Goal: Task Accomplishment & Management: Manage account settings

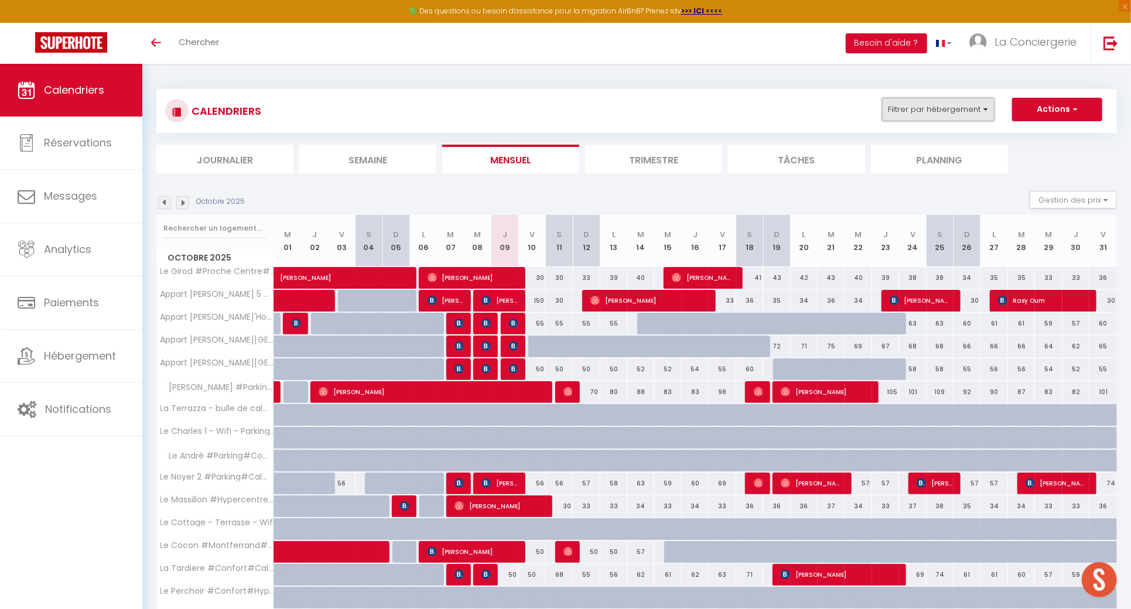
click at [958, 107] on button "Filtrer par hébergement" at bounding box center [938, 109] width 112 height 23
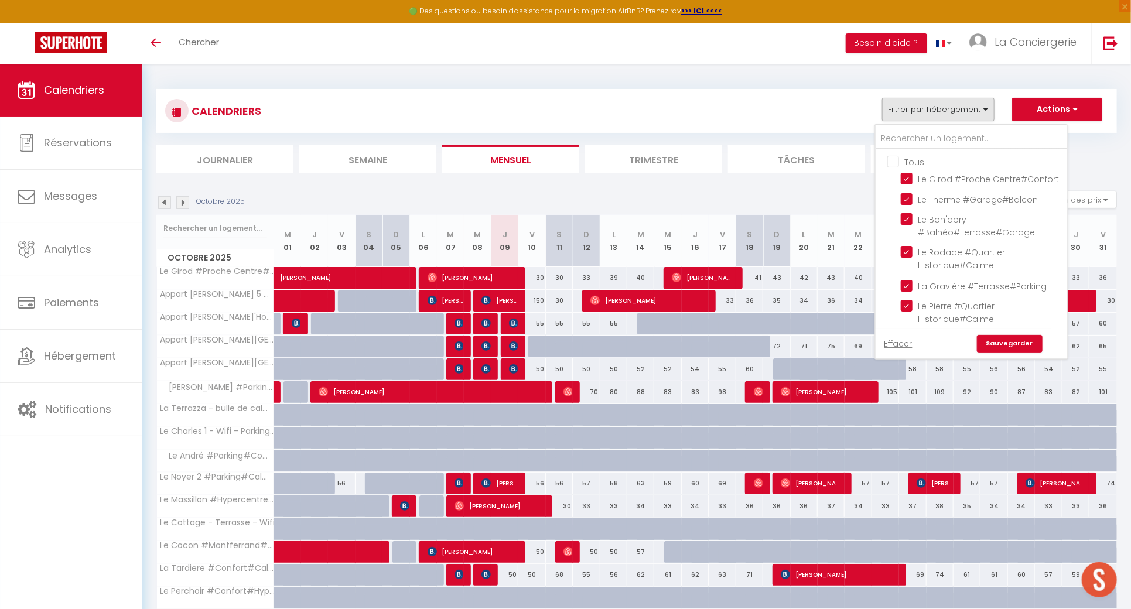
click at [895, 157] on input "Tous" at bounding box center [982, 161] width 191 height 12
click at [894, 159] on input "Tous" at bounding box center [982, 161] width 191 height 12
checkbox input "false"
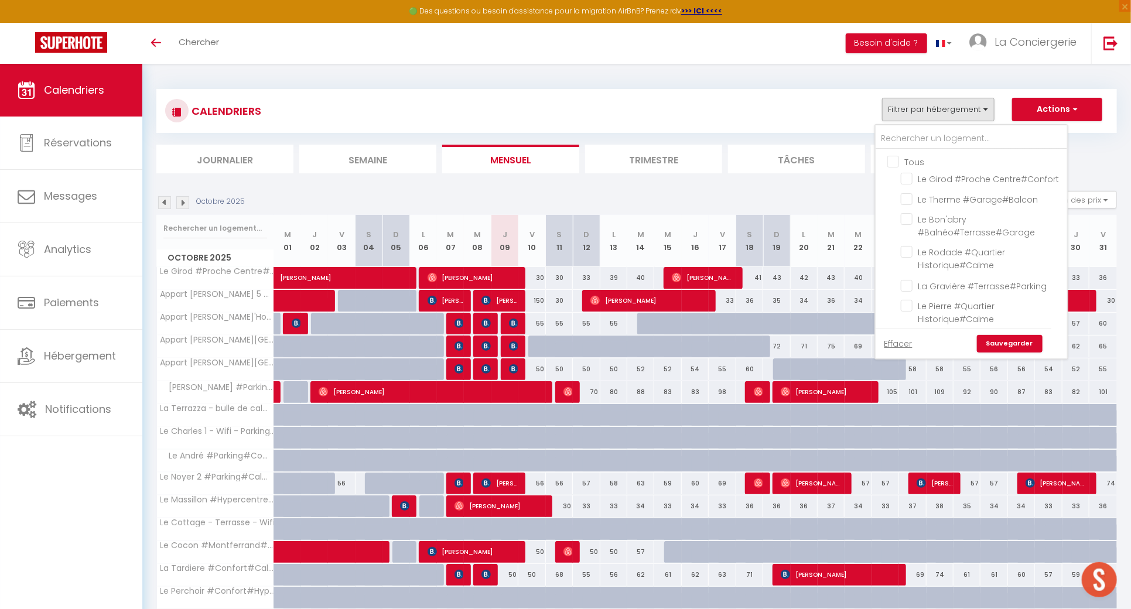
checkbox input "false"
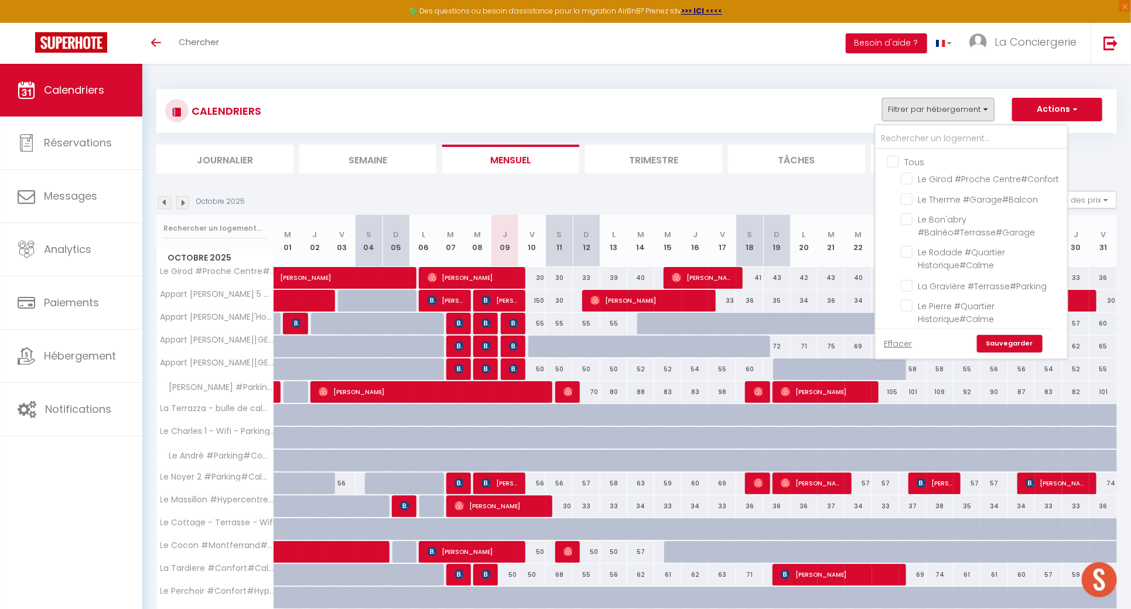
checkbox input "false"
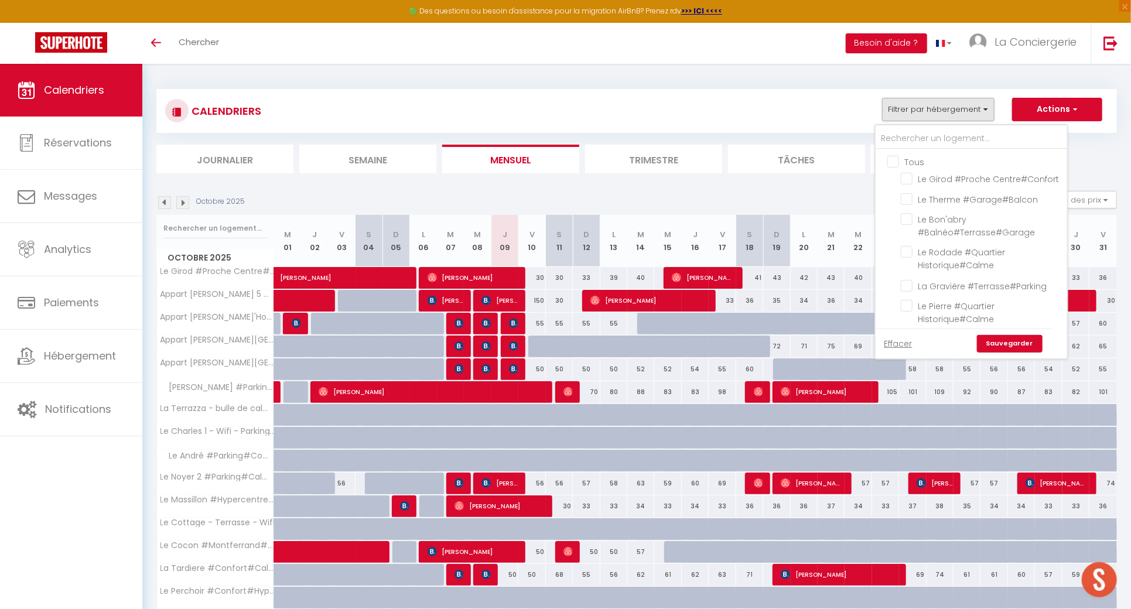
checkbox input "false"
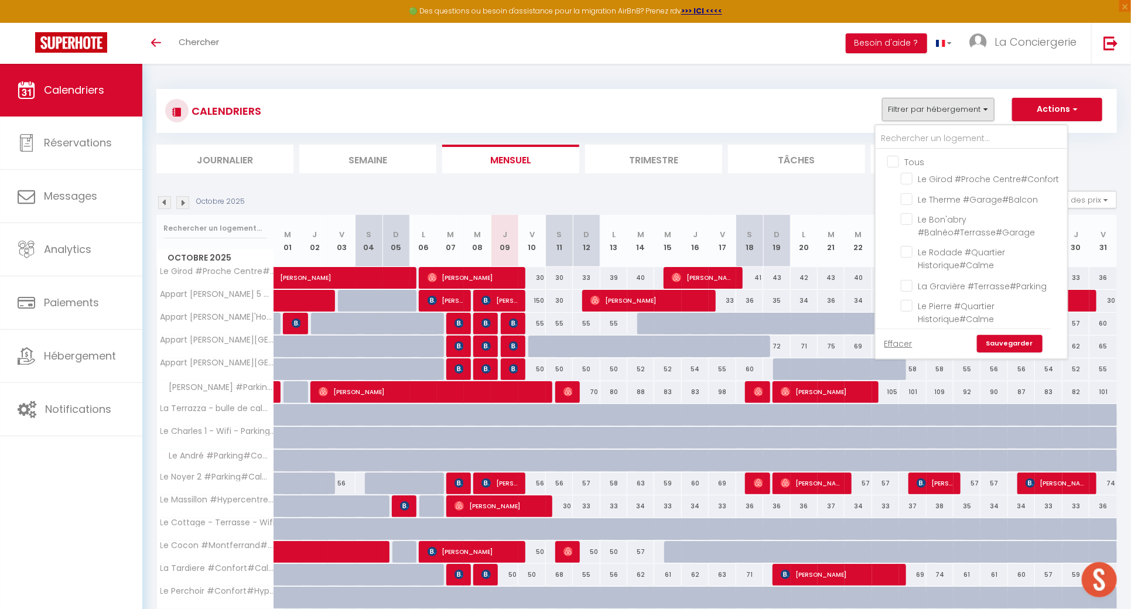
checkbox input "false"
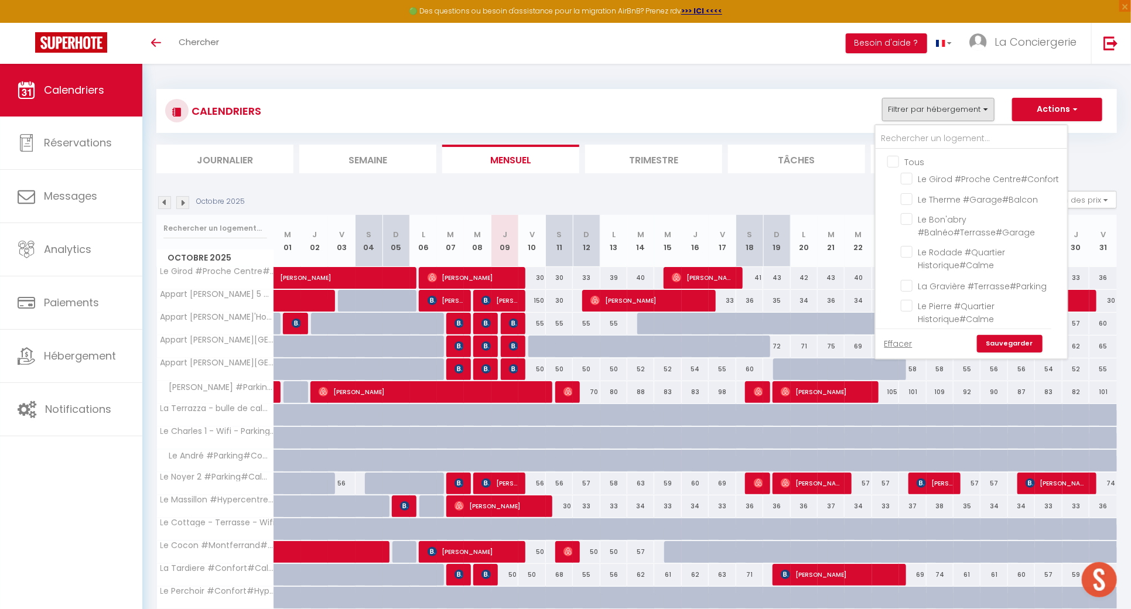
checkbox input "false"
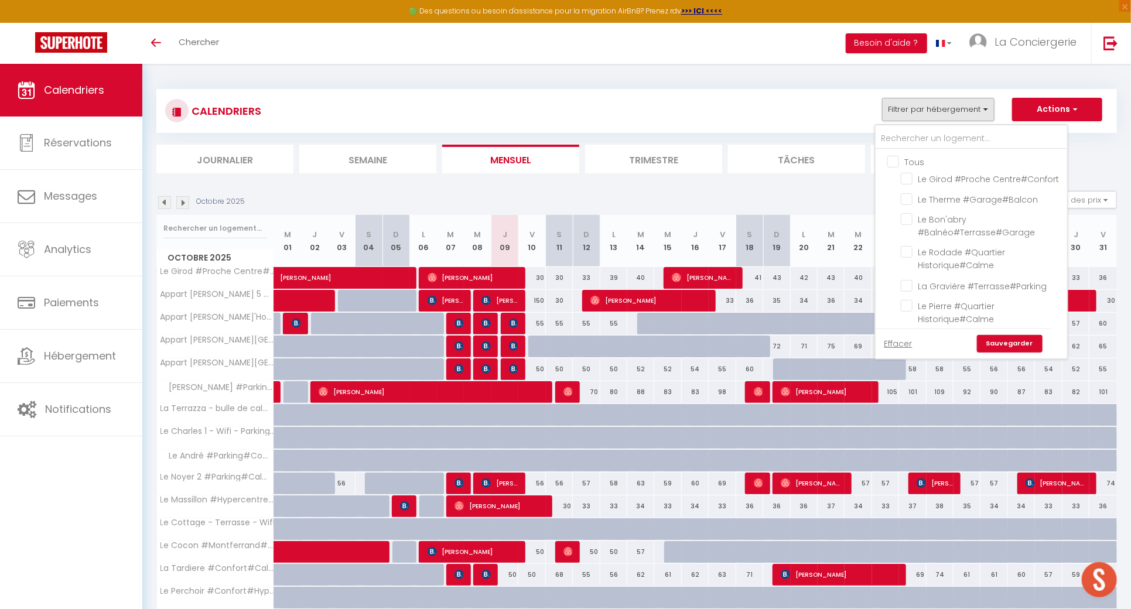
checkbox input "false"
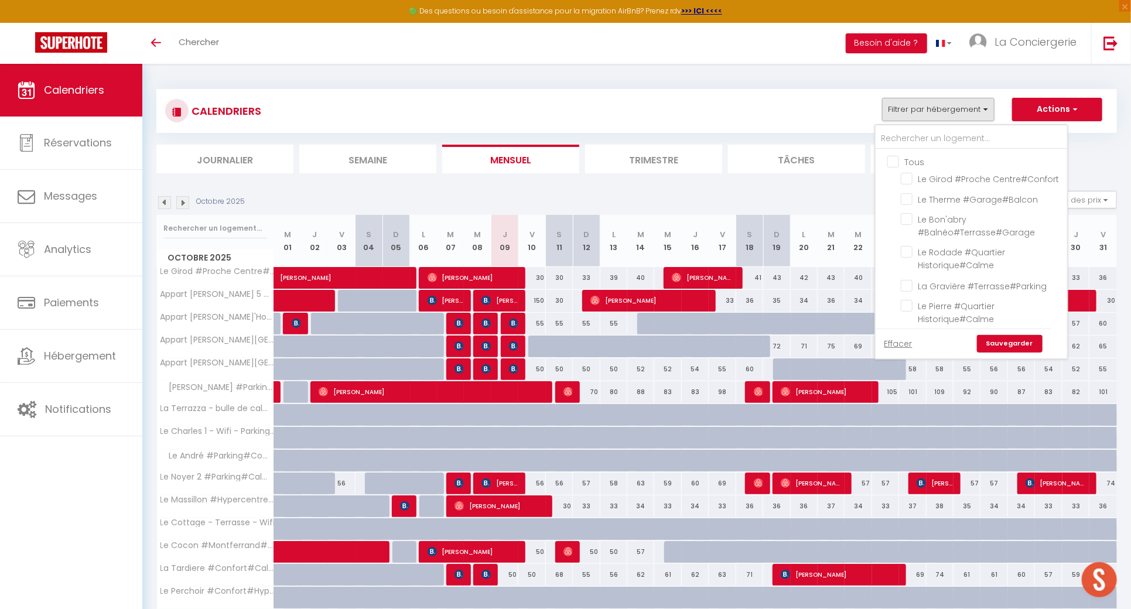
checkbox input "false"
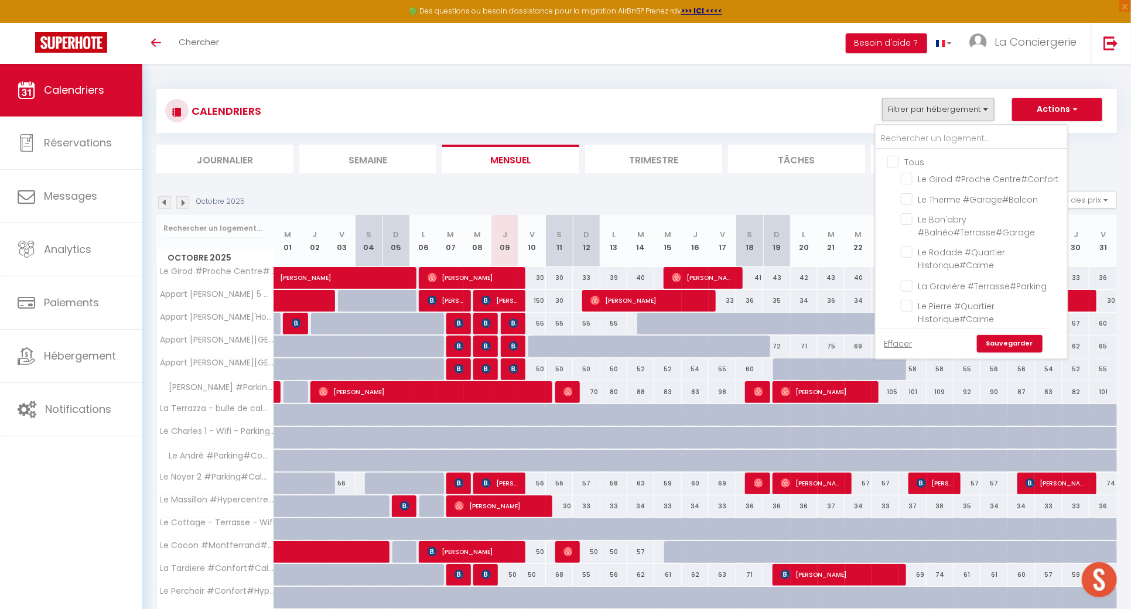
checkbox input "false"
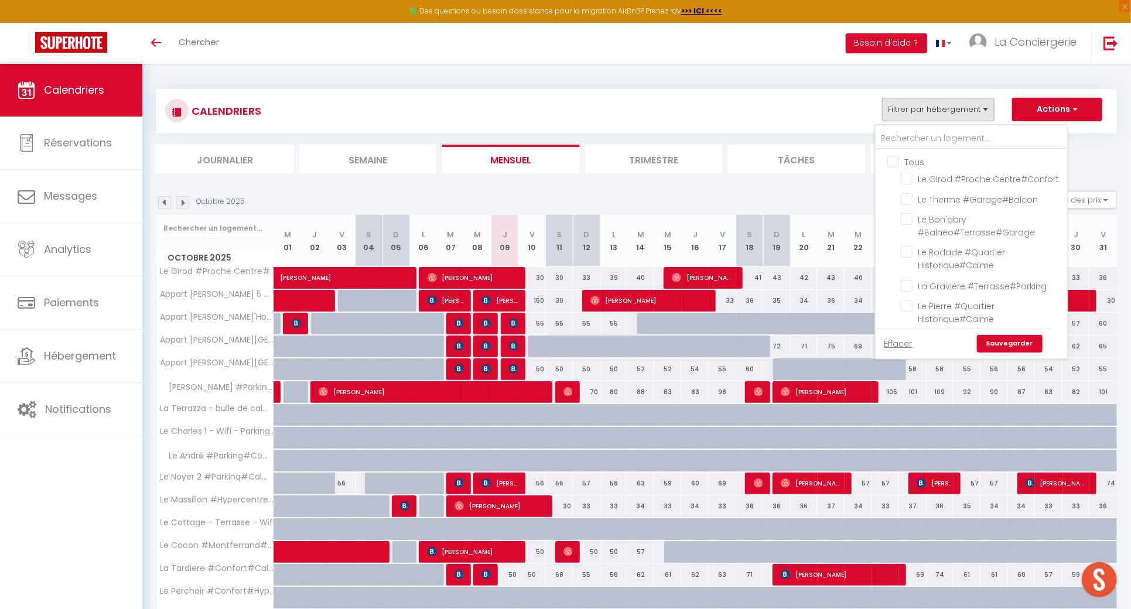
checkbox input "false"
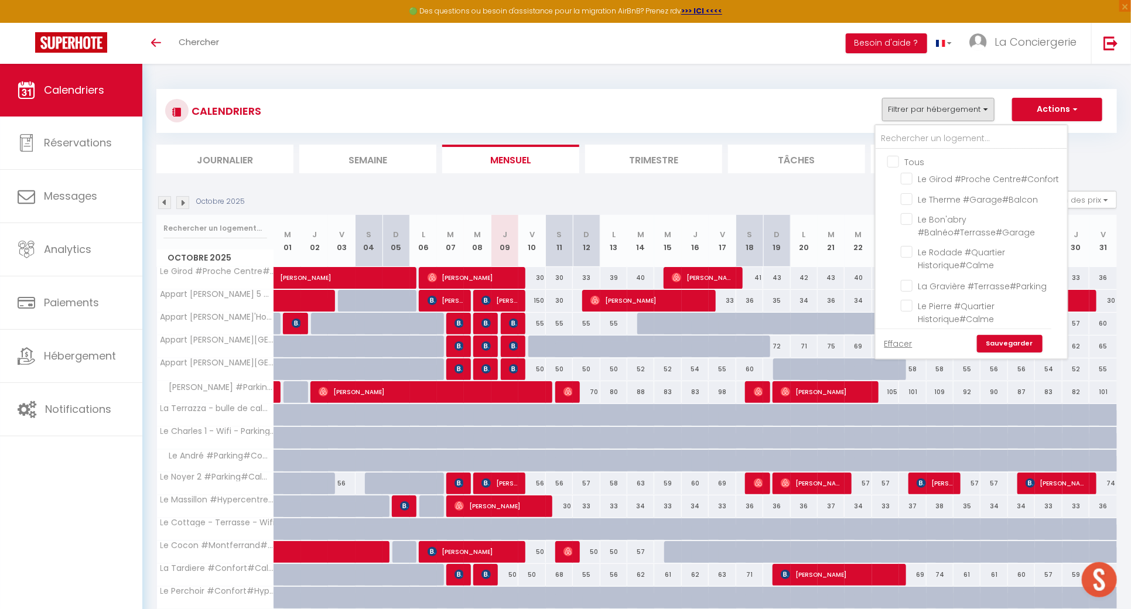
checkbox input "false"
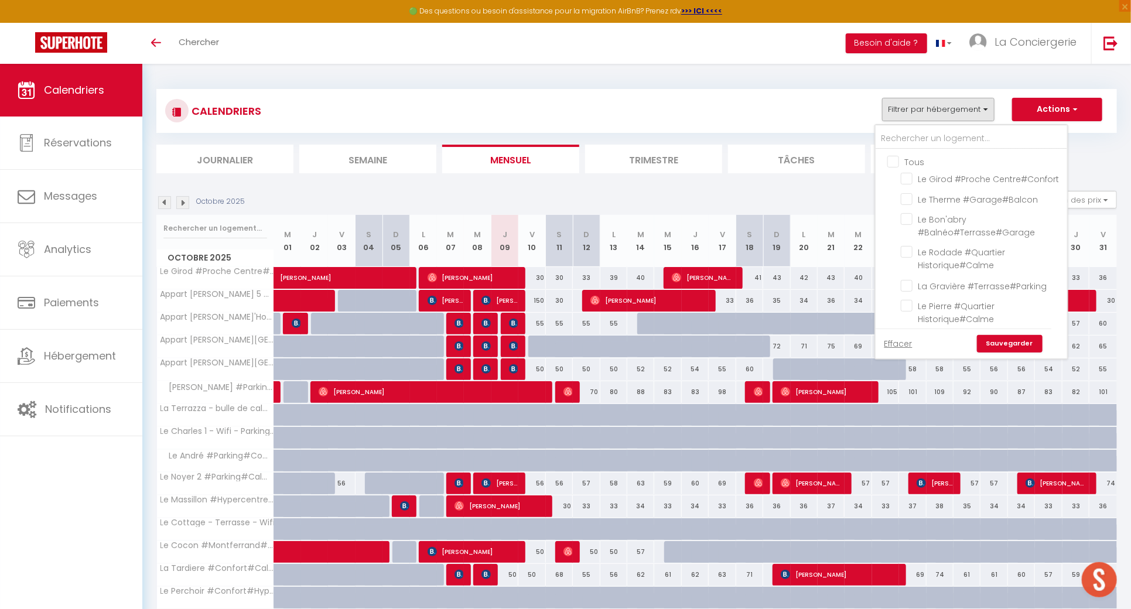
checkbox input "false"
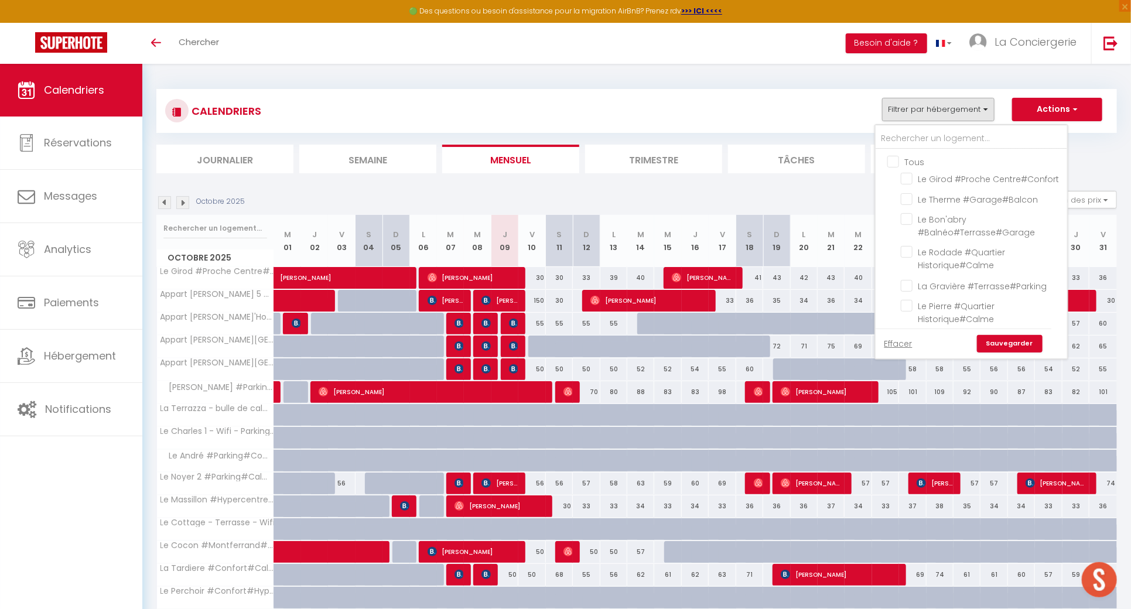
checkbox input "false"
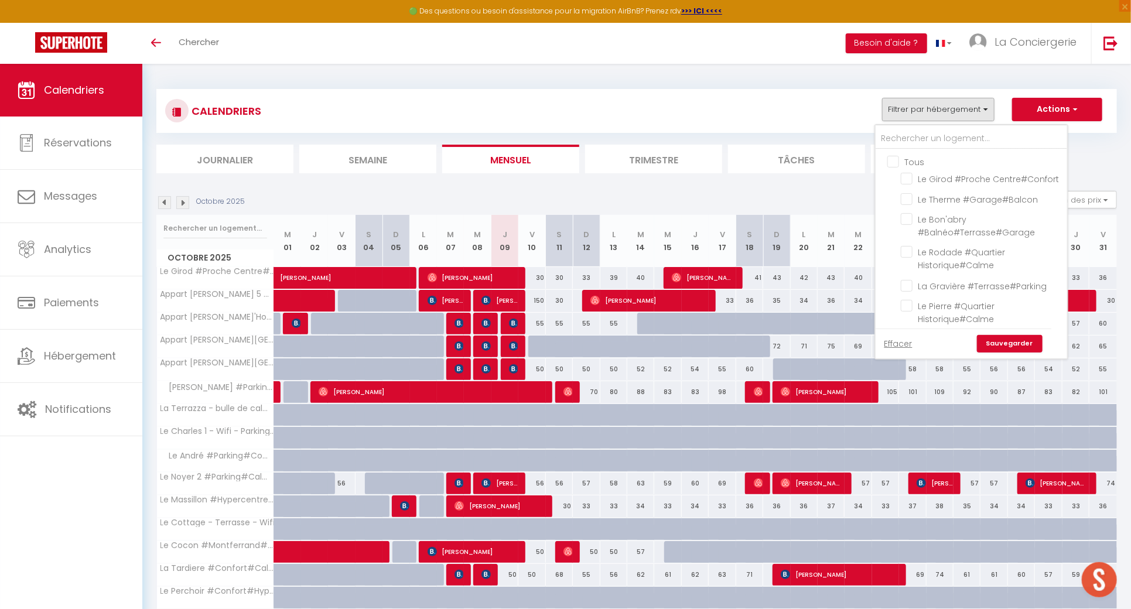
checkbox input "false"
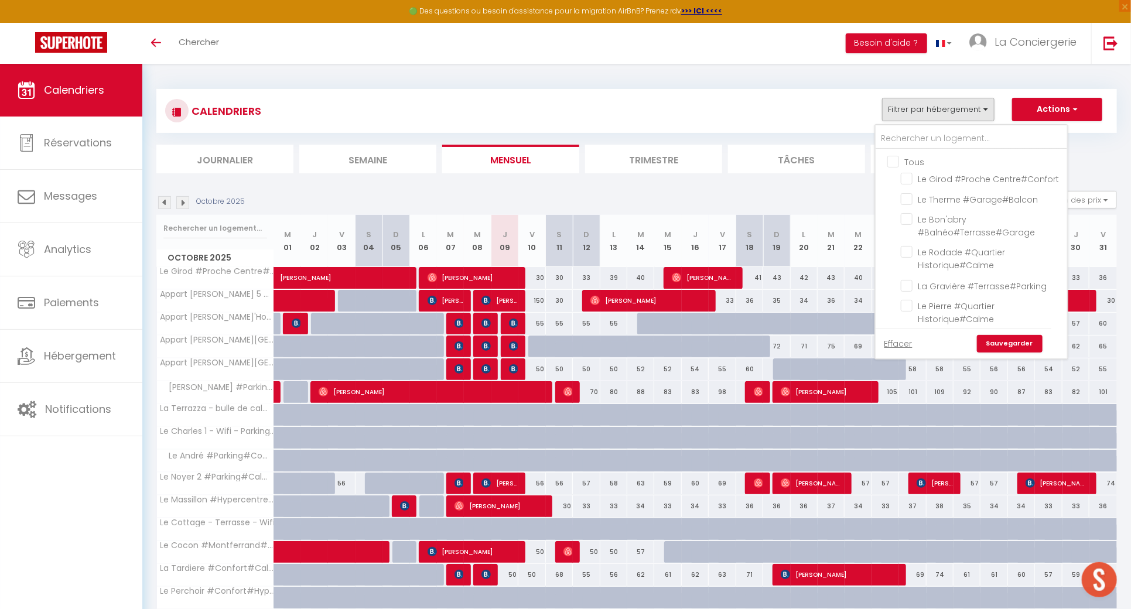
checkbox input "false"
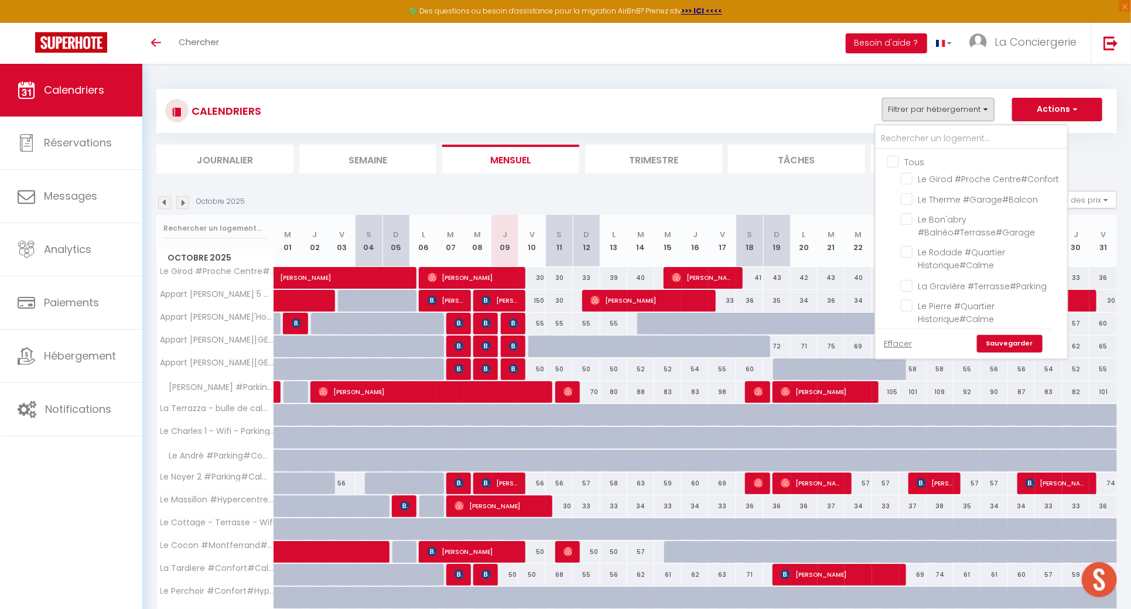
checkbox input "false"
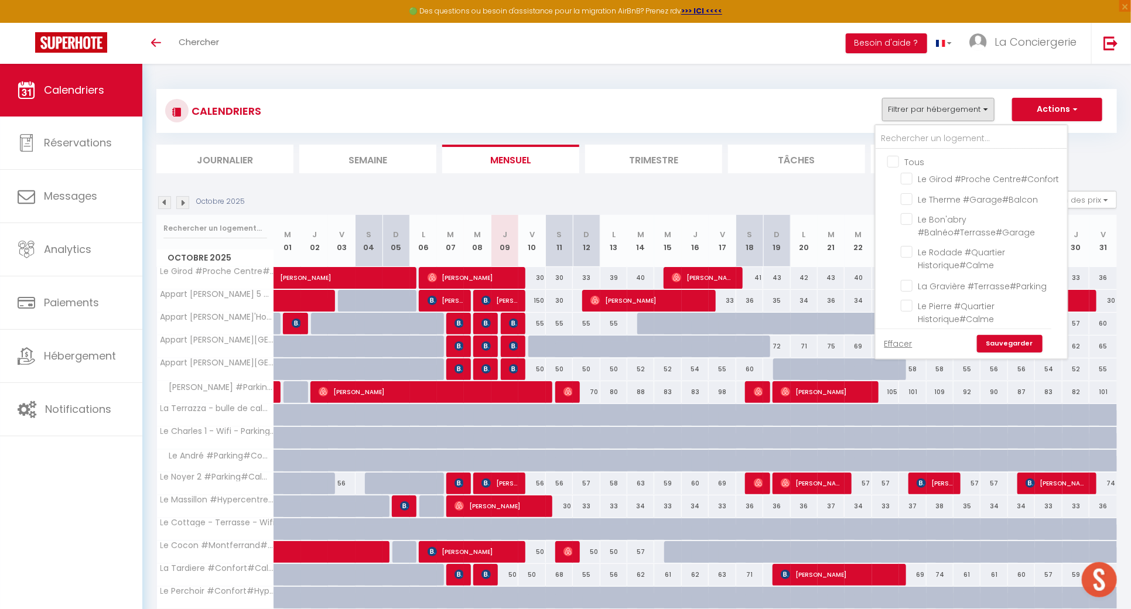
checkbox input "false"
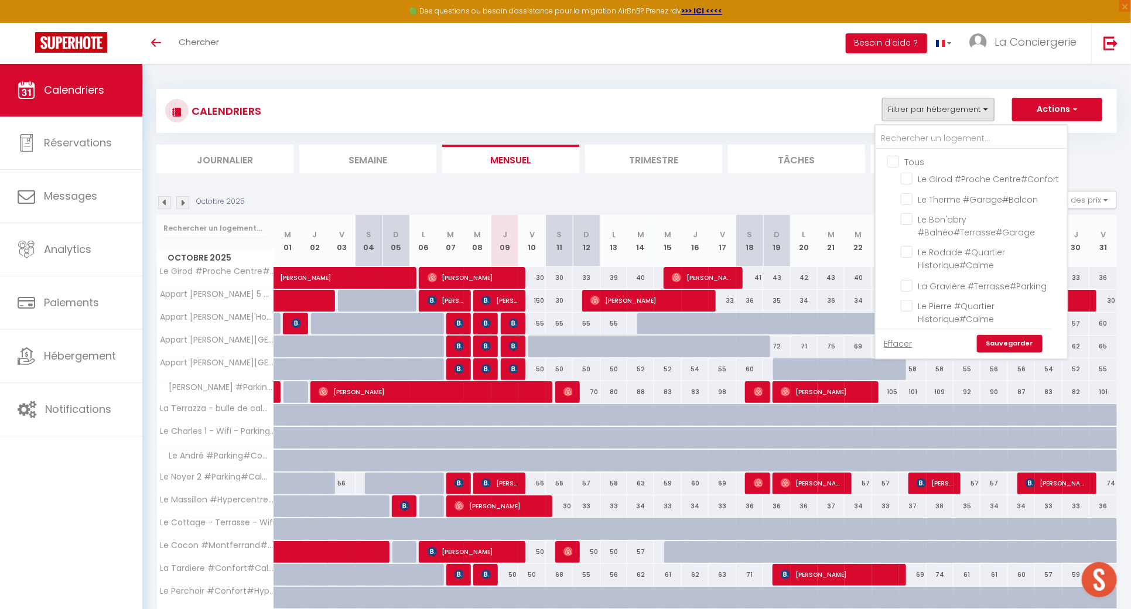
checkbox input "false"
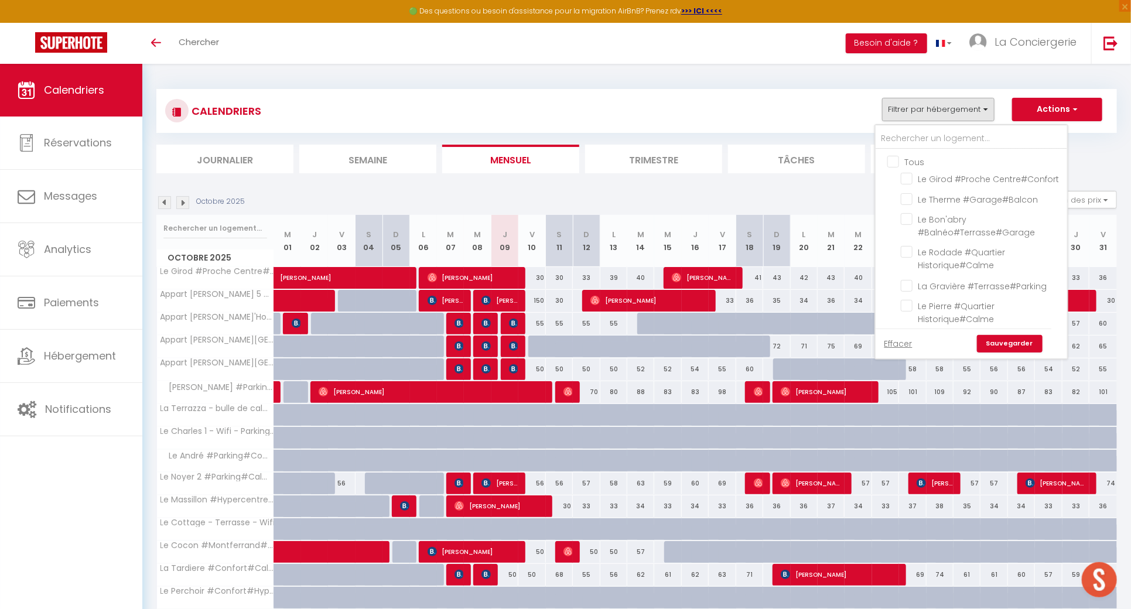
checkbox input "false"
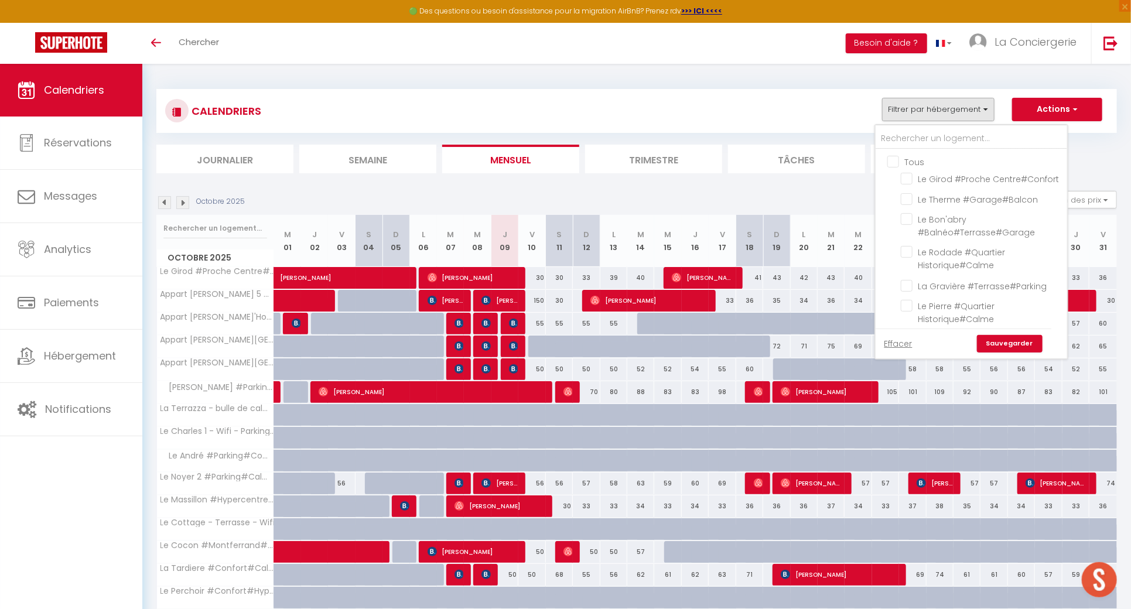
checkbox input "false"
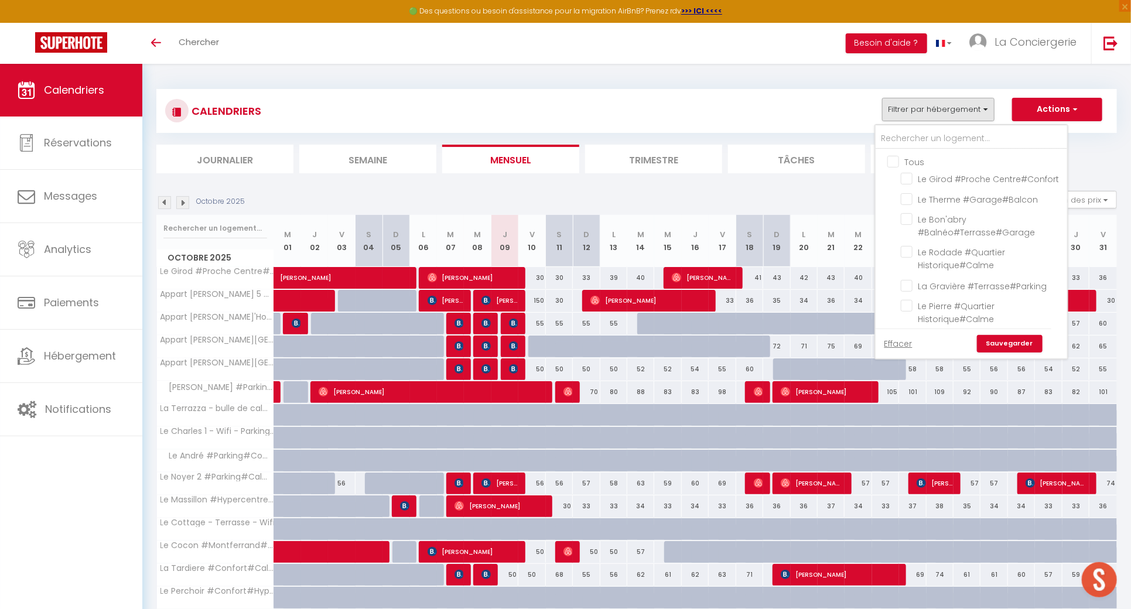
checkbox input "false"
click at [901, 148] on input "text" at bounding box center [970, 138] width 191 height 21
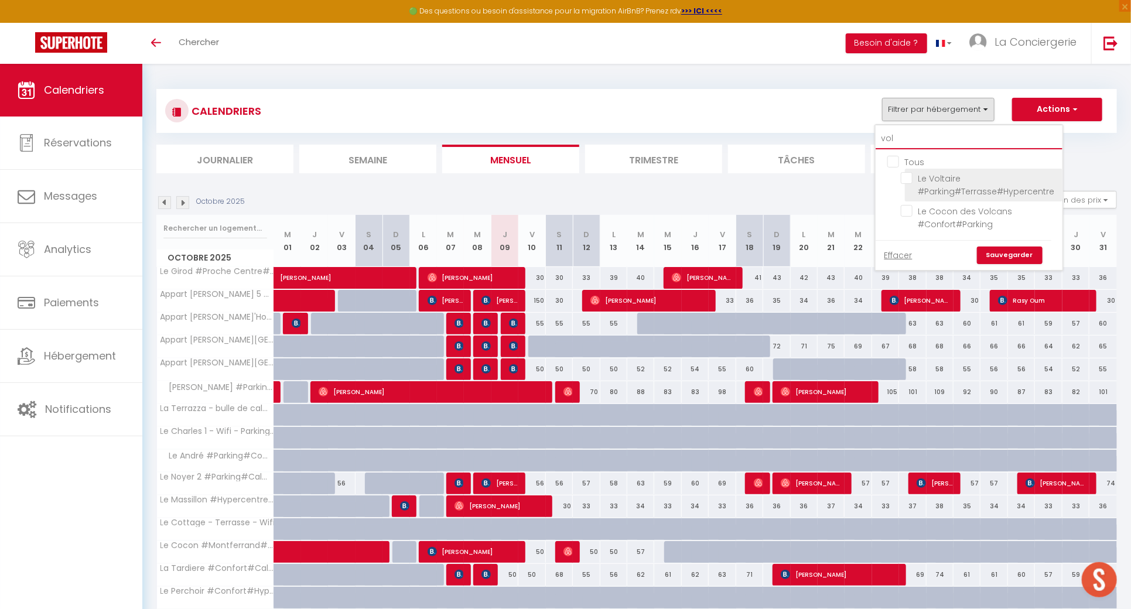
type input "vol"
click at [909, 177] on input "Le Voltaire #Parking#Terrasse#Hypercentre" at bounding box center [980, 178] width 158 height 12
checkbox input "true"
click at [1015, 258] on link "Sauvegarder" at bounding box center [1010, 256] width 66 height 18
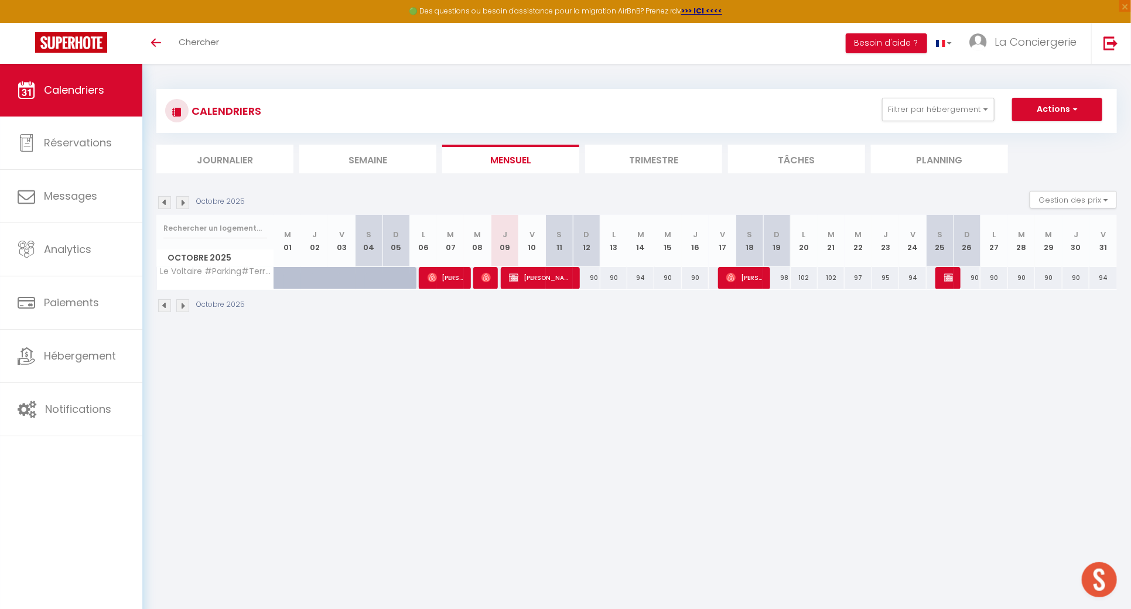
click at [182, 201] on img at bounding box center [182, 202] width 13 height 13
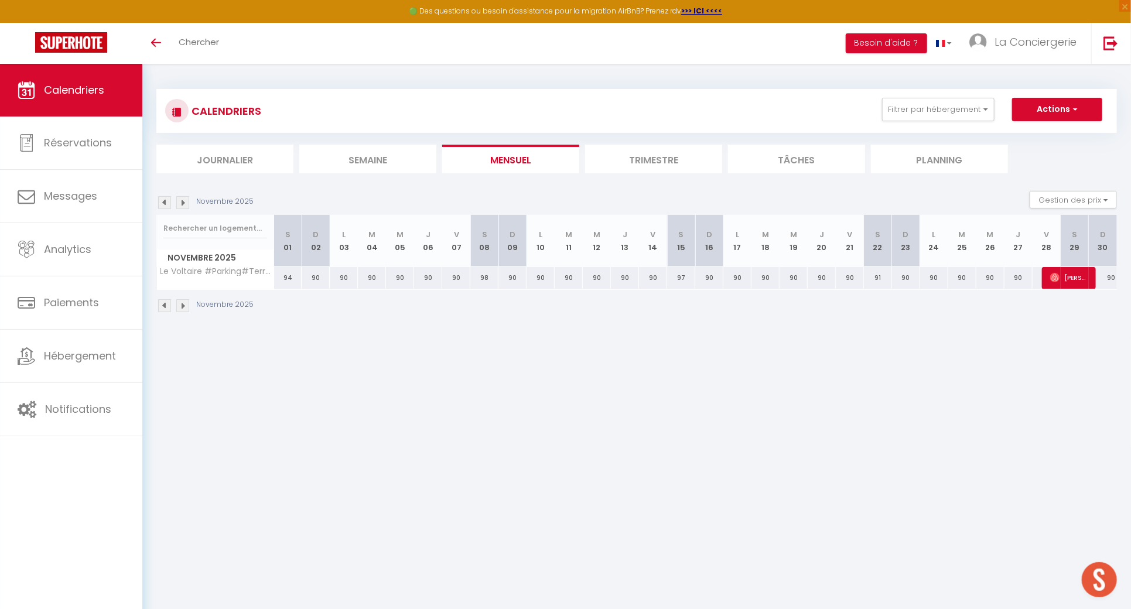
click at [182, 201] on img at bounding box center [182, 202] width 13 height 13
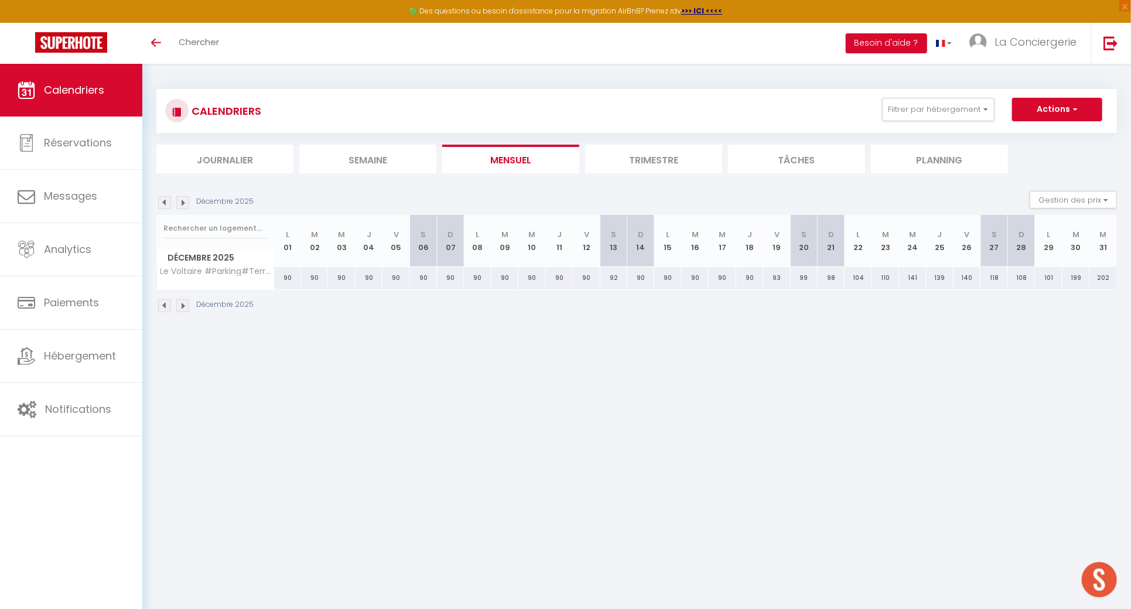
click at [182, 201] on img at bounding box center [182, 202] width 13 height 13
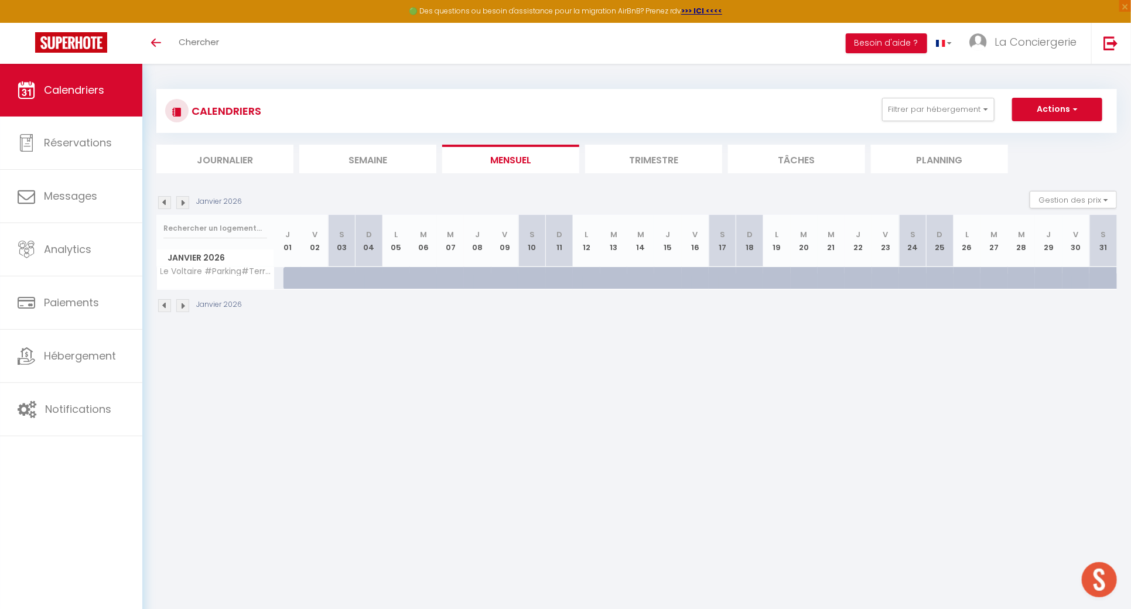
click at [286, 278] on div at bounding box center [296, 278] width 27 height 22
type input "204"
type input "Jeu 01 Janvier 2026"
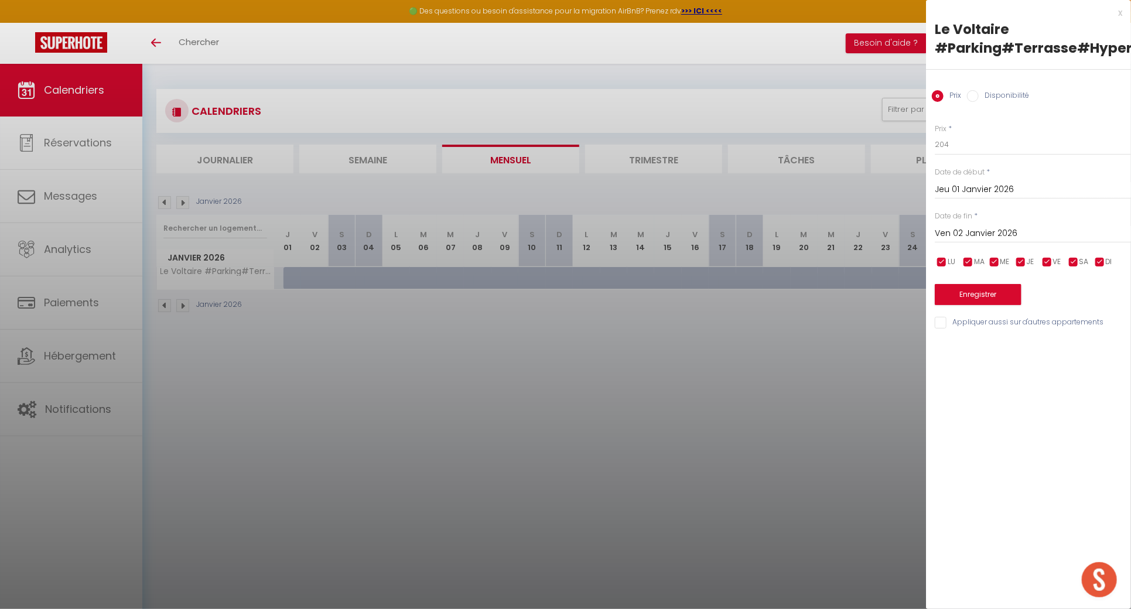
click at [950, 228] on input "Ven 02 Janvier 2026" at bounding box center [1033, 233] width 196 height 15
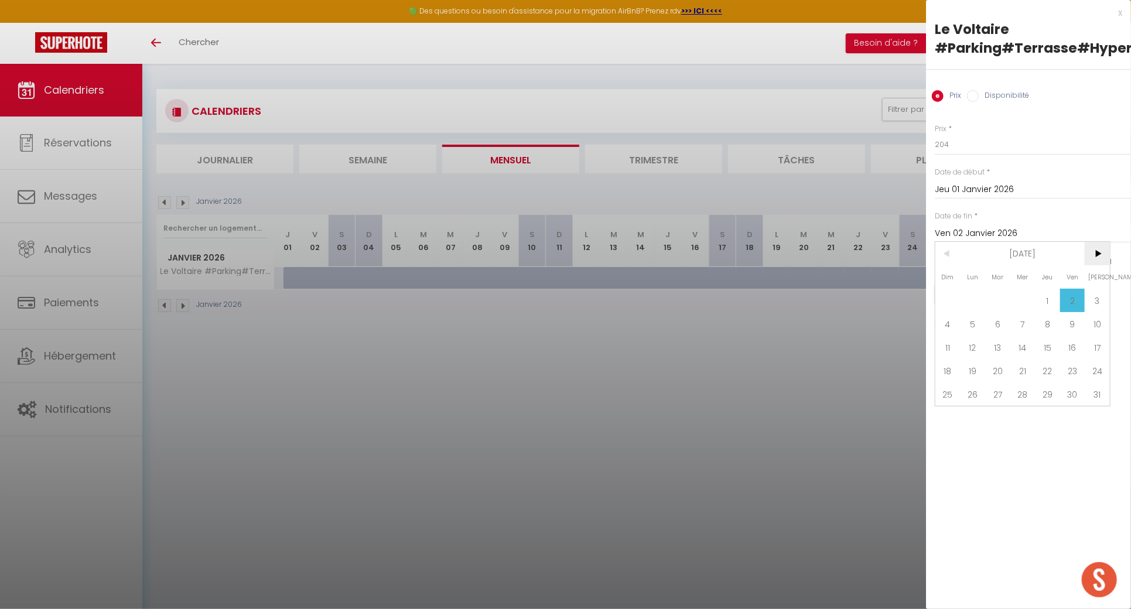
click at [1101, 259] on span ">" at bounding box center [1096, 253] width 25 height 23
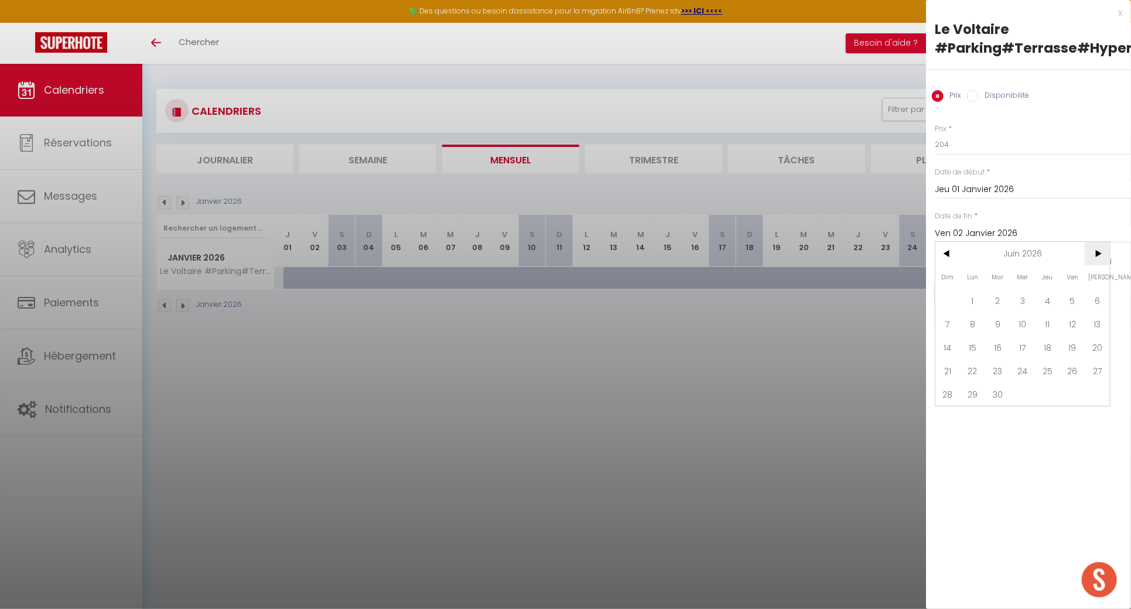
click at [1101, 259] on span ">" at bounding box center [1096, 253] width 25 height 23
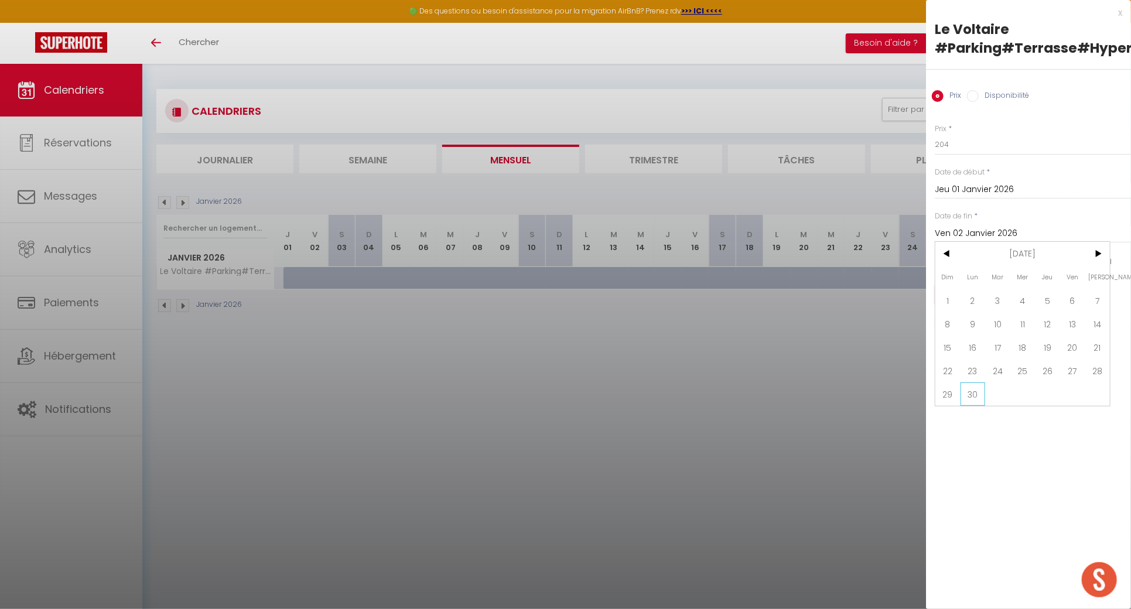
click at [983, 387] on span "30" at bounding box center [972, 393] width 25 height 23
type input "Lun 30 Novembre 2026"
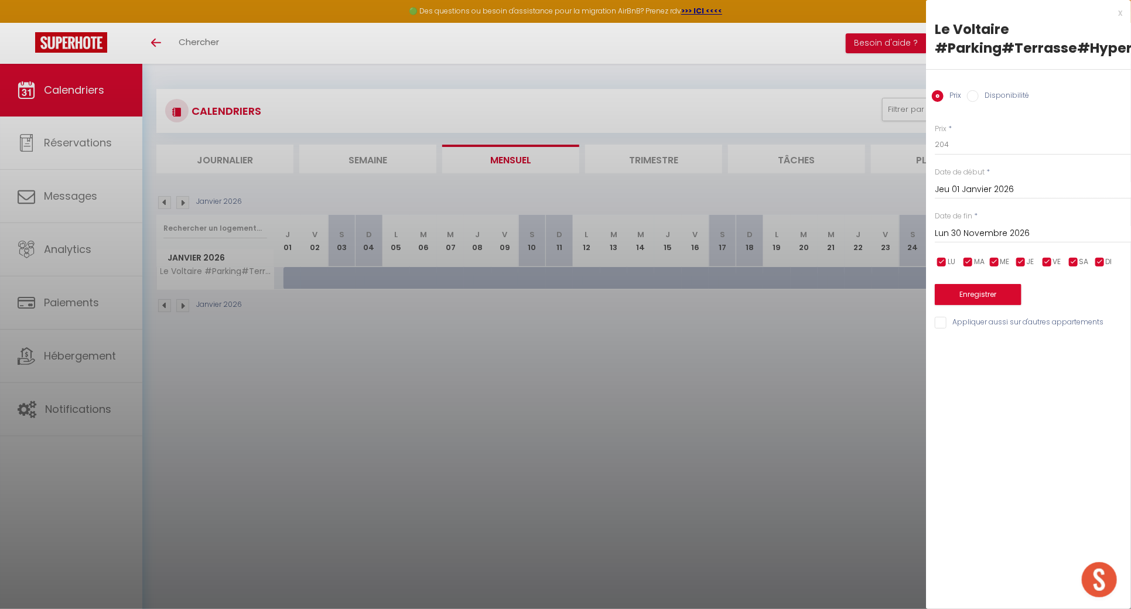
click at [1008, 87] on div "Prix Disponibilité" at bounding box center [1028, 89] width 205 height 39
click at [1008, 98] on label "Disponibilité" at bounding box center [1004, 96] width 50 height 13
click at [979, 98] on input "Disponibilité" at bounding box center [973, 96] width 12 height 12
radio input "true"
radio input "false"
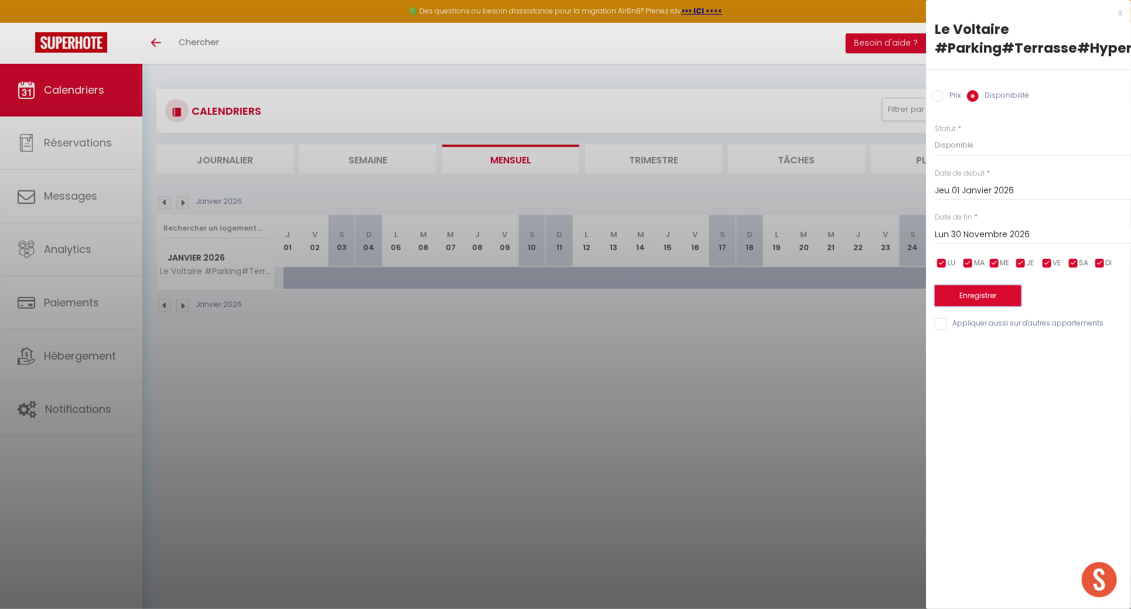
click at [969, 290] on button "Enregistrer" at bounding box center [978, 295] width 87 height 21
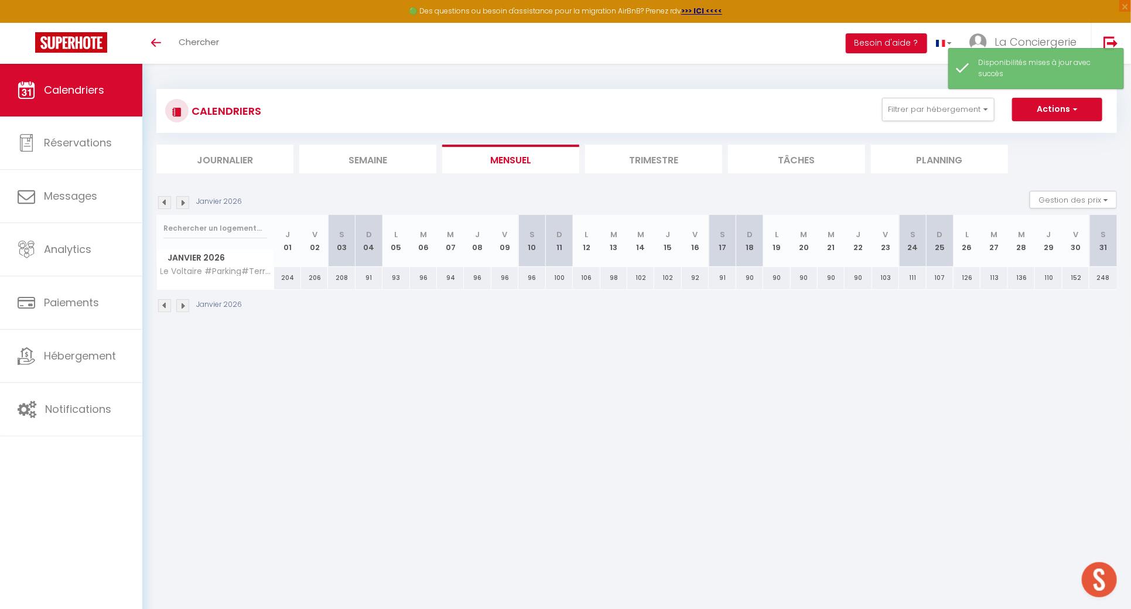
click at [186, 204] on img at bounding box center [182, 202] width 13 height 13
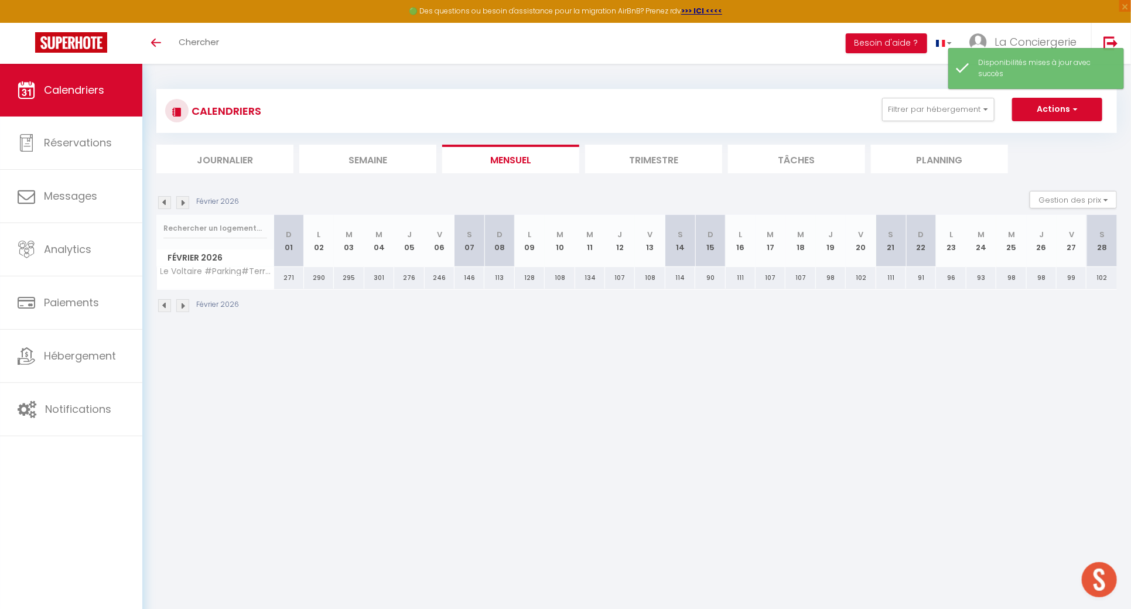
click at [186, 204] on img at bounding box center [182, 202] width 13 height 13
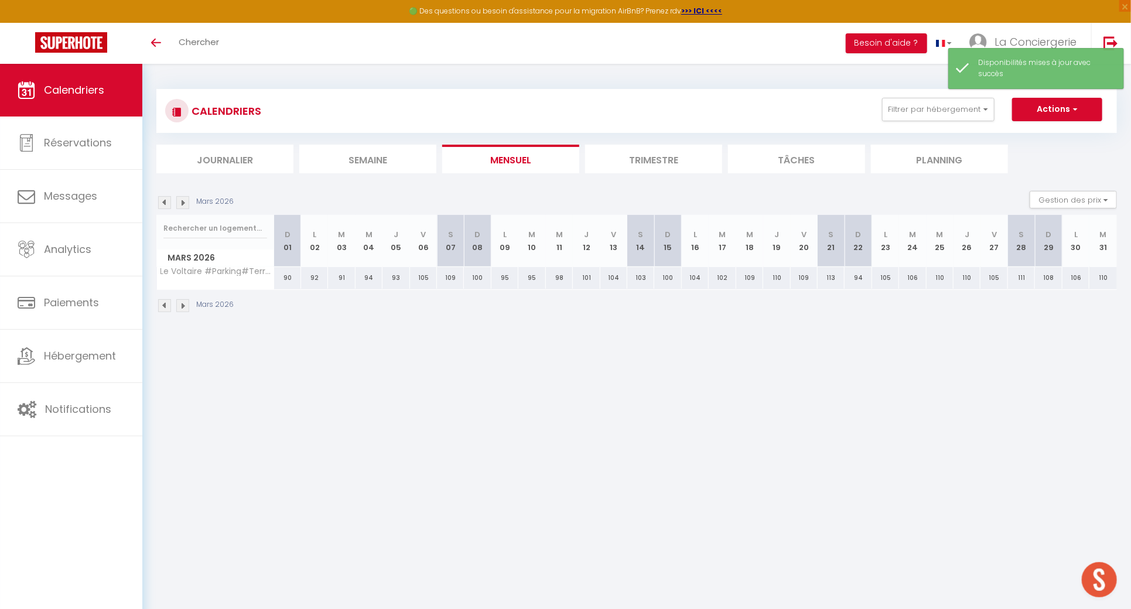
click at [186, 204] on img at bounding box center [182, 202] width 13 height 13
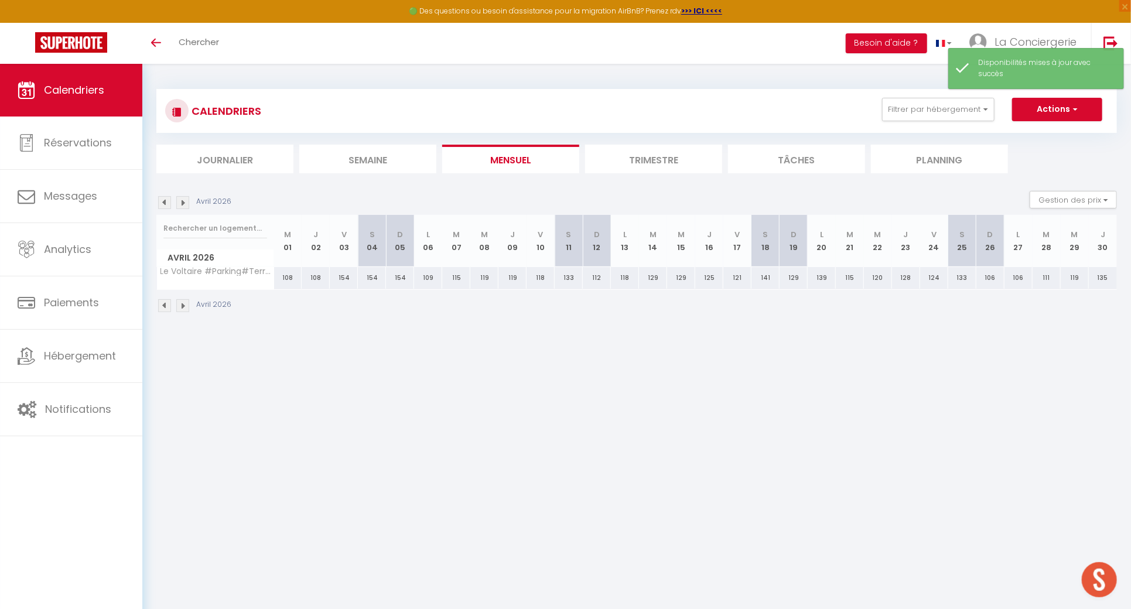
click at [186, 204] on img at bounding box center [182, 202] width 13 height 13
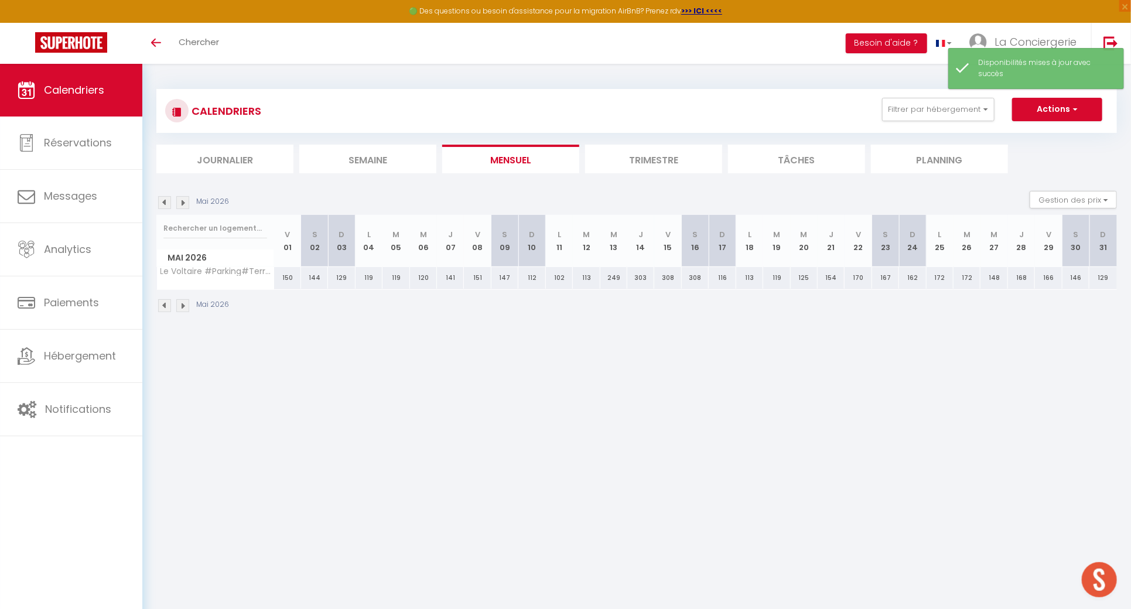
click at [186, 204] on img at bounding box center [182, 202] width 13 height 13
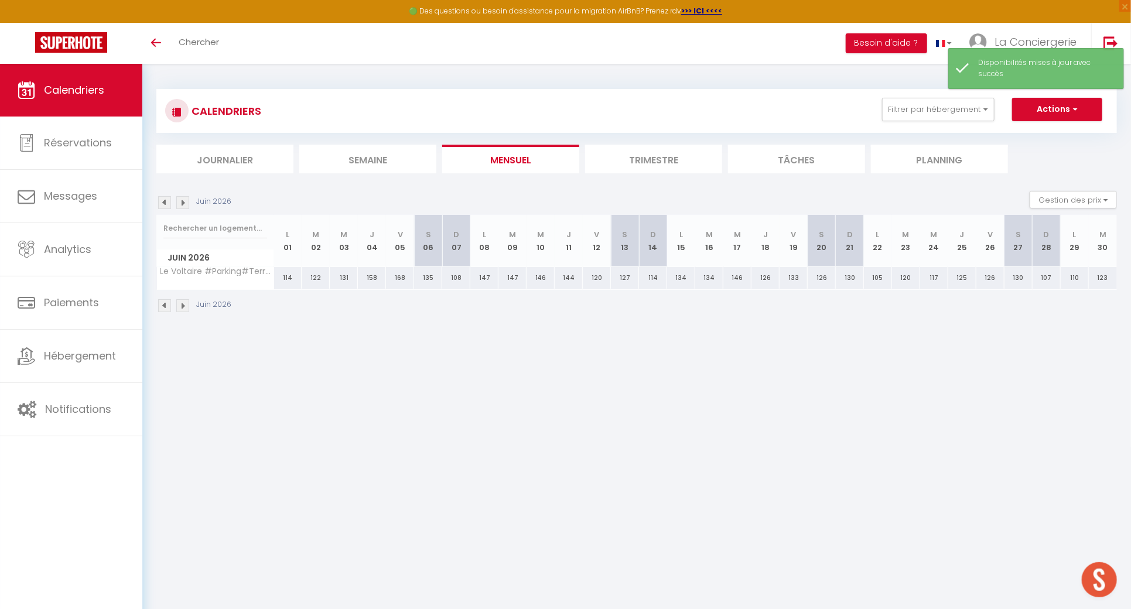
click at [186, 204] on img at bounding box center [182, 202] width 13 height 13
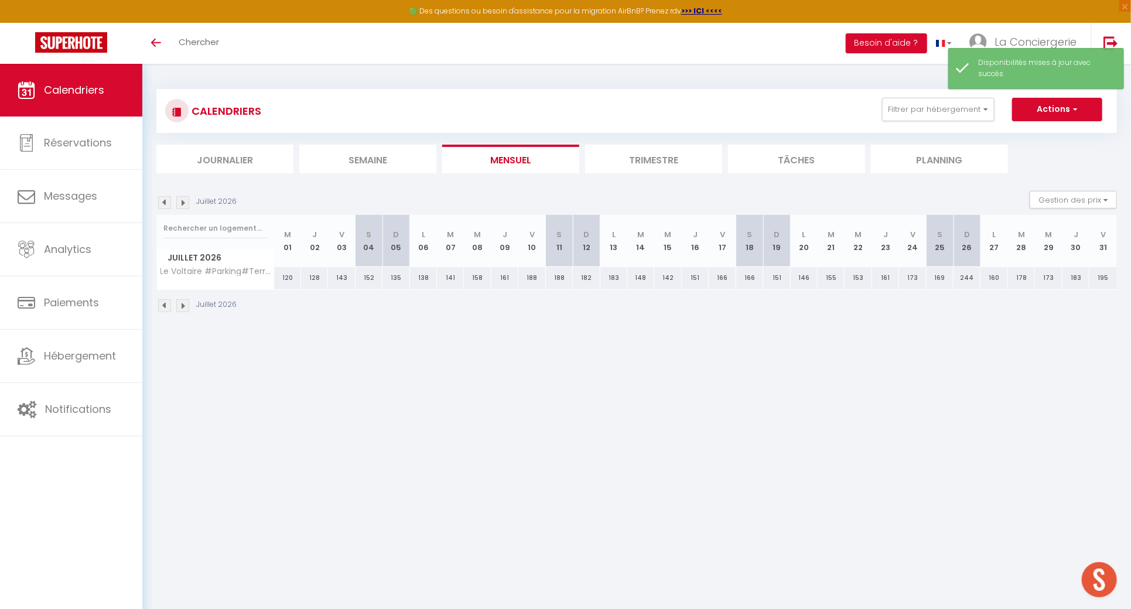
click at [186, 204] on img at bounding box center [182, 202] width 13 height 13
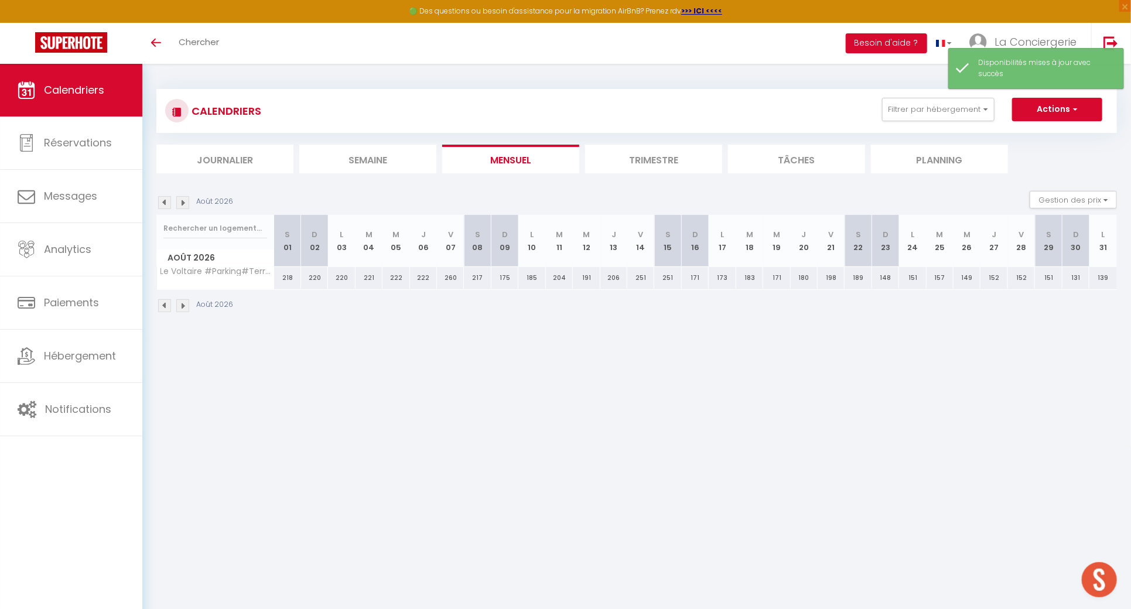
click at [186, 204] on img at bounding box center [182, 202] width 13 height 13
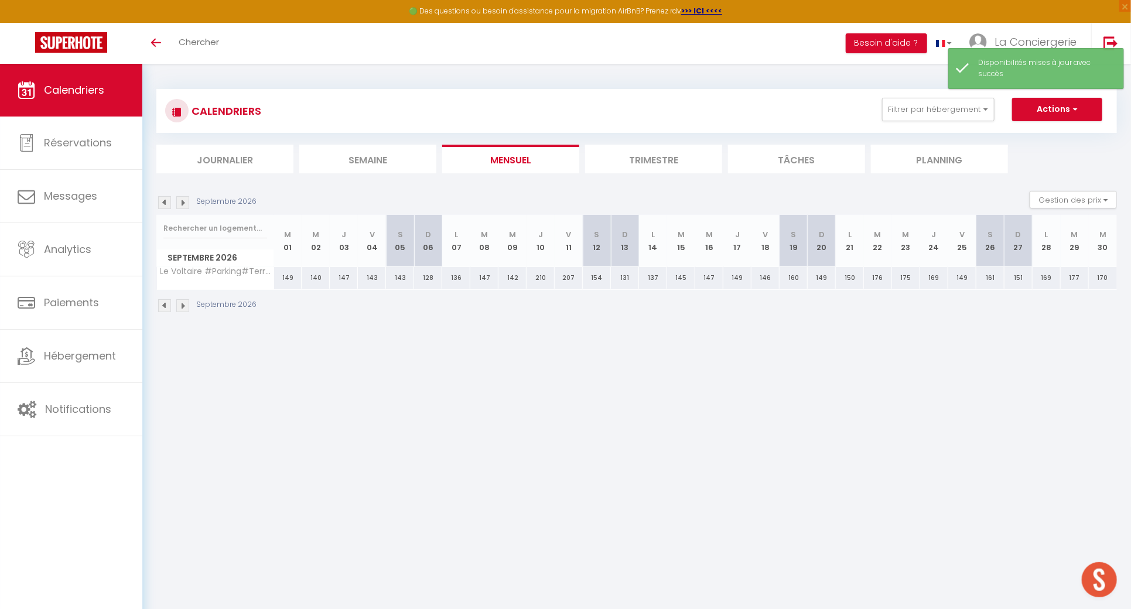
click at [186, 204] on img at bounding box center [182, 202] width 13 height 13
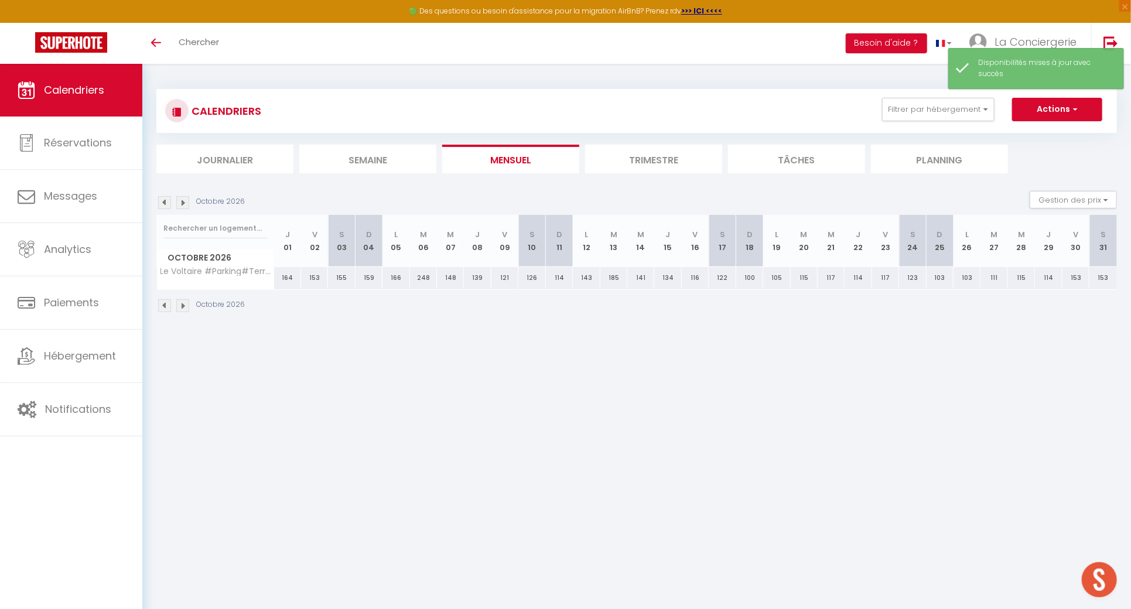
click at [186, 204] on img at bounding box center [182, 202] width 13 height 13
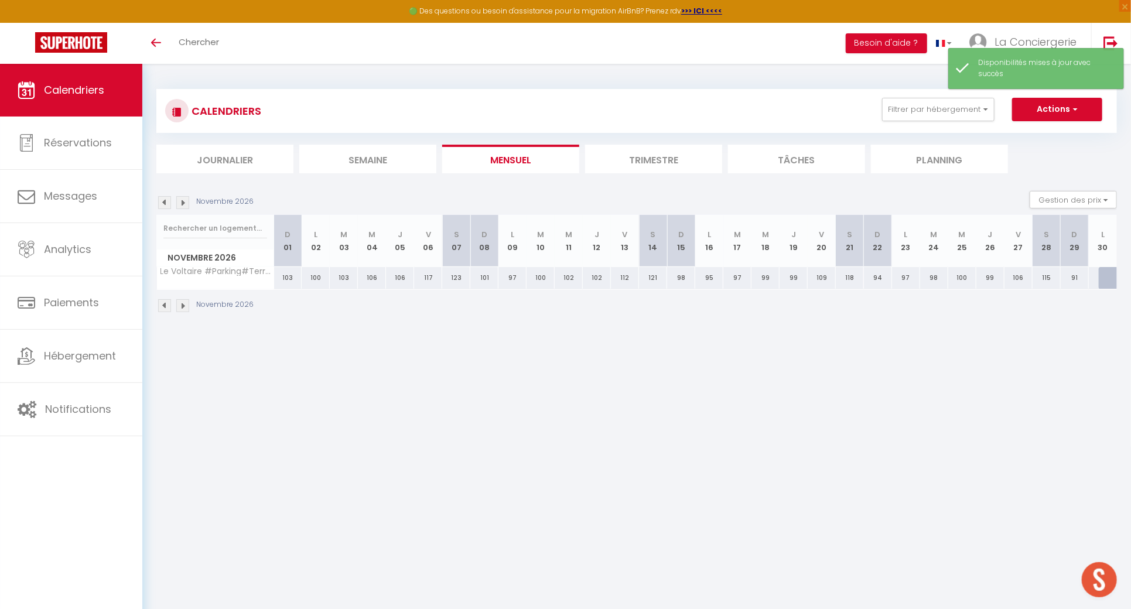
click at [186, 204] on img at bounding box center [182, 202] width 13 height 13
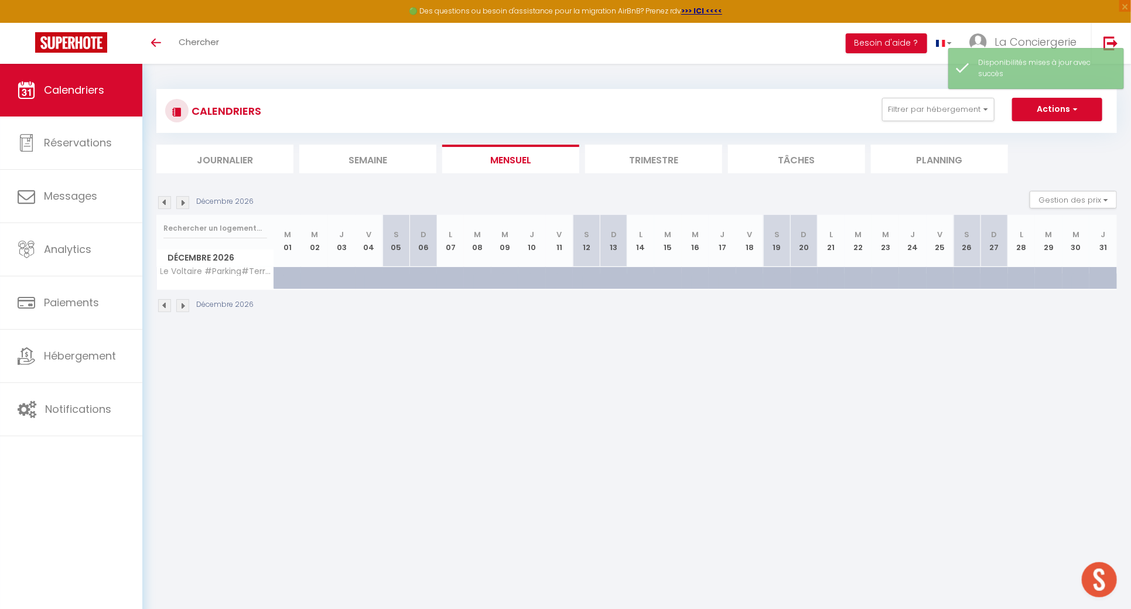
click at [162, 198] on img at bounding box center [164, 202] width 13 height 13
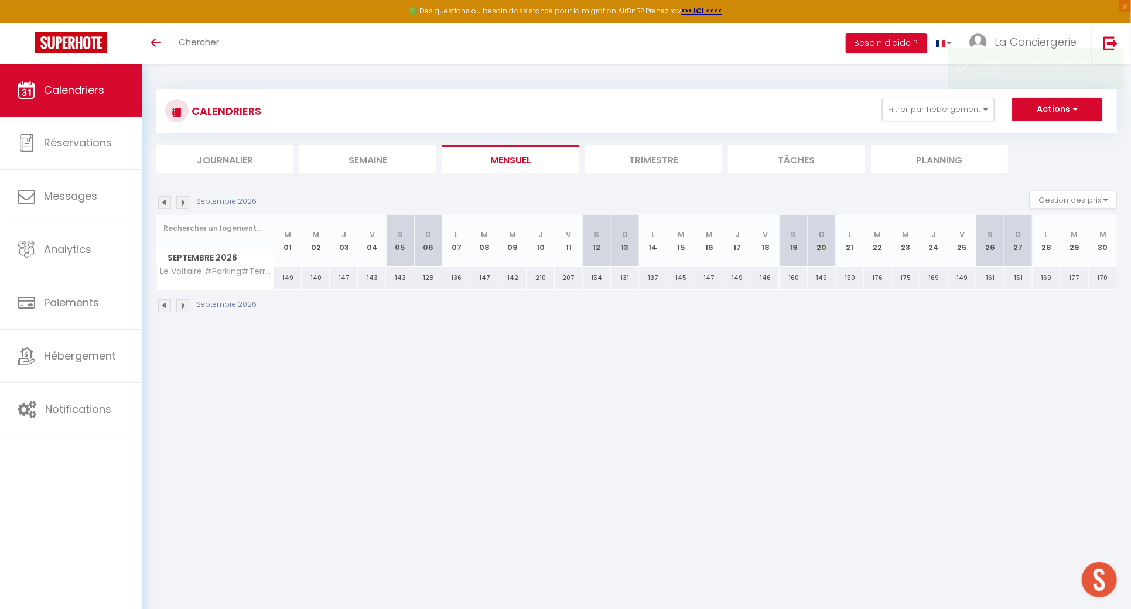
click at [162, 198] on img at bounding box center [164, 202] width 13 height 13
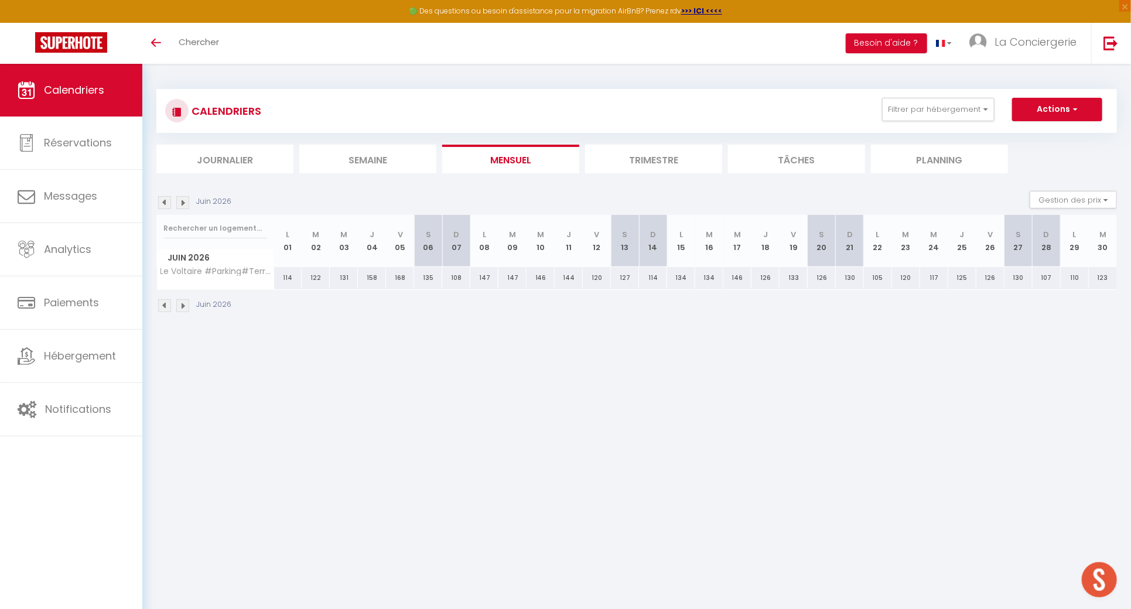
click at [162, 198] on img at bounding box center [164, 202] width 13 height 13
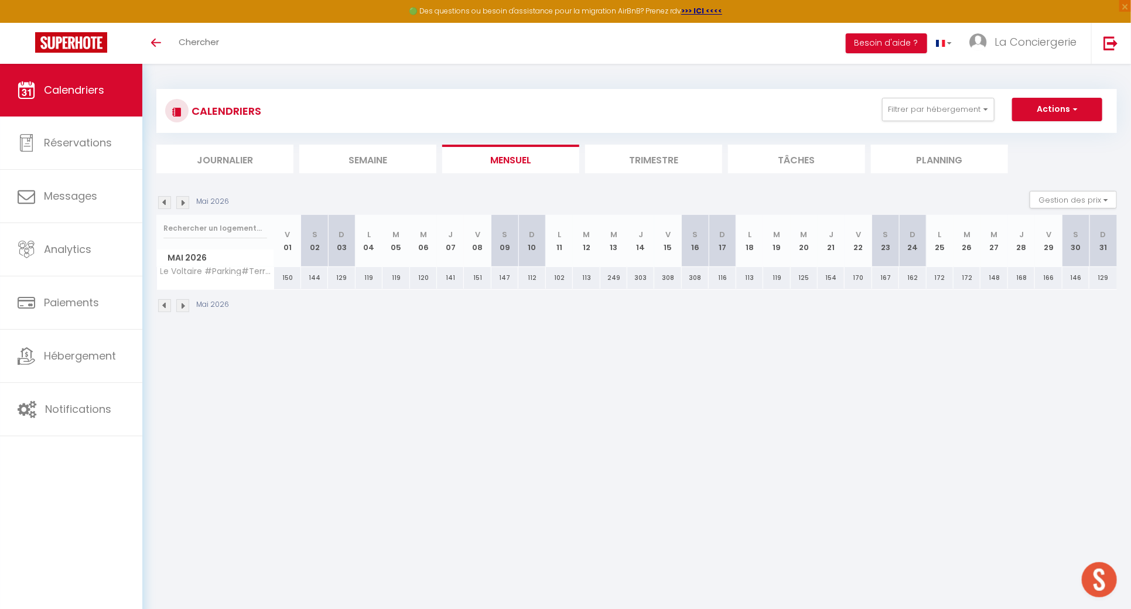
click at [162, 198] on img at bounding box center [164, 202] width 13 height 13
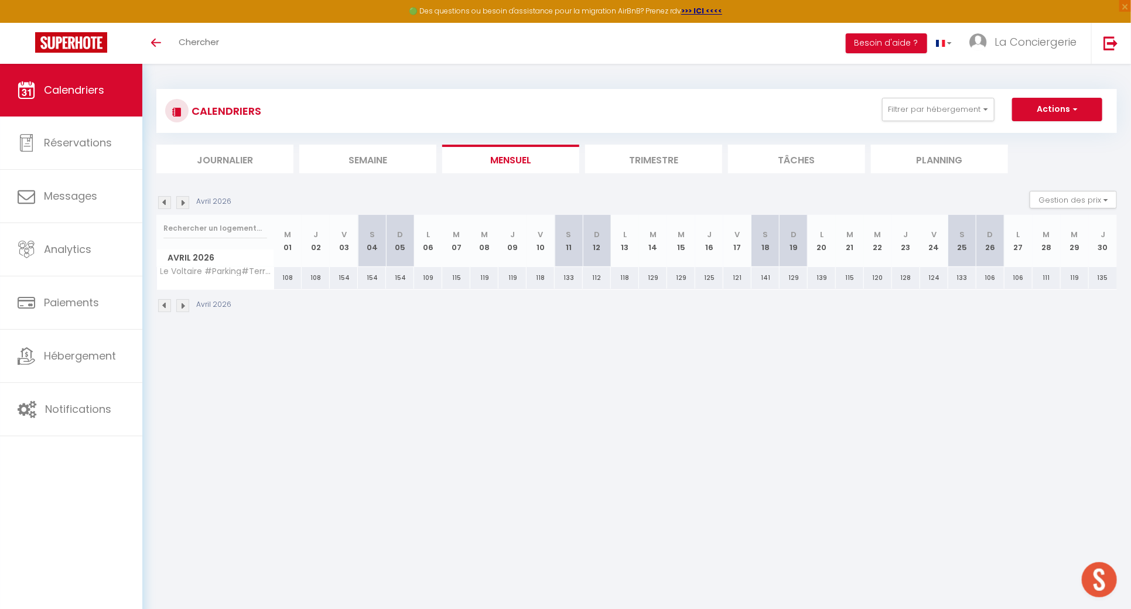
click at [162, 198] on img at bounding box center [164, 202] width 13 height 13
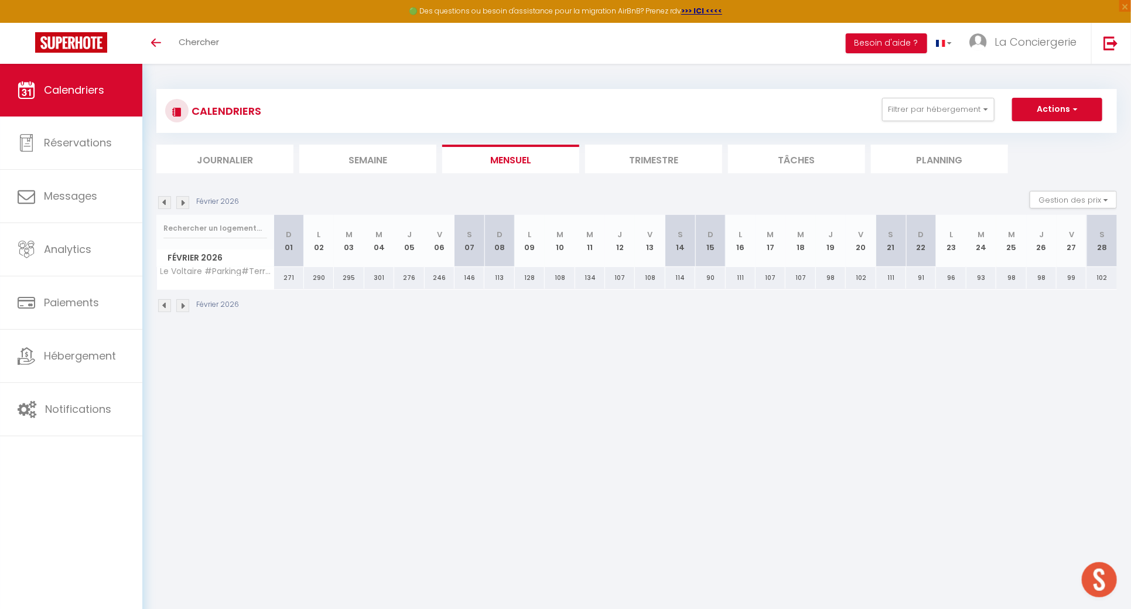
click at [162, 198] on img at bounding box center [164, 202] width 13 height 13
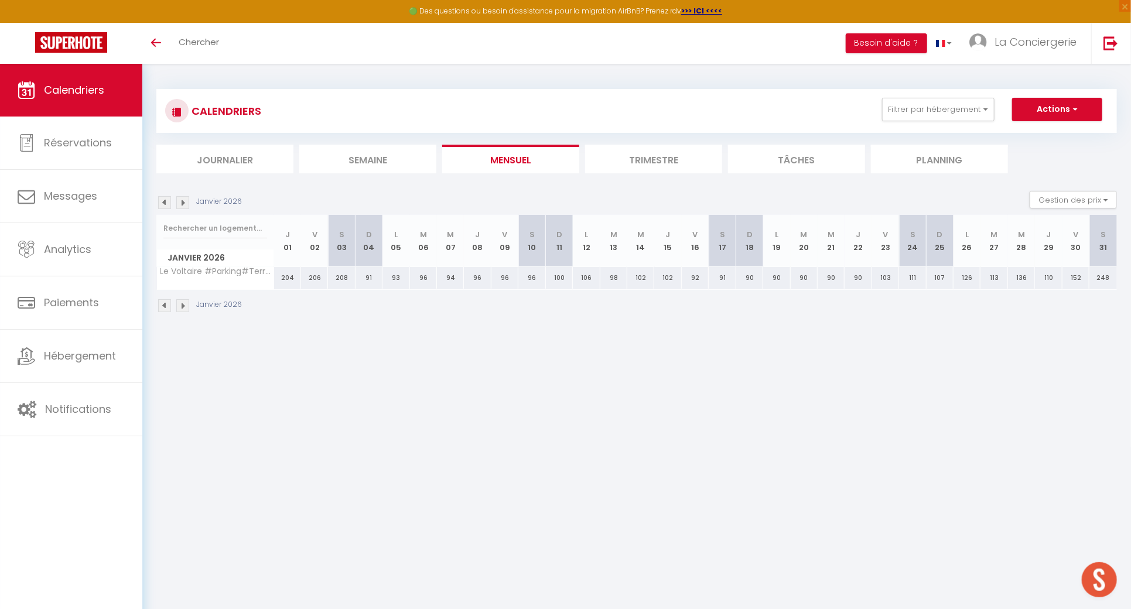
click at [162, 198] on img at bounding box center [164, 202] width 13 height 13
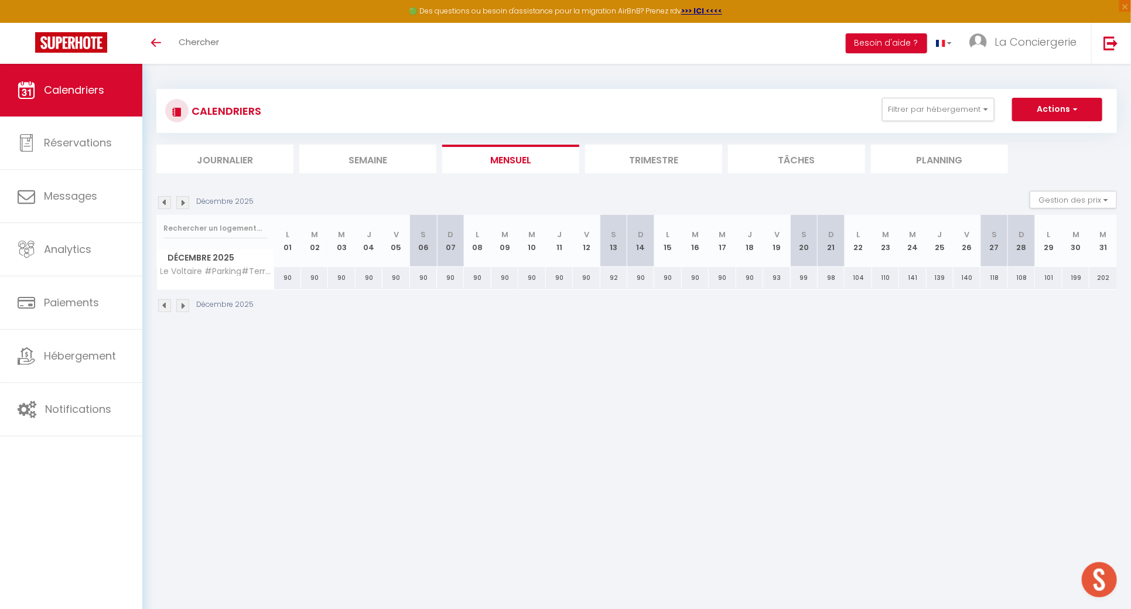
click at [169, 200] on img at bounding box center [164, 202] width 13 height 13
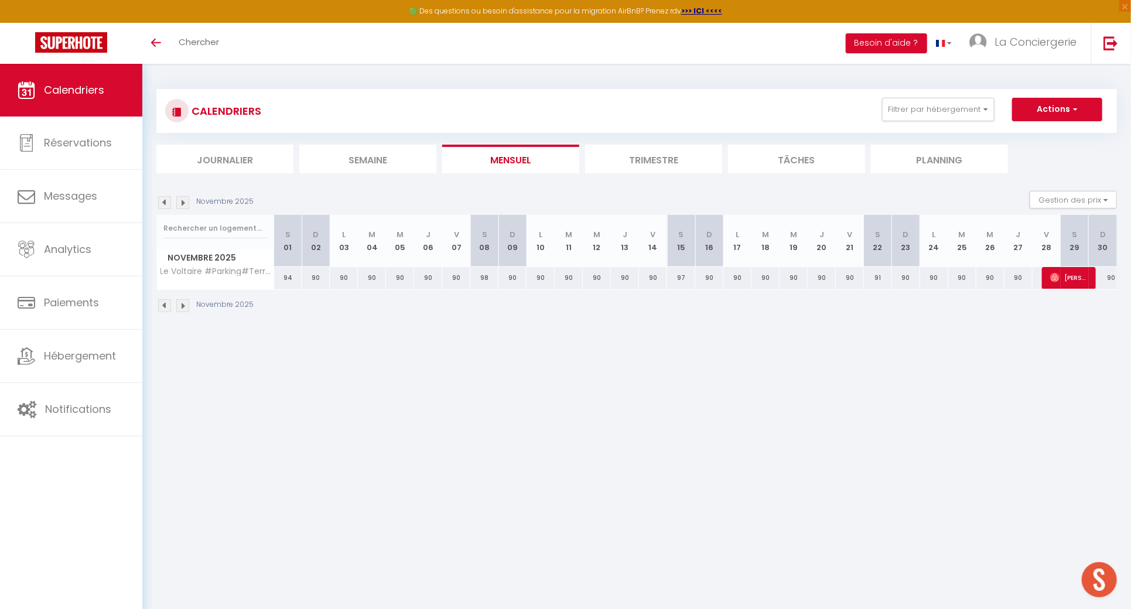
click at [169, 200] on img at bounding box center [164, 202] width 13 height 13
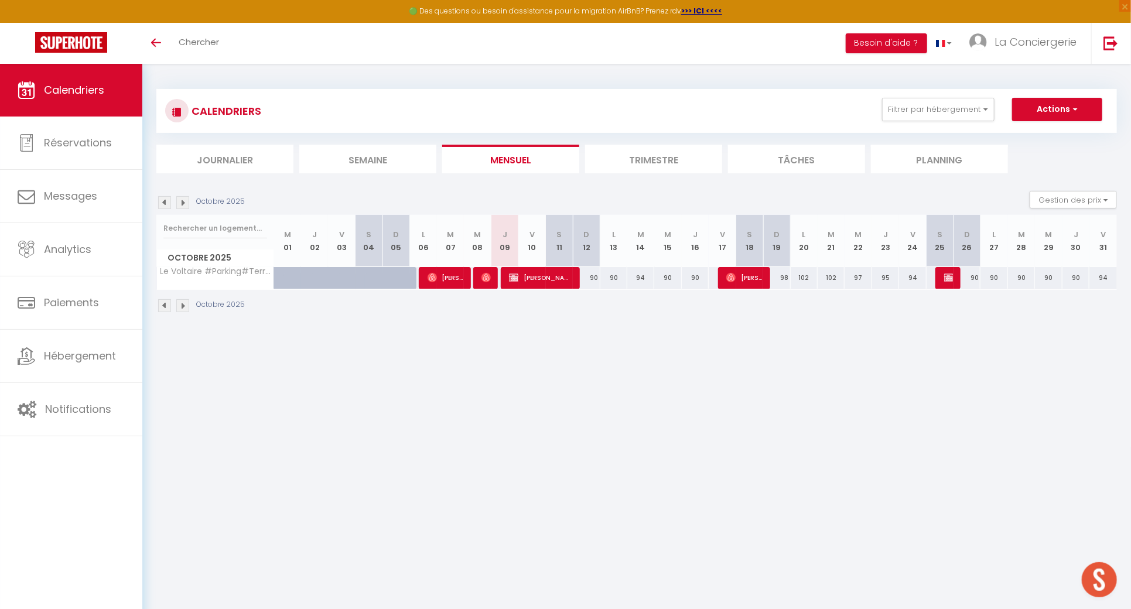
click at [169, 200] on img at bounding box center [164, 202] width 13 height 13
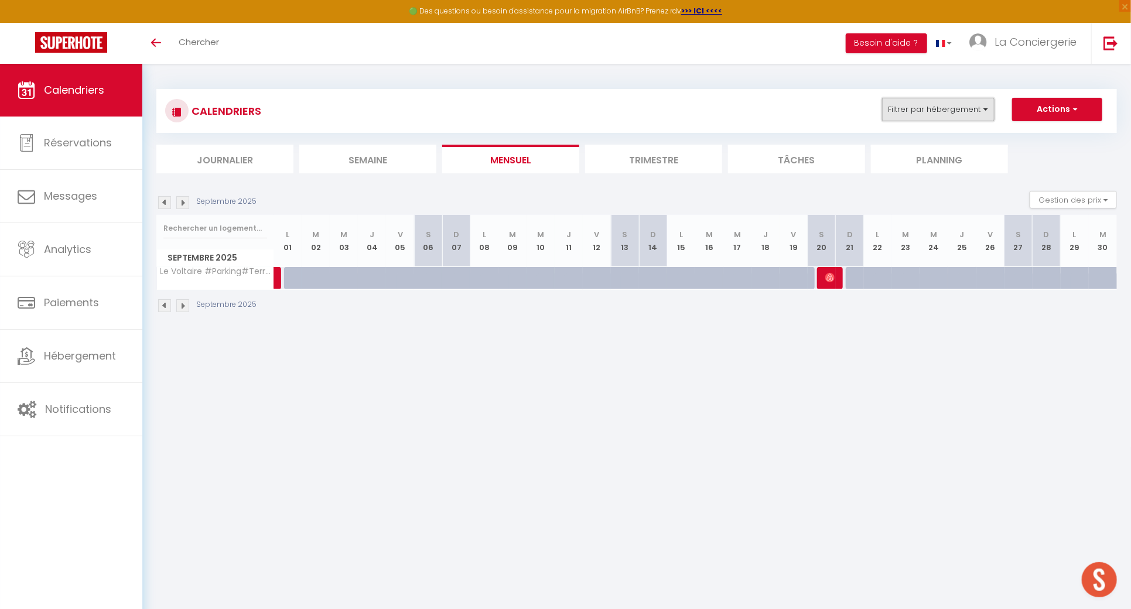
click at [957, 111] on button "Filtrer par hébergement" at bounding box center [938, 109] width 112 height 23
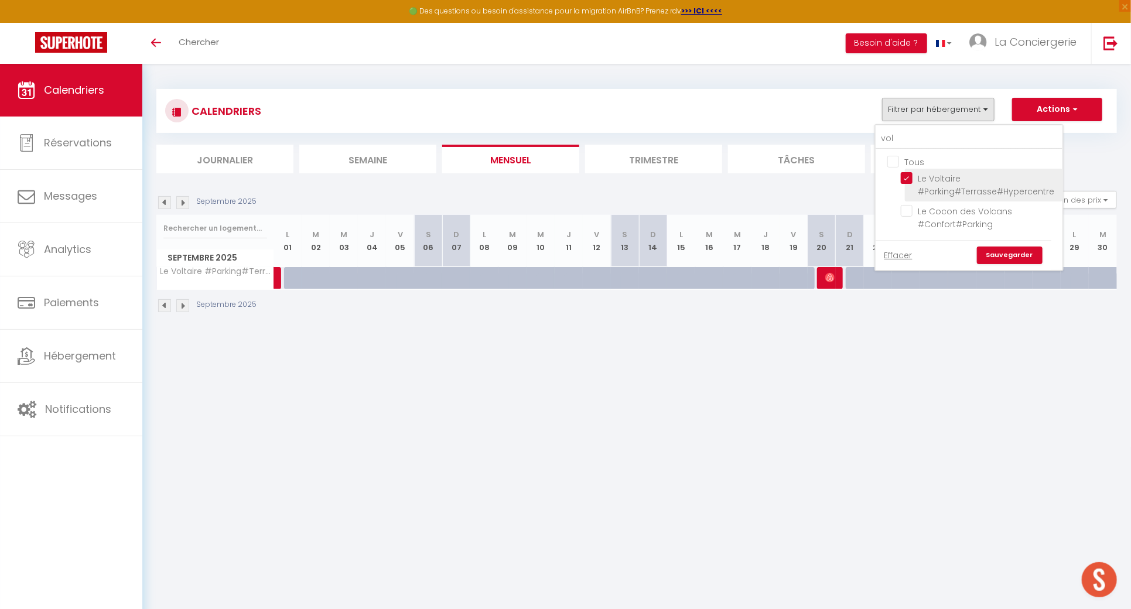
click at [908, 179] on input "Le Voltaire #Parking#Terrasse#Hypercentre" at bounding box center [980, 178] width 158 height 12
checkbox input "false"
click at [914, 136] on input "vol" at bounding box center [968, 138] width 187 height 21
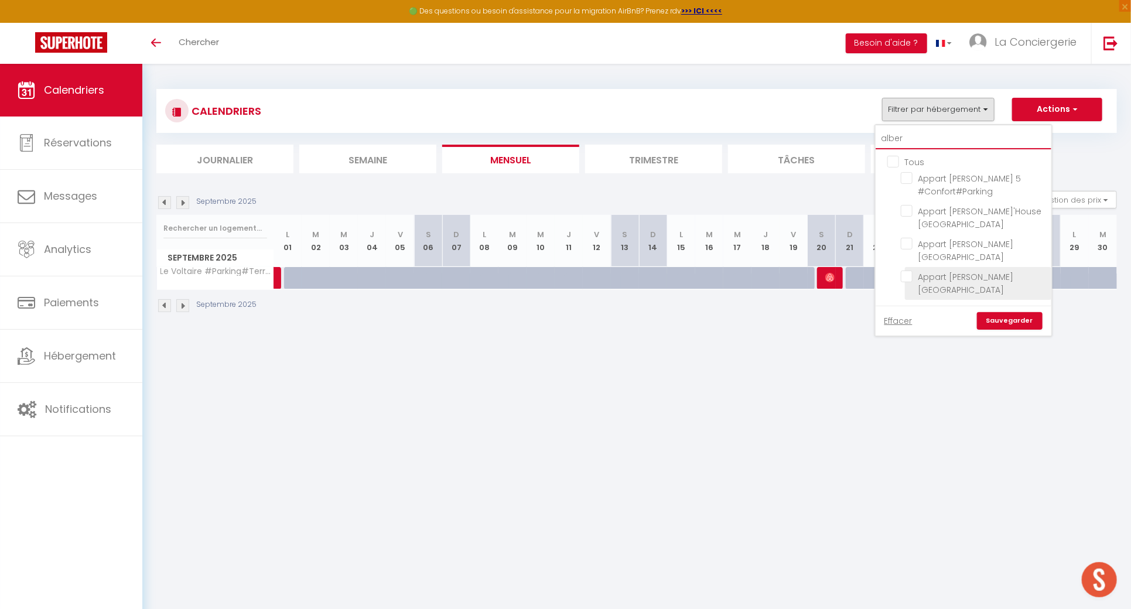
type input "alber"
click at [909, 272] on input "Appart [PERSON_NAME][GEOGRAPHIC_DATA]" at bounding box center [974, 277] width 146 height 12
checkbox input "true"
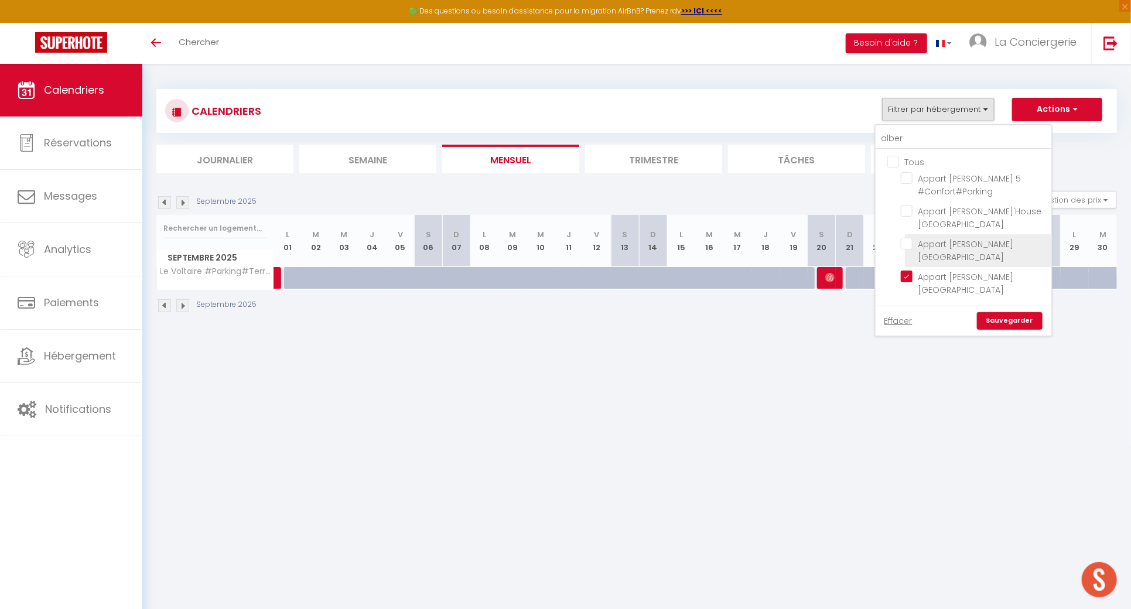
click at [911, 247] on input "Appart [PERSON_NAME][GEOGRAPHIC_DATA] 4 #Confort#Parking" at bounding box center [974, 244] width 146 height 12
checkbox input "true"
click at [912, 210] on input "Appart Albert'House [GEOGRAPHIC_DATA]" at bounding box center [974, 211] width 146 height 12
checkbox input "true"
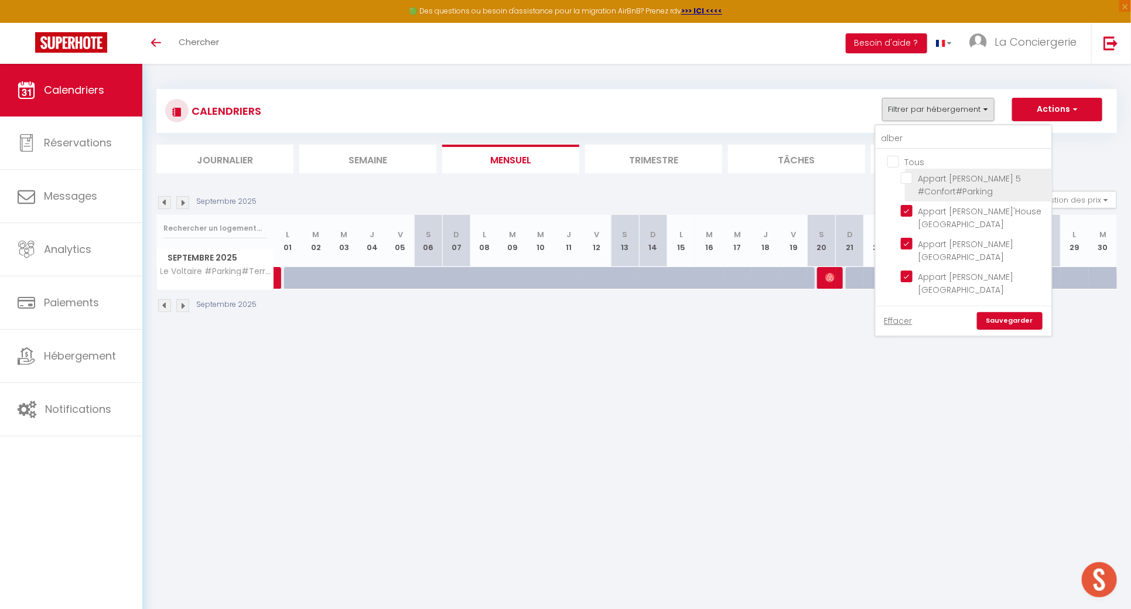
click at [908, 178] on input "Appart [PERSON_NAME]House 5 #Confort#Parking" at bounding box center [974, 178] width 146 height 12
checkbox input "true"
click at [1015, 319] on link "Sauvegarder" at bounding box center [1010, 321] width 66 height 18
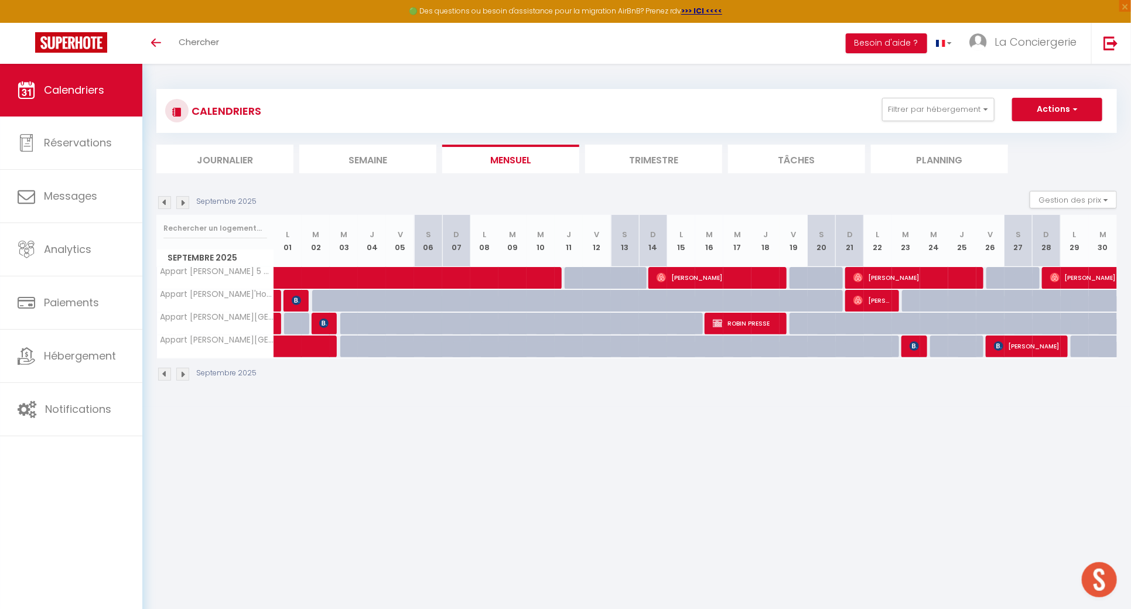
click at [186, 206] on img at bounding box center [182, 202] width 13 height 13
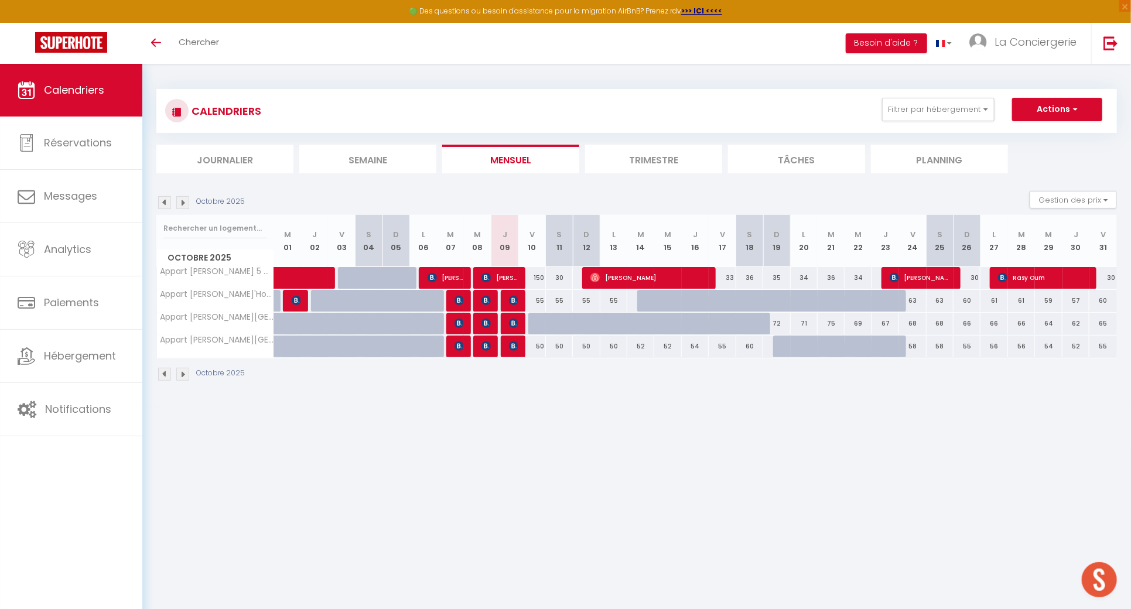
click at [537, 346] on div "50" at bounding box center [531, 347] width 27 height 22
select select "1"
type input "Ven 10 Octobre 2025"
type input "Sam 11 Octobre 2025"
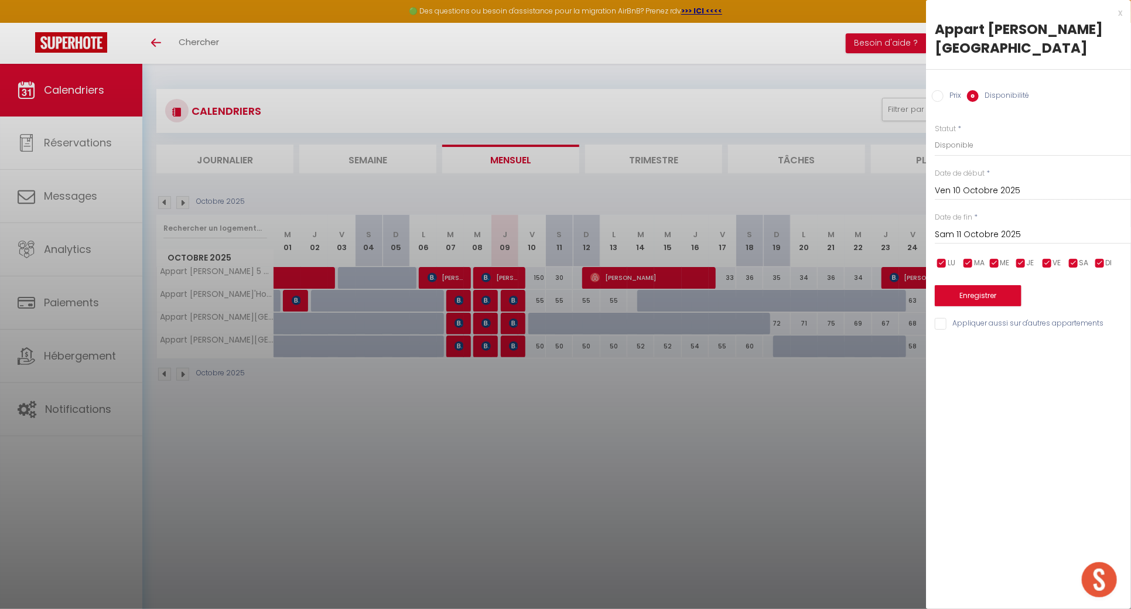
click at [534, 406] on div at bounding box center [565, 304] width 1131 height 609
select select
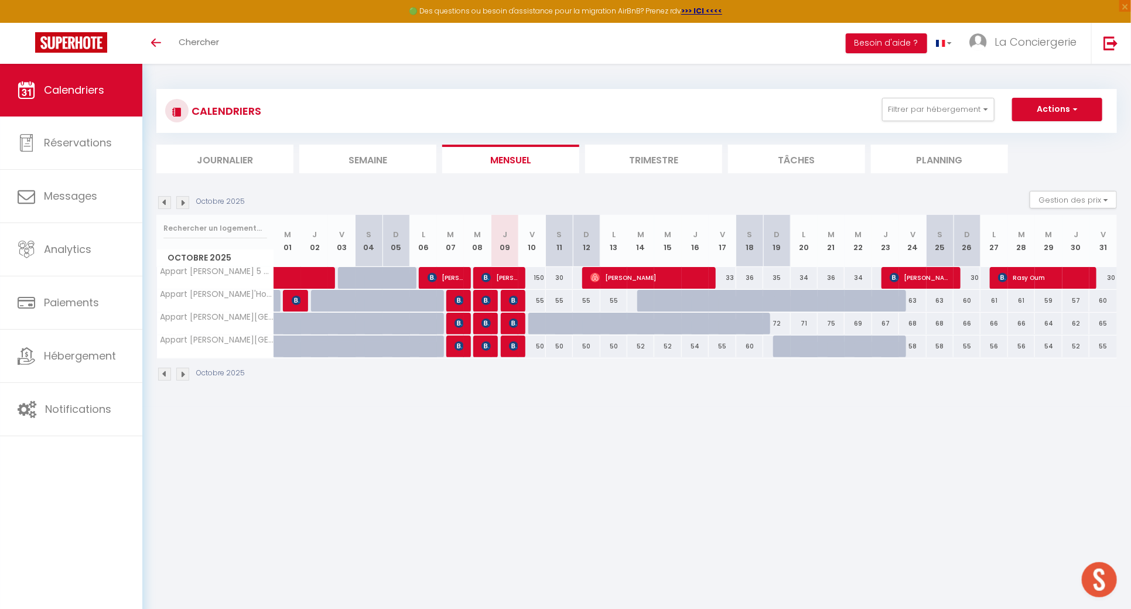
click at [642, 346] on div "52" at bounding box center [640, 347] width 27 height 22
select select "1"
type input "Mar 14 Octobre 2025"
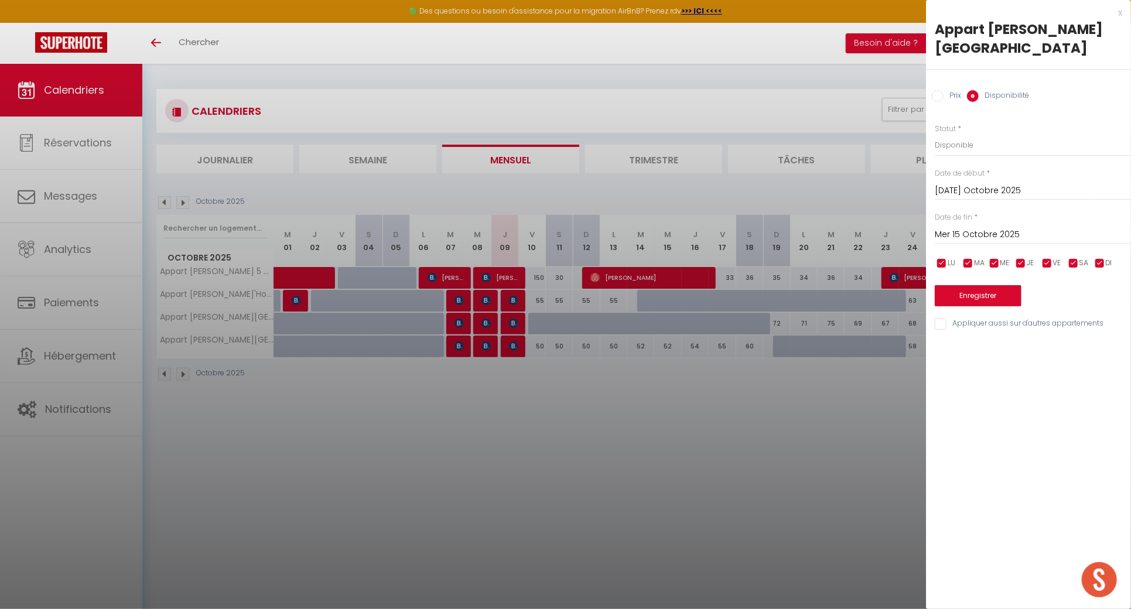
click at [1012, 239] on input "Mer 15 Octobre 2025" at bounding box center [1033, 234] width 196 height 15
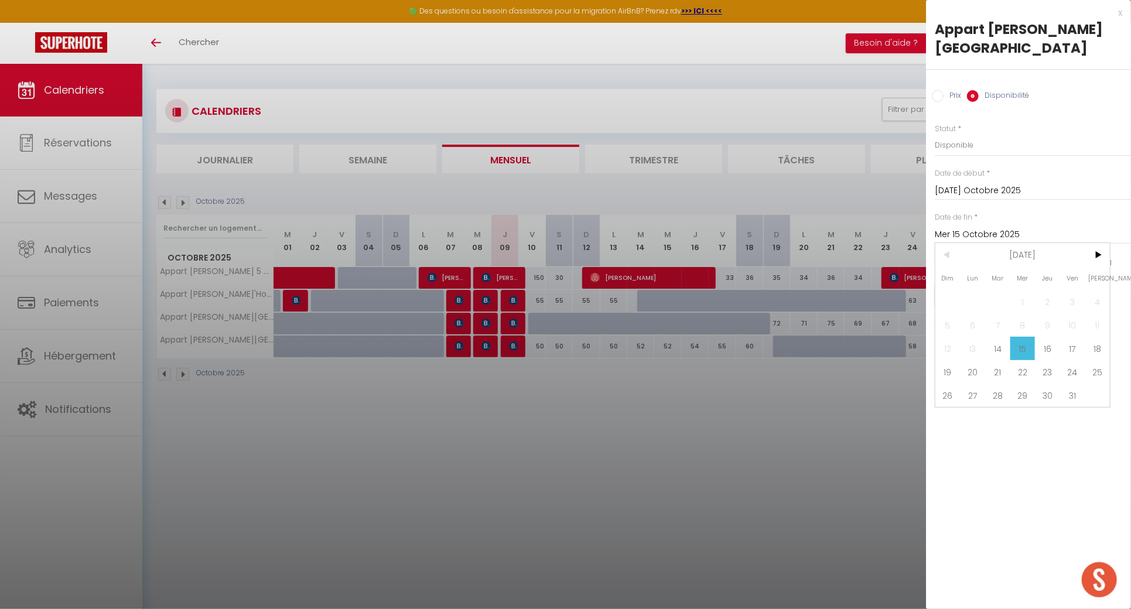
click at [1075, 374] on span "24" at bounding box center [1072, 371] width 25 height 23
type input "Ven 24 Octobre 2025"
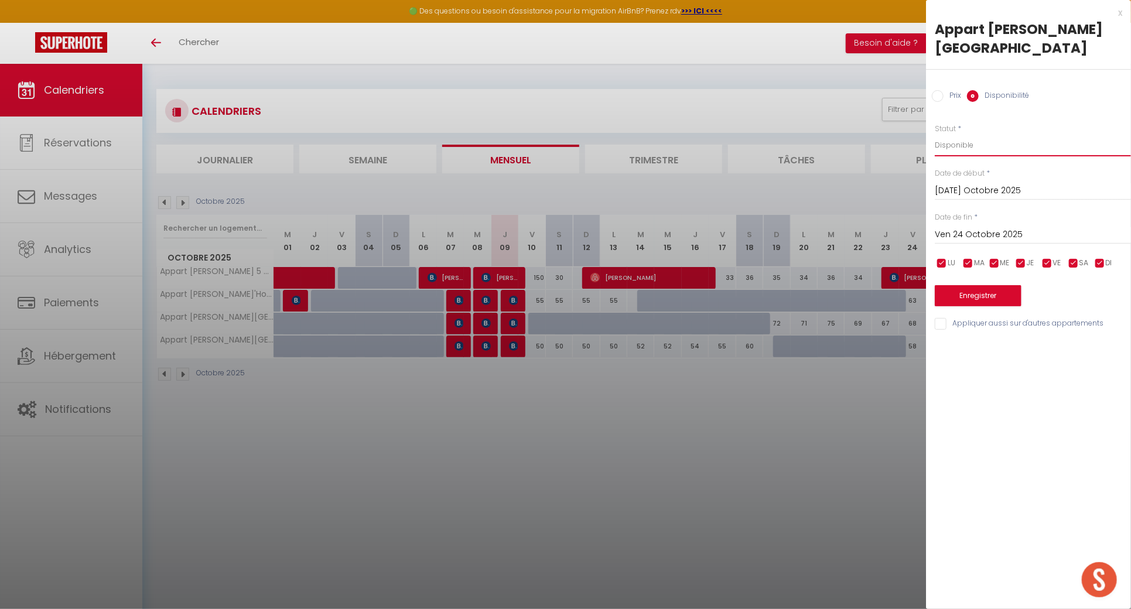
click at [1008, 152] on select "Disponible Indisponible" at bounding box center [1033, 145] width 196 height 22
select select "0"
click at [935, 134] on select "Disponible Indisponible" at bounding box center [1033, 145] width 196 height 22
click at [1014, 304] on button "Enregistrer" at bounding box center [978, 295] width 87 height 21
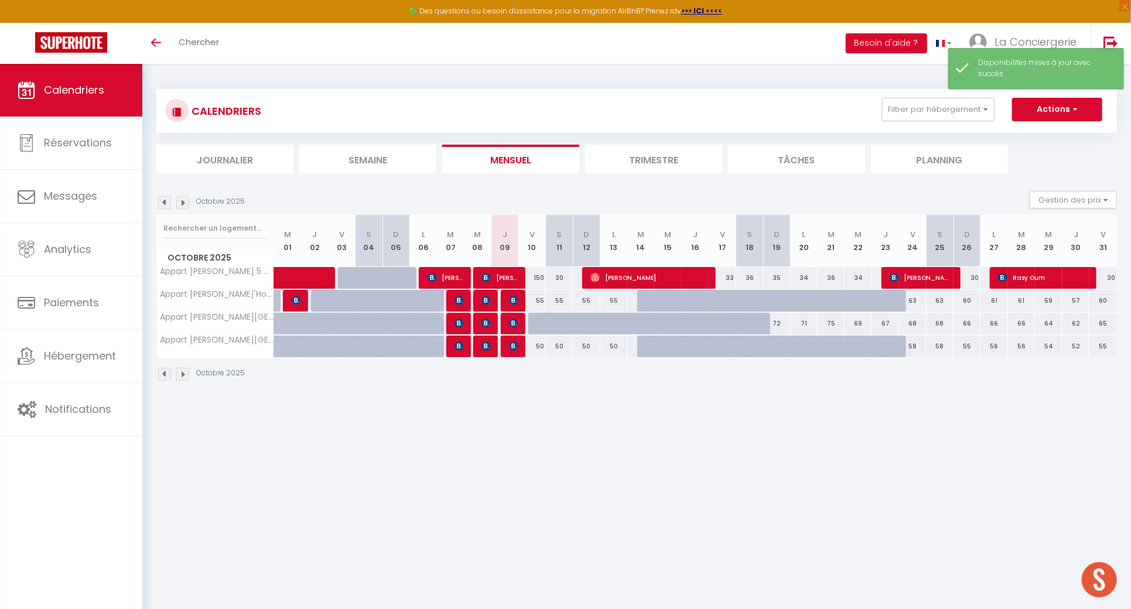
click at [534, 320] on div at bounding box center [541, 324] width 27 height 22
select select "1"
type input "Ven 10 Octobre 2025"
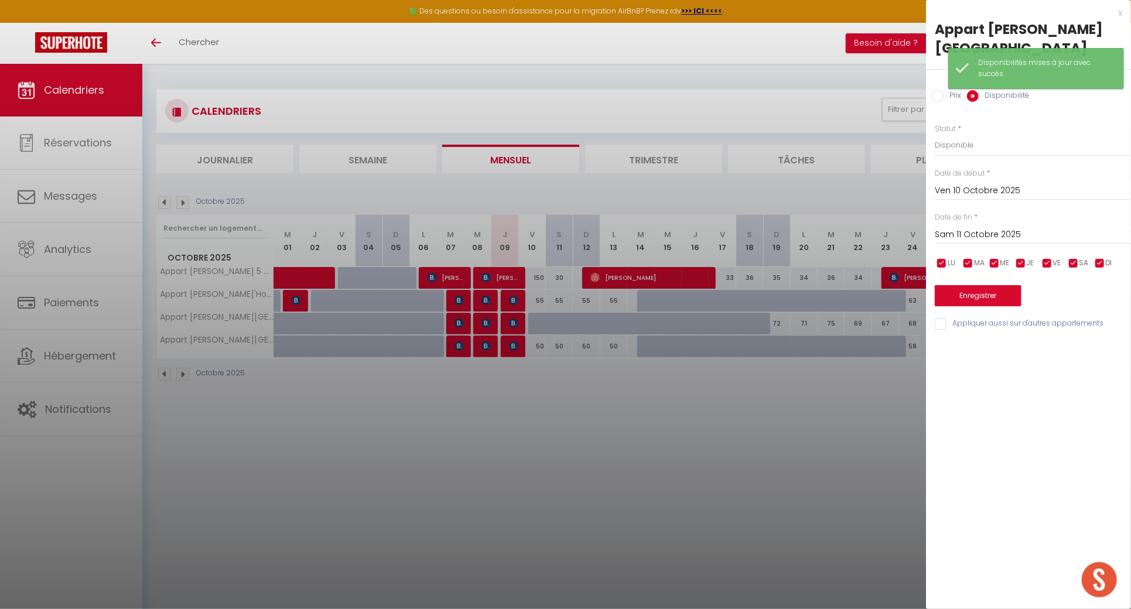
click at [984, 230] on input "Sam 11 Octobre 2025" at bounding box center [1033, 234] width 196 height 15
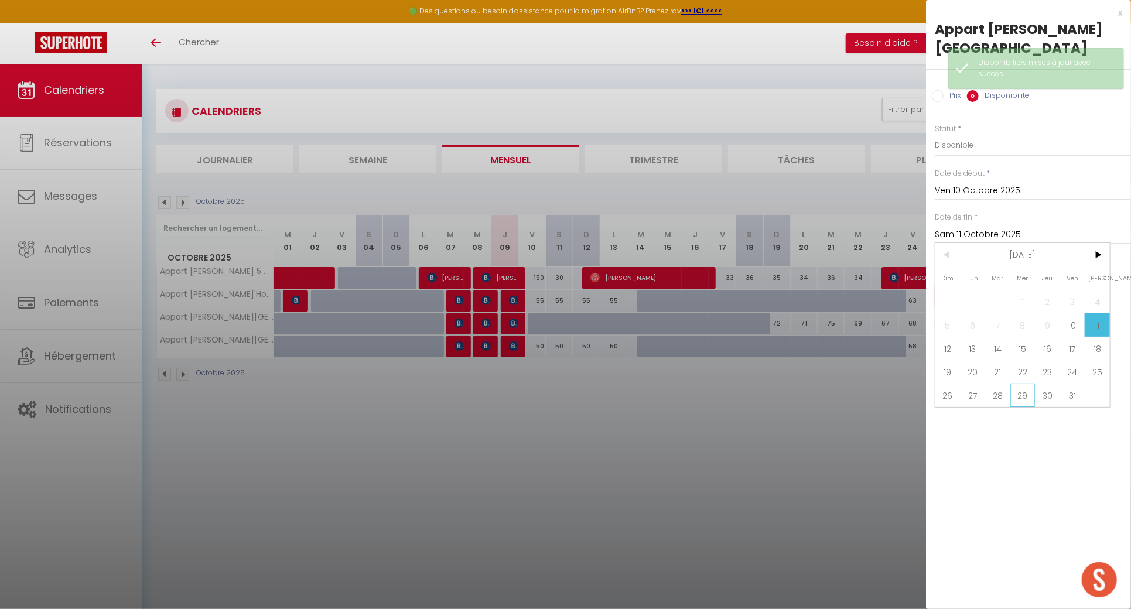
click at [1027, 393] on span "29" at bounding box center [1022, 395] width 25 height 23
type input "Mer 29 Octobre 2025"
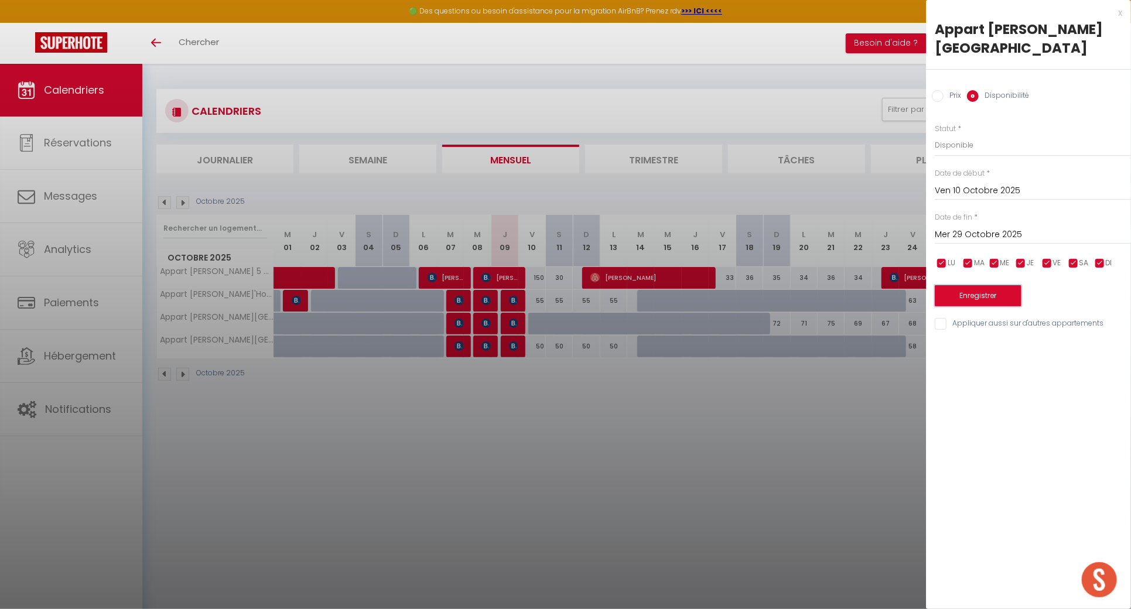
click at [984, 296] on button "Enregistrer" at bounding box center [978, 295] width 87 height 21
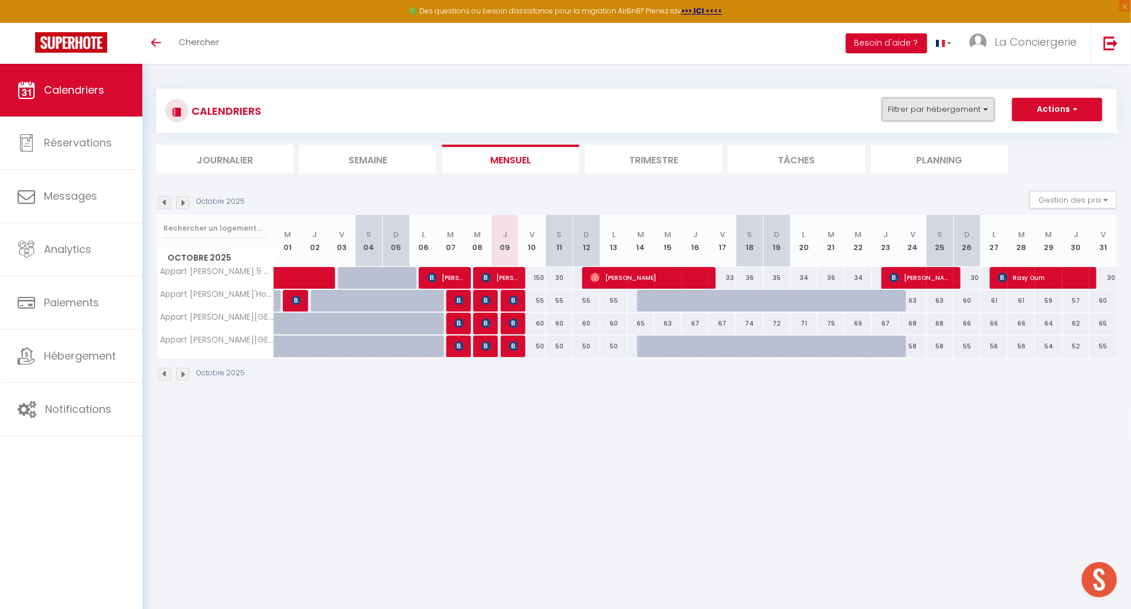
click at [919, 107] on button "Filtrer par hébergement" at bounding box center [938, 109] width 112 height 23
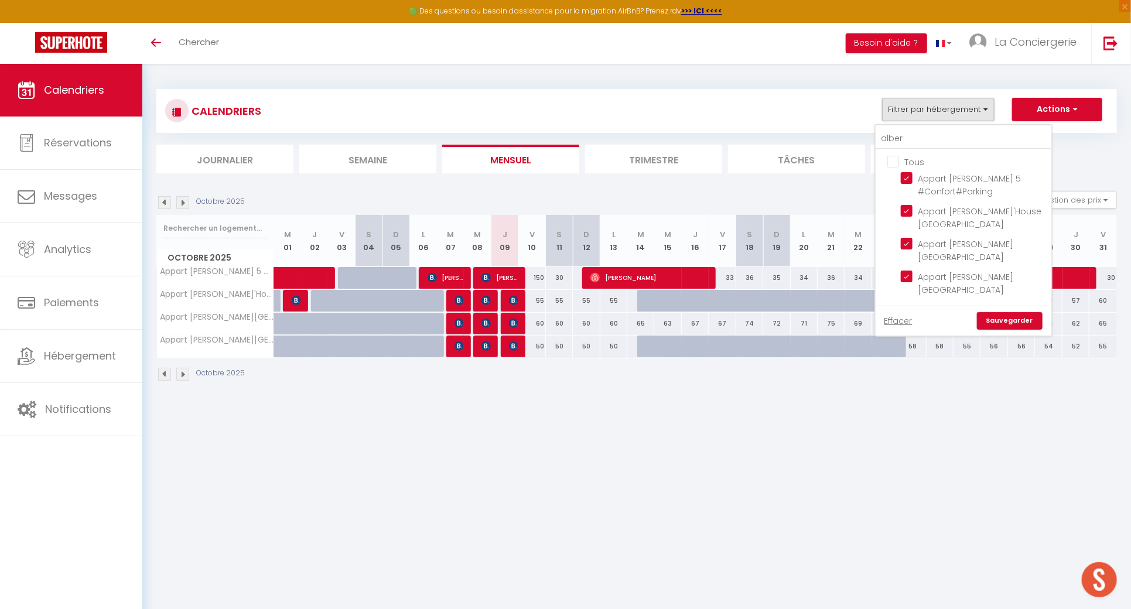
click at [906, 159] on input "Tous" at bounding box center [975, 161] width 176 height 12
checkbox input "false"
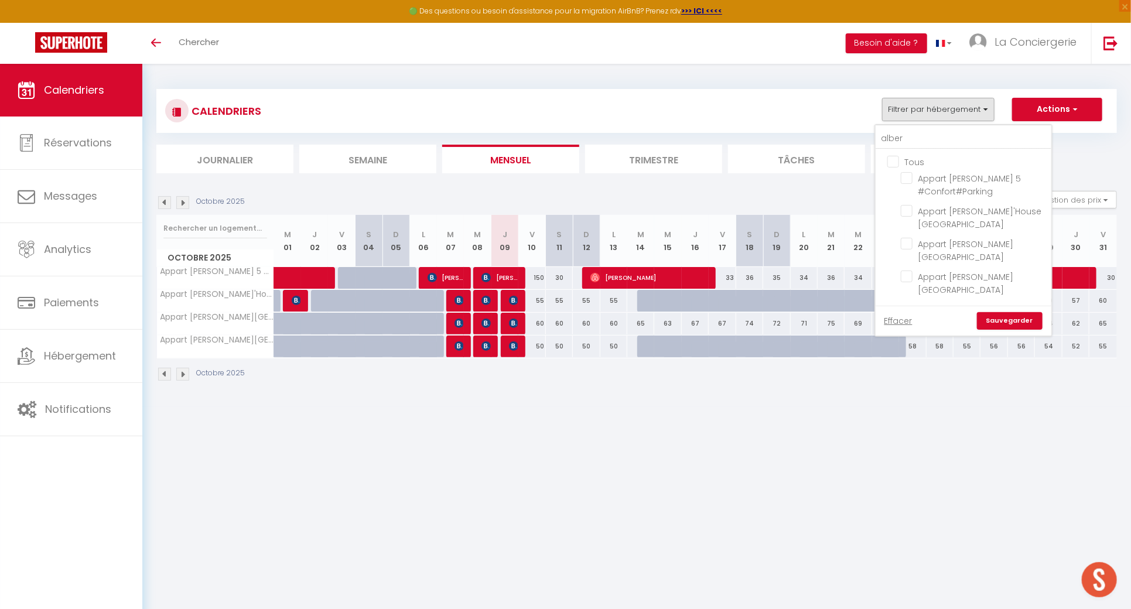
checkbox input "false"
click at [989, 320] on link "Sauvegarder" at bounding box center [1010, 321] width 66 height 18
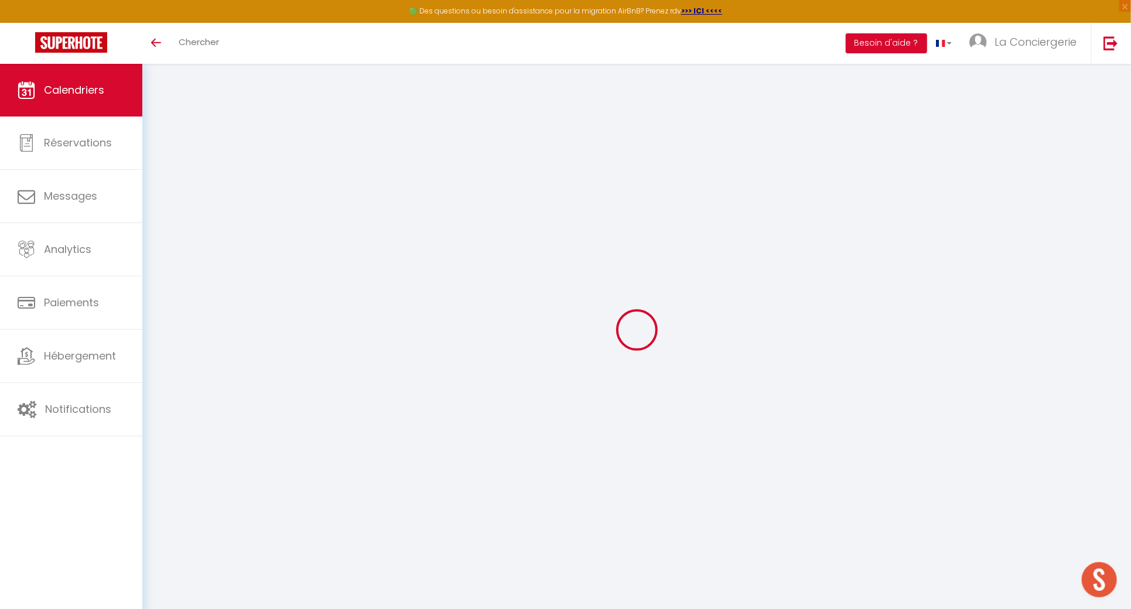
select select
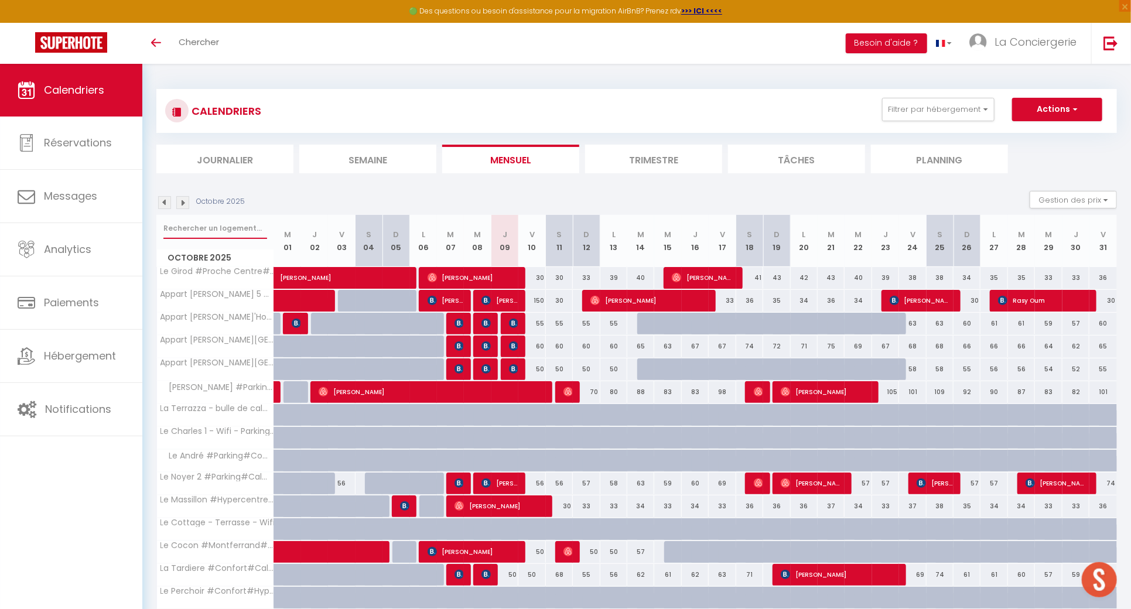
click at [208, 230] on input "text" at bounding box center [215, 228] width 104 height 21
type input "é"
select select
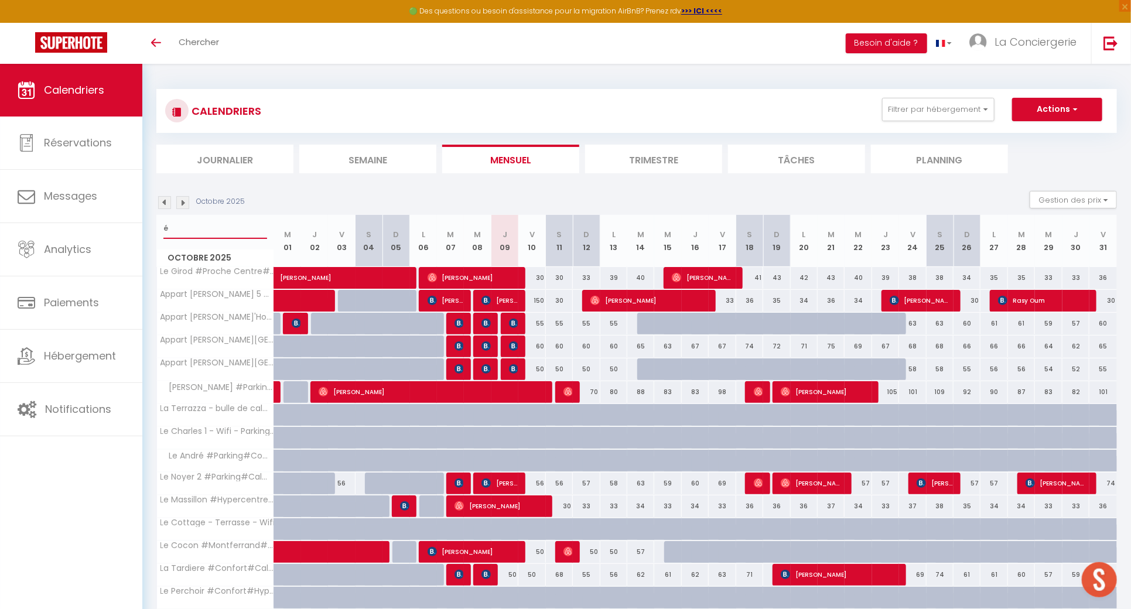
select select
type input "év"
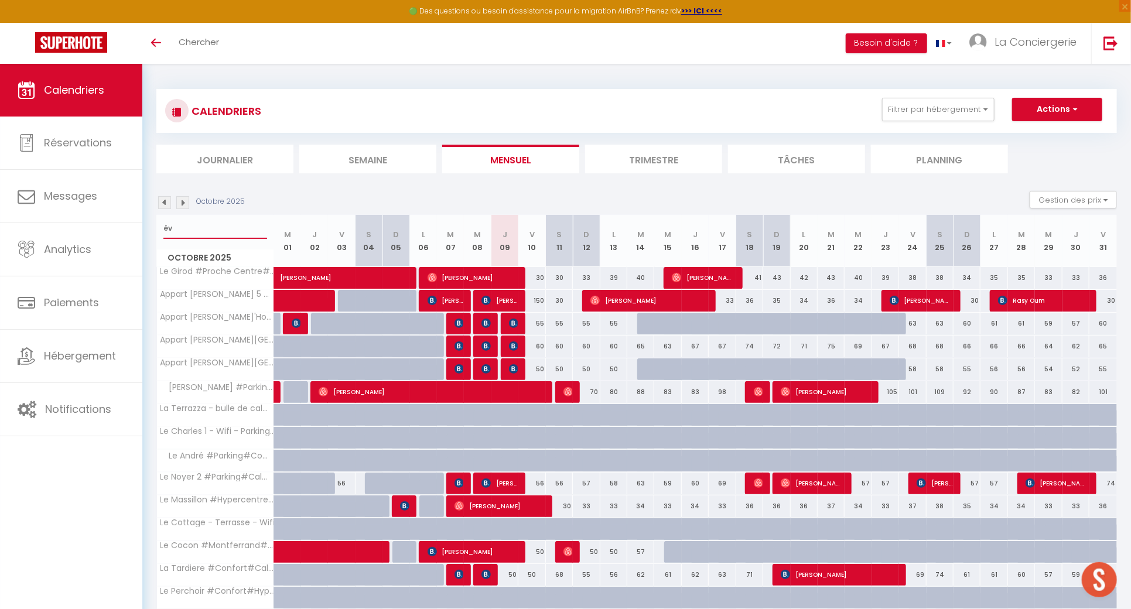
select select
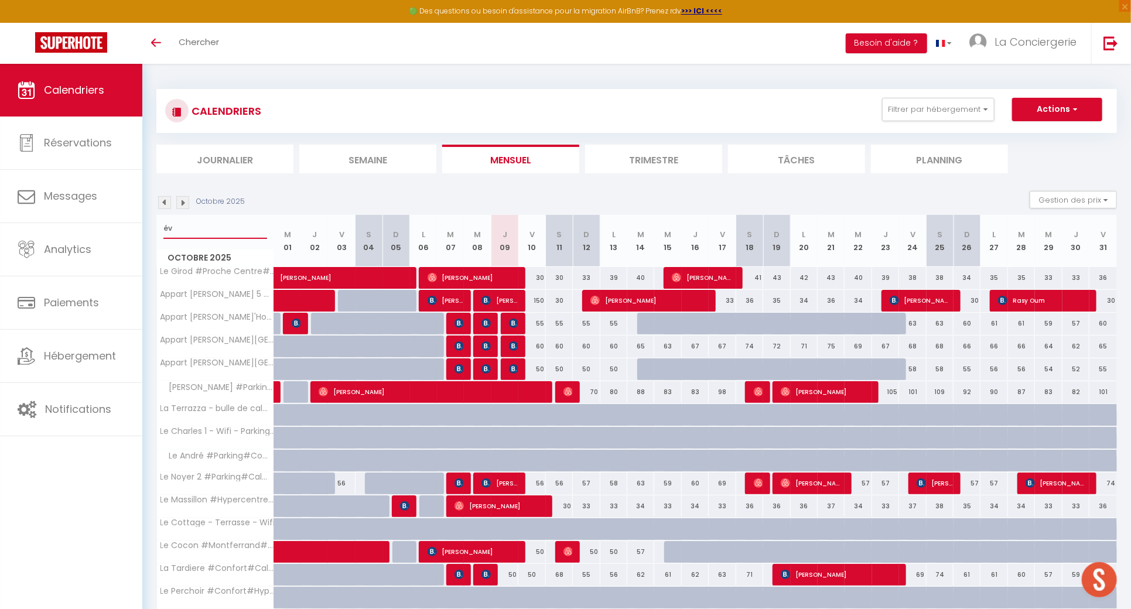
select select
type input "éva"
select select
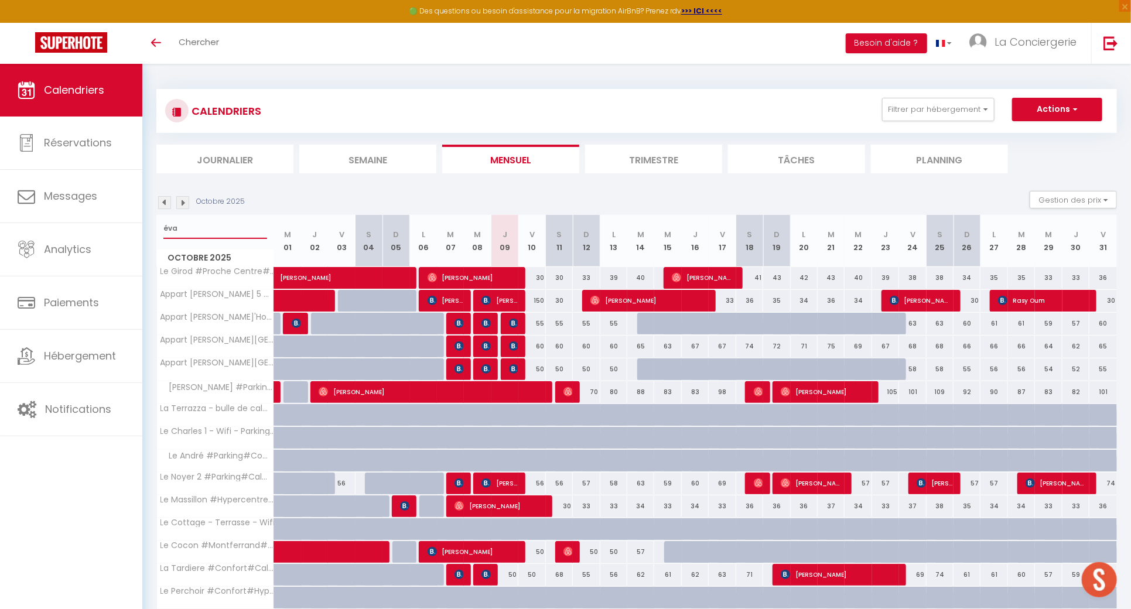
select select
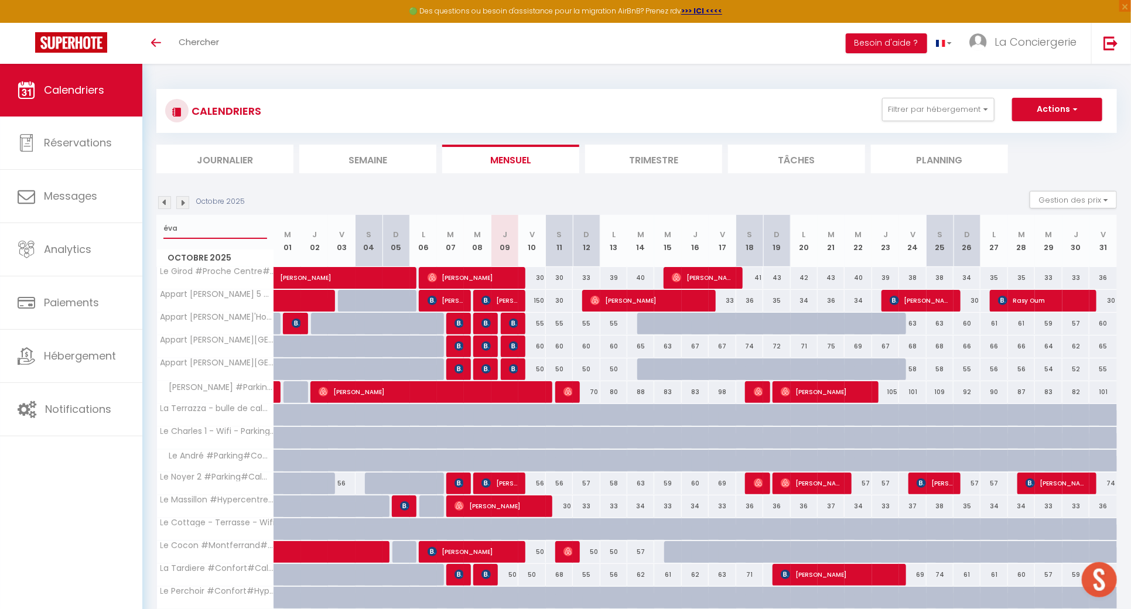
type input "évas"
select select
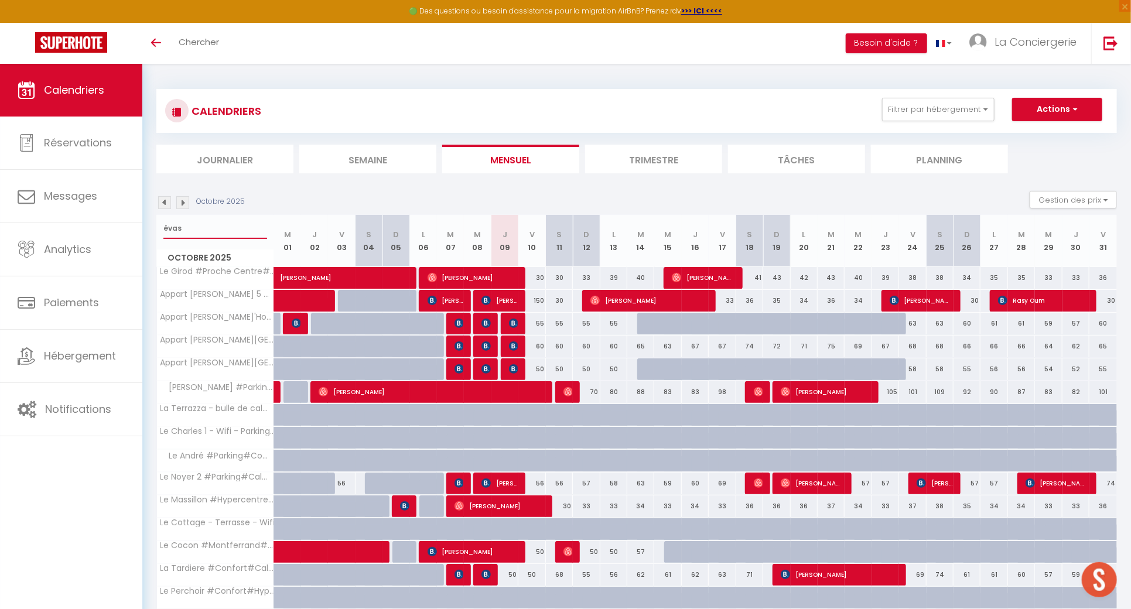
select select
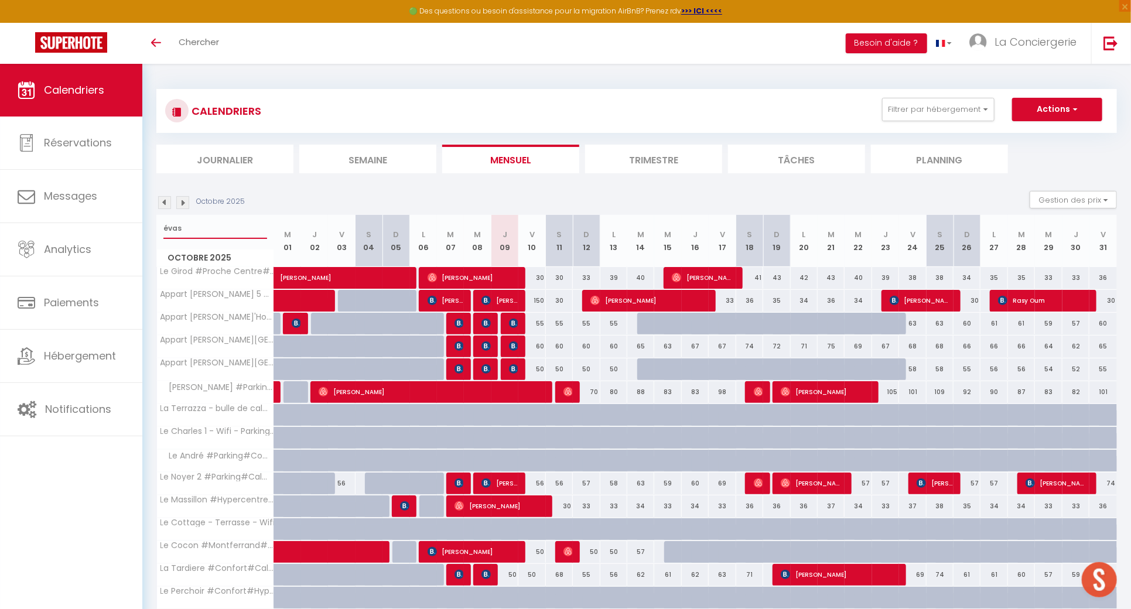
select select
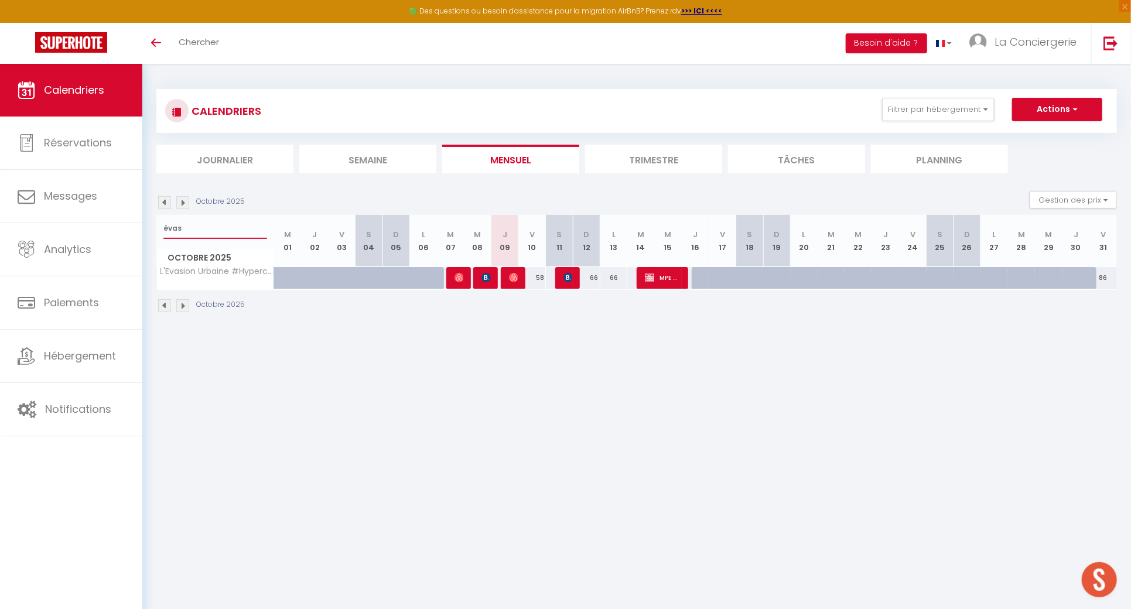
type input "évas"
click at [515, 279] on img at bounding box center [513, 277] width 9 height 9
select select "OK"
select select "0"
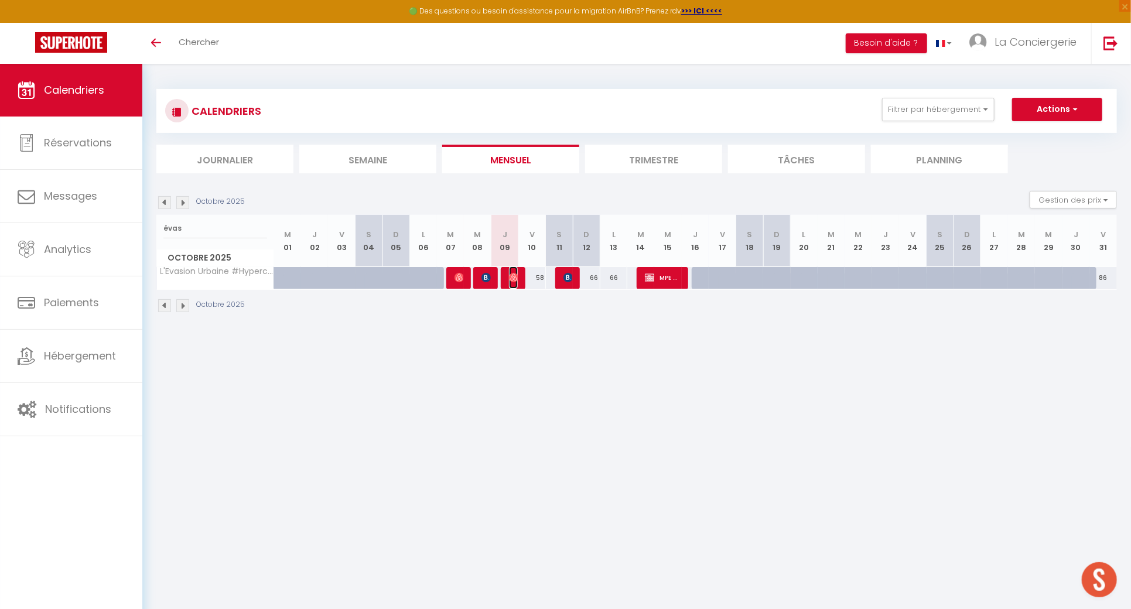
select select "0"
select select "1"
select select
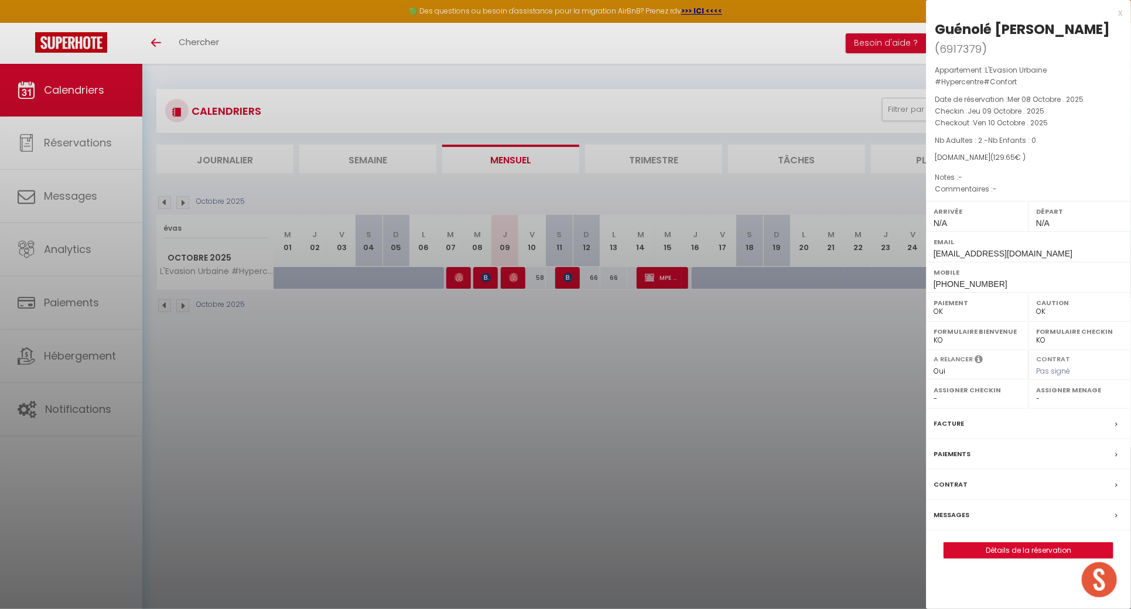
click at [559, 323] on div at bounding box center [565, 304] width 1131 height 609
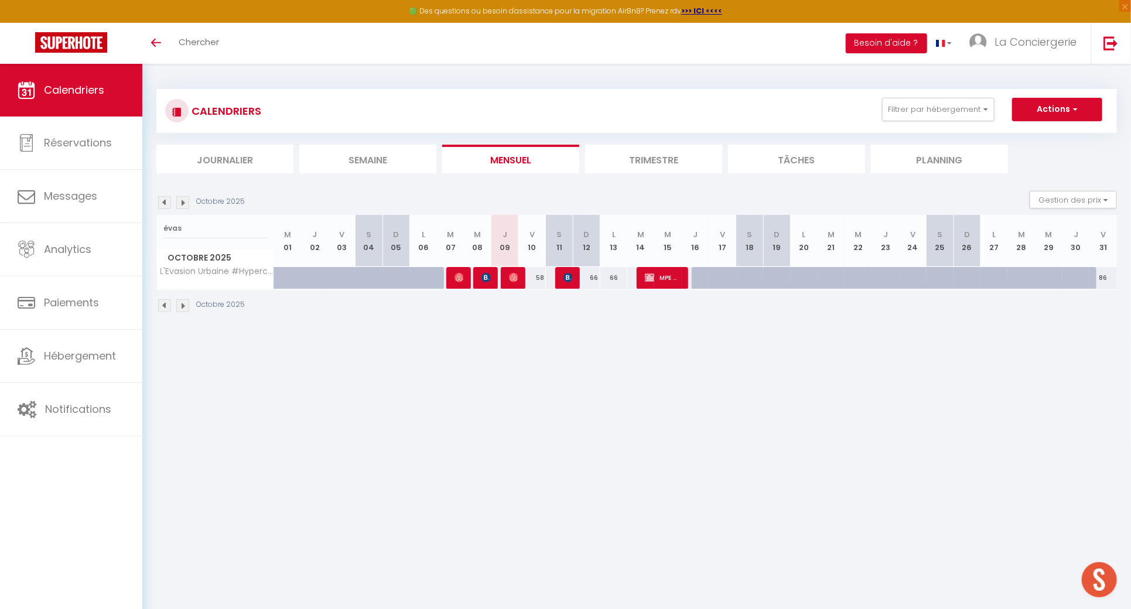
click at [559, 276] on div at bounding box center [568, 278] width 27 height 22
click at [570, 280] on img at bounding box center [567, 277] width 9 height 9
select select "KO"
select select
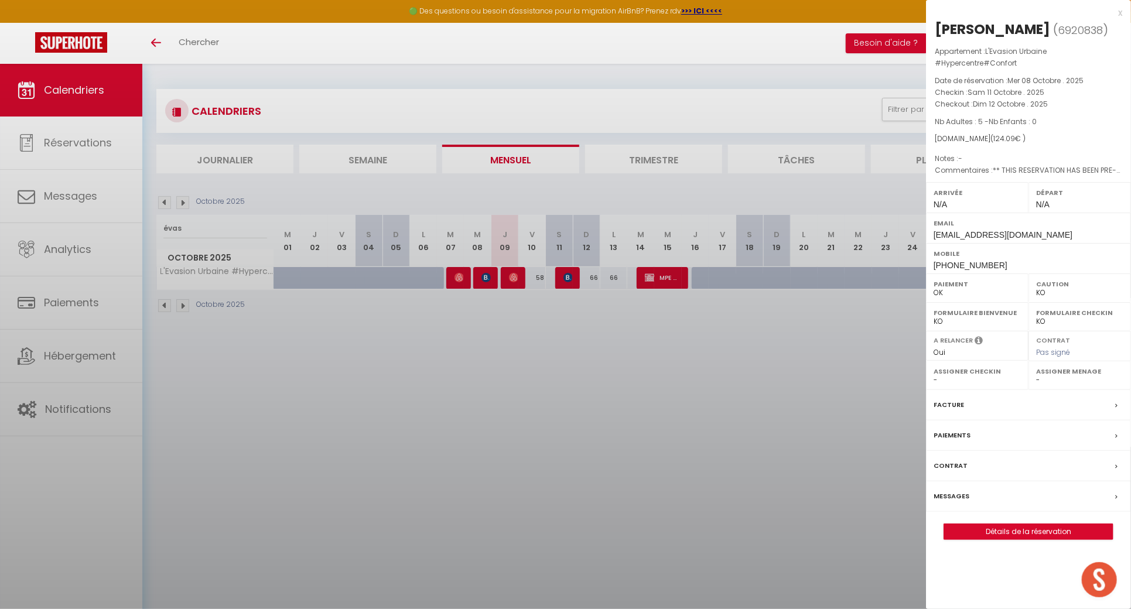
click at [647, 428] on div at bounding box center [565, 304] width 1131 height 609
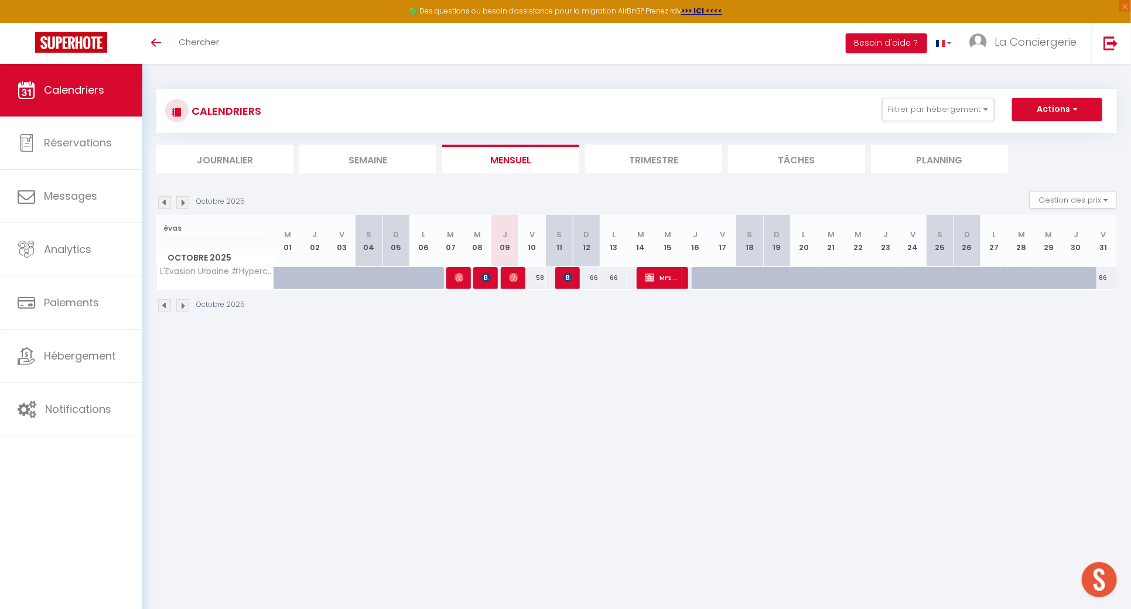
click at [1001, 104] on li "Filtrer par hébergement alber Tous Appart Albert'House 5 #Confort#Parking Appar…" at bounding box center [938, 109] width 128 height 23
click at [991, 104] on button "Filtrer par hébergement" at bounding box center [938, 109] width 112 height 23
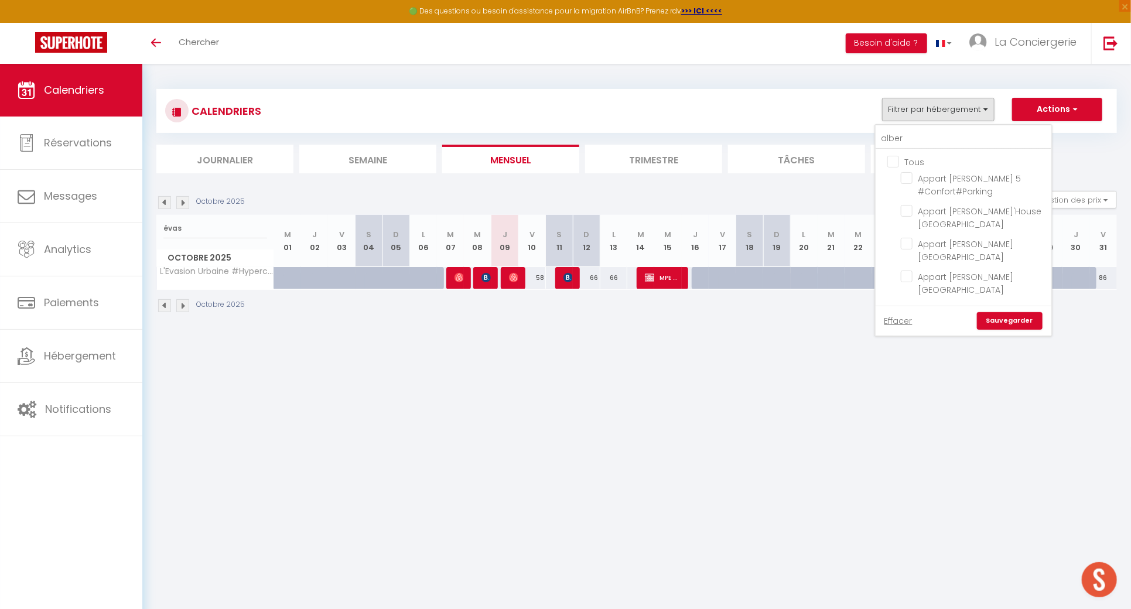
click at [898, 158] on input "Tous" at bounding box center [975, 161] width 176 height 12
checkbox input "true"
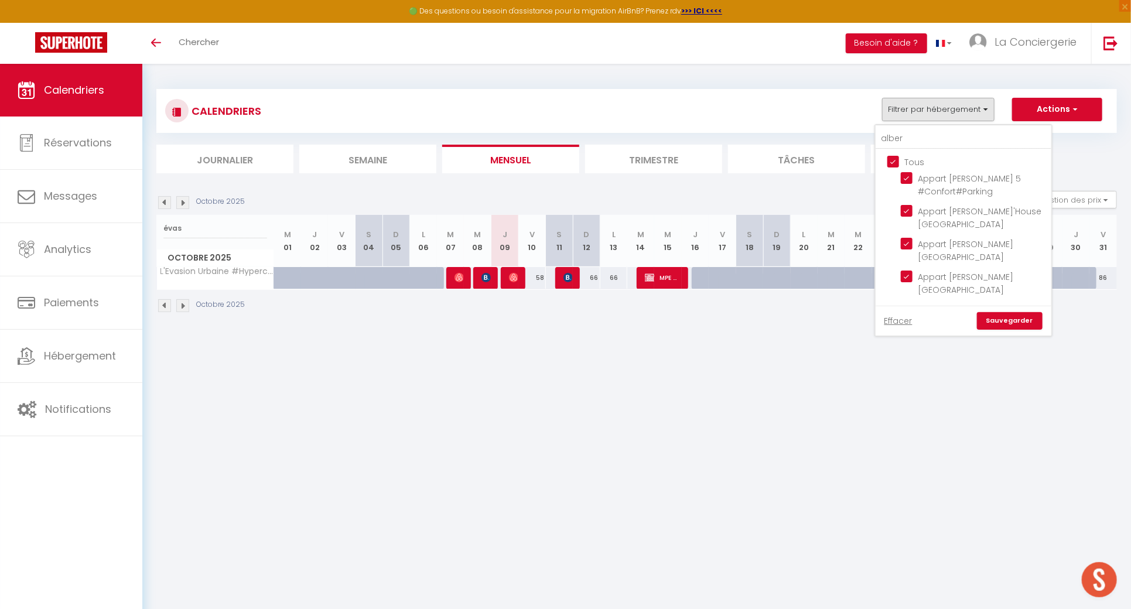
checkbox input "true"
click at [995, 317] on link "Sauvegarder" at bounding box center [1010, 321] width 66 height 18
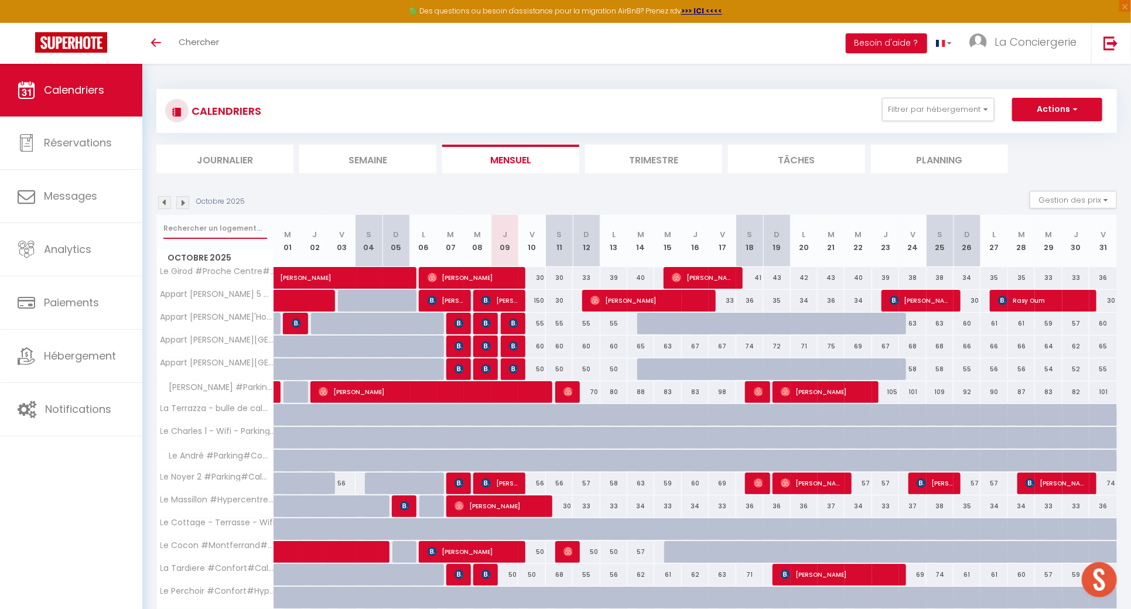
click at [245, 223] on input "text" at bounding box center [215, 228] width 104 height 21
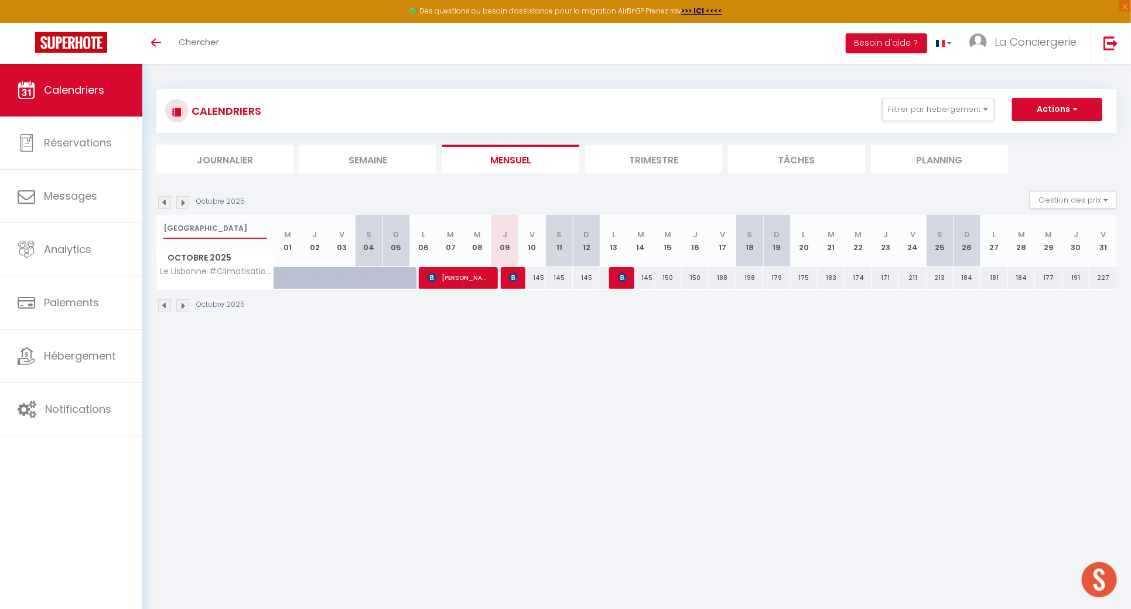
click at [229, 225] on input "lisbonne" at bounding box center [215, 228] width 104 height 21
click at [229, 225] on input "clos" at bounding box center [215, 228] width 104 height 21
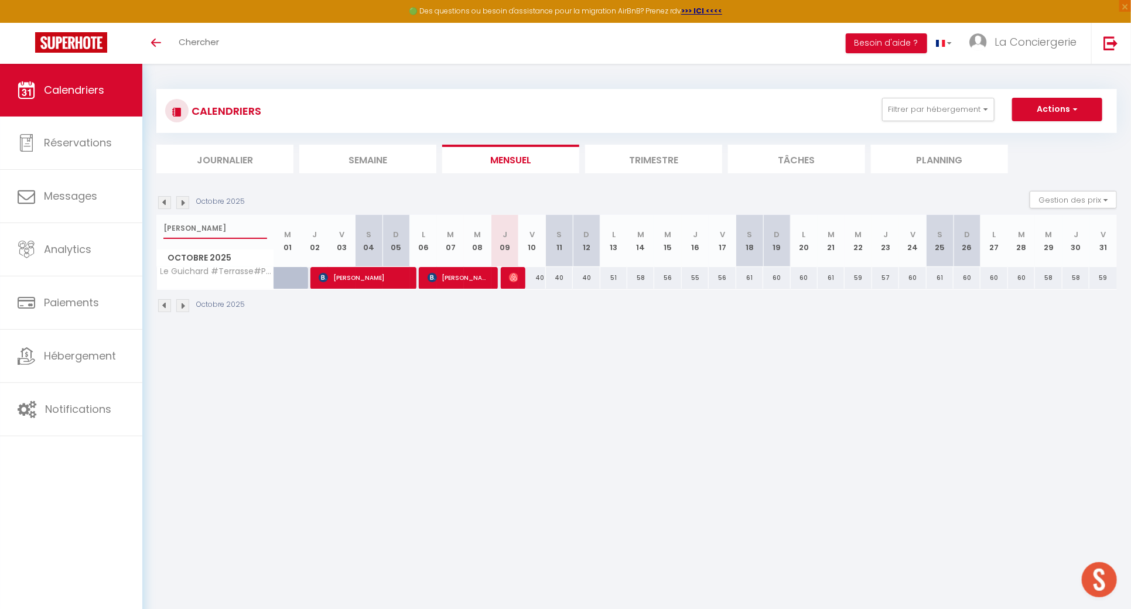
click at [235, 220] on input "guichard" at bounding box center [215, 228] width 104 height 21
type input "g"
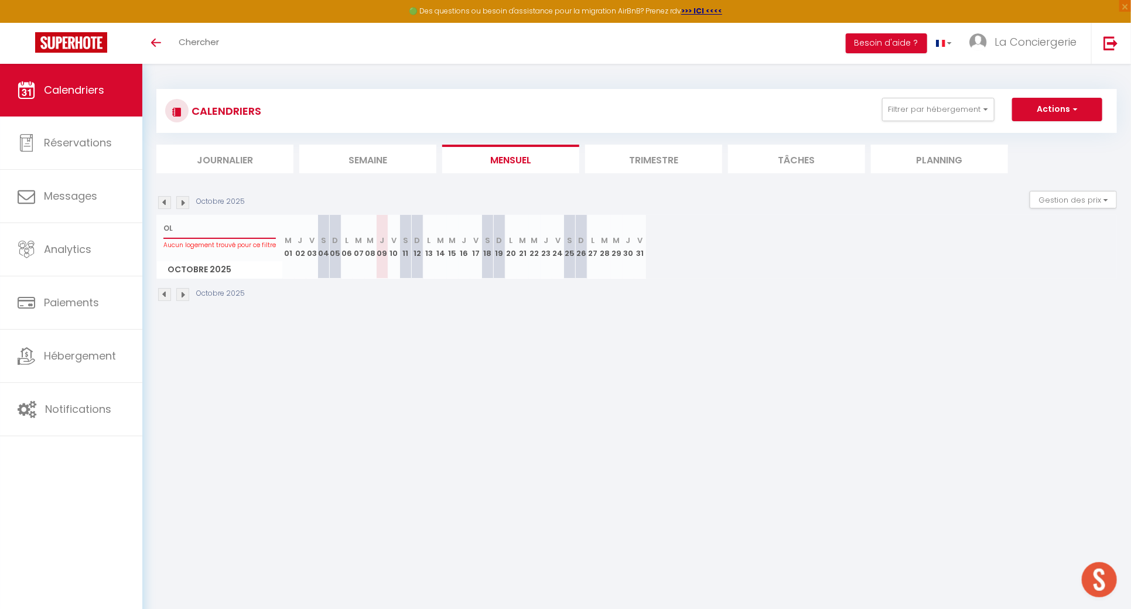
type input "O"
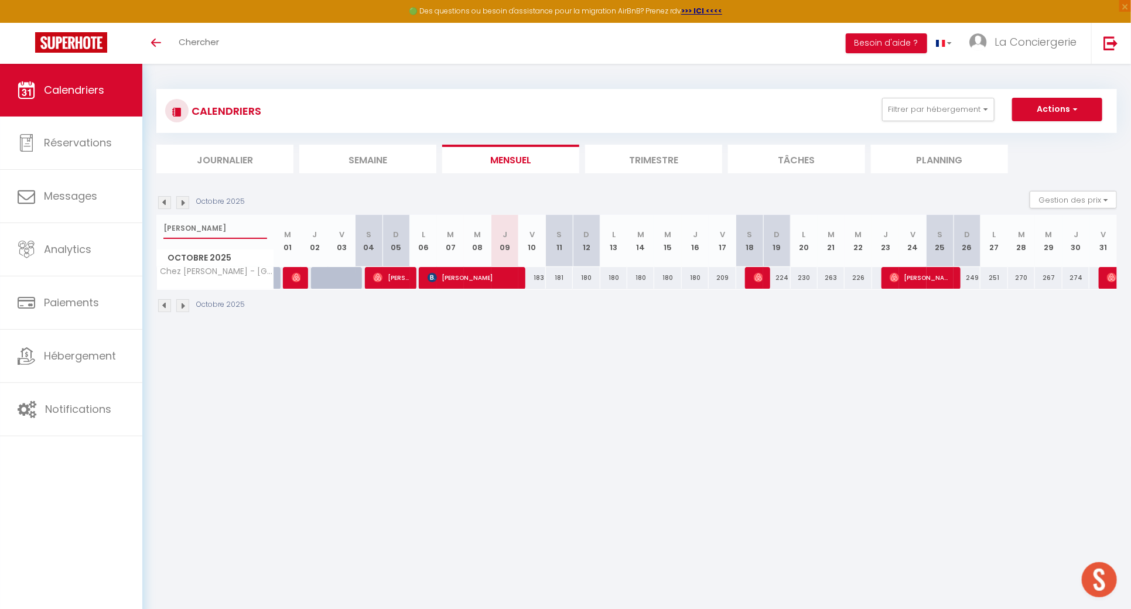
click at [213, 229] on input "BOB" at bounding box center [215, 228] width 104 height 21
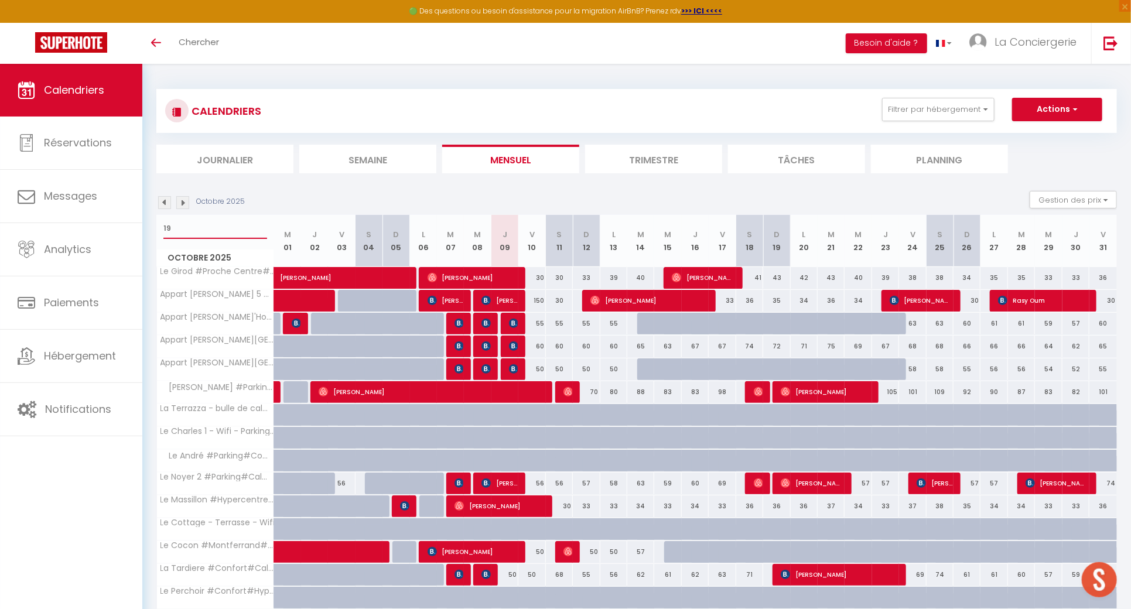
type input "1"
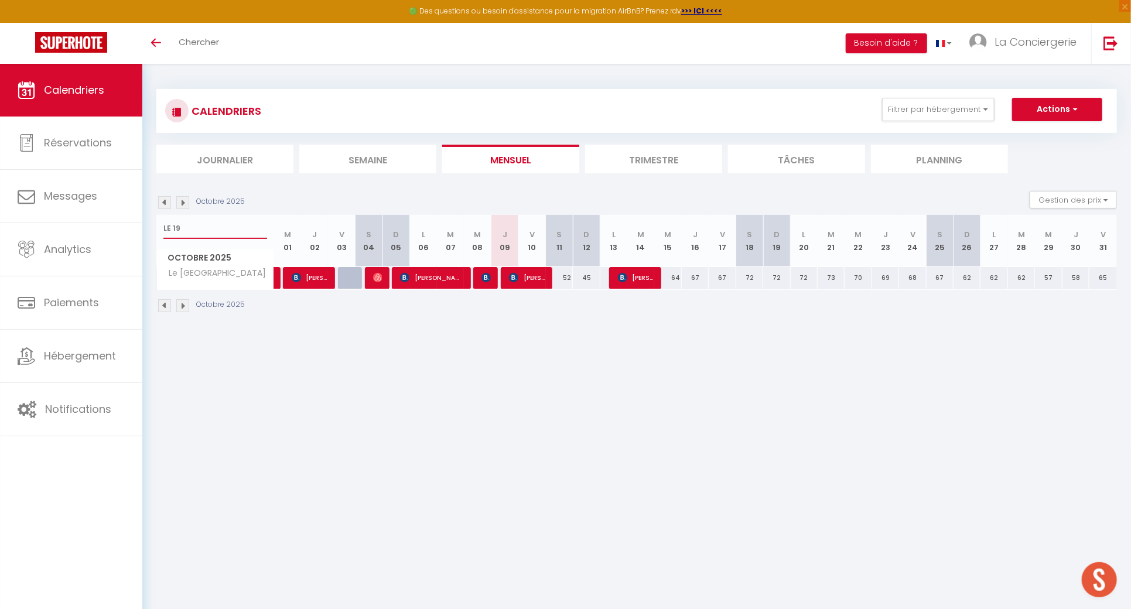
click at [189, 235] on input "LE 19" at bounding box center [215, 228] width 104 height 21
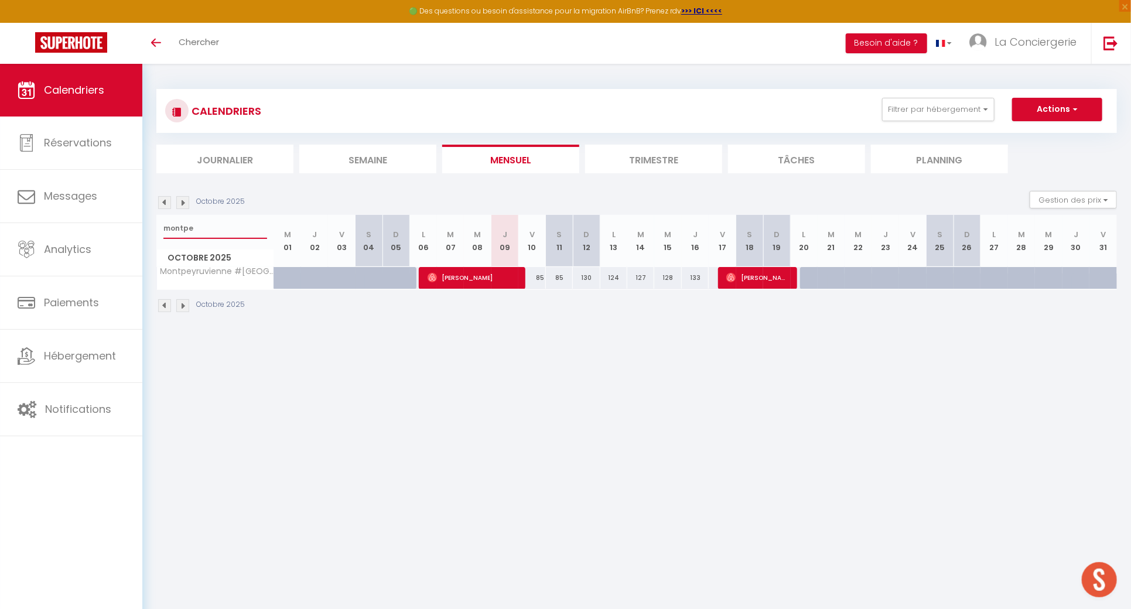
type input "montpe"
click at [506, 273] on span "Theo Baudry" at bounding box center [472, 277] width 90 height 22
select select "OK"
select select "20878"
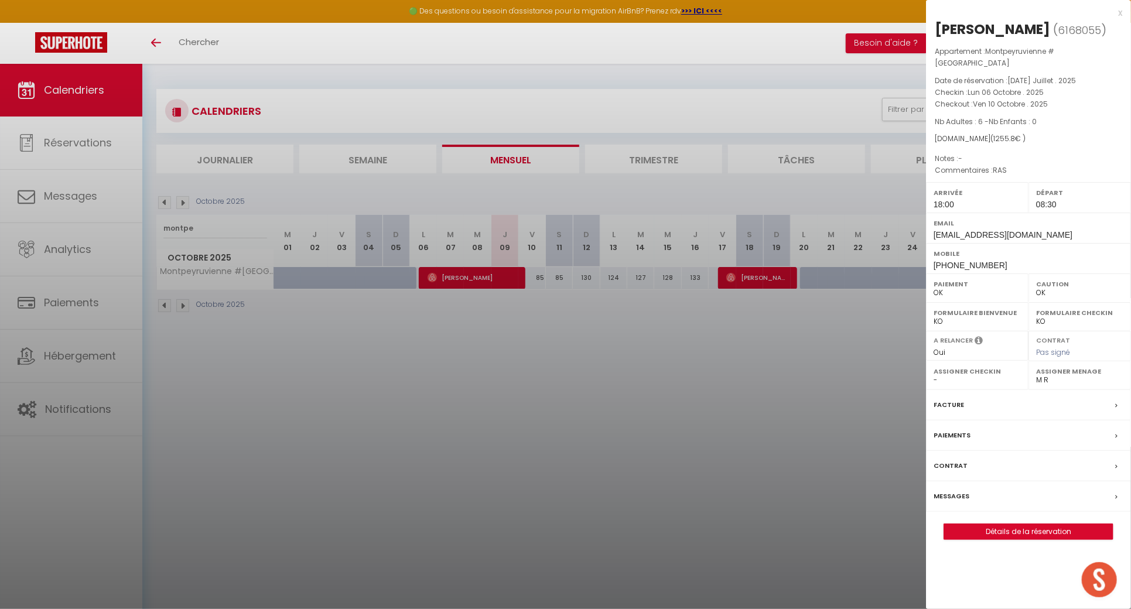
click at [474, 324] on div at bounding box center [565, 304] width 1131 height 609
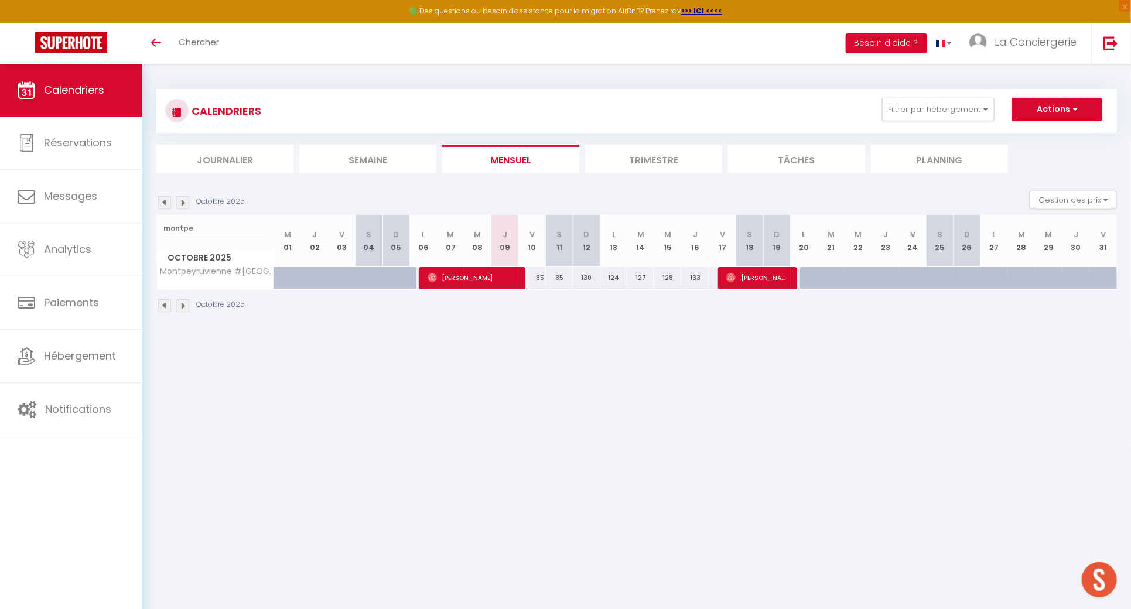
click at [560, 367] on body "🟢 Des questions ou besoin d'assistance pour la migration AirBnB? Prenez rdv >>>…" at bounding box center [565, 368] width 1131 height 609
click at [233, 235] on input "montpe" at bounding box center [215, 228] width 104 height 21
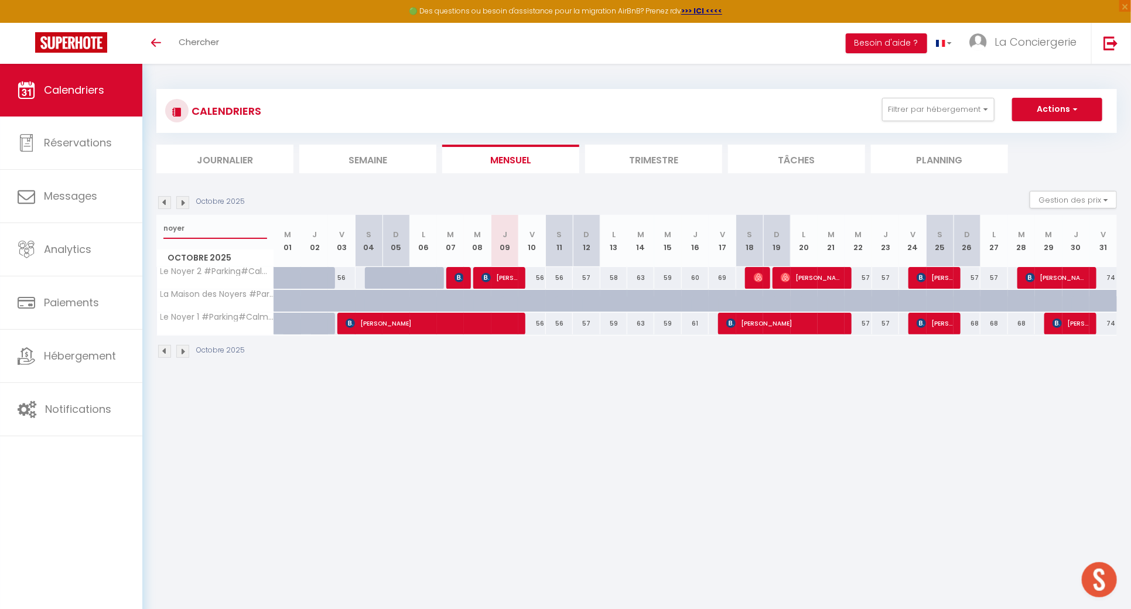
click at [191, 234] on input "noyer" at bounding box center [215, 228] width 104 height 21
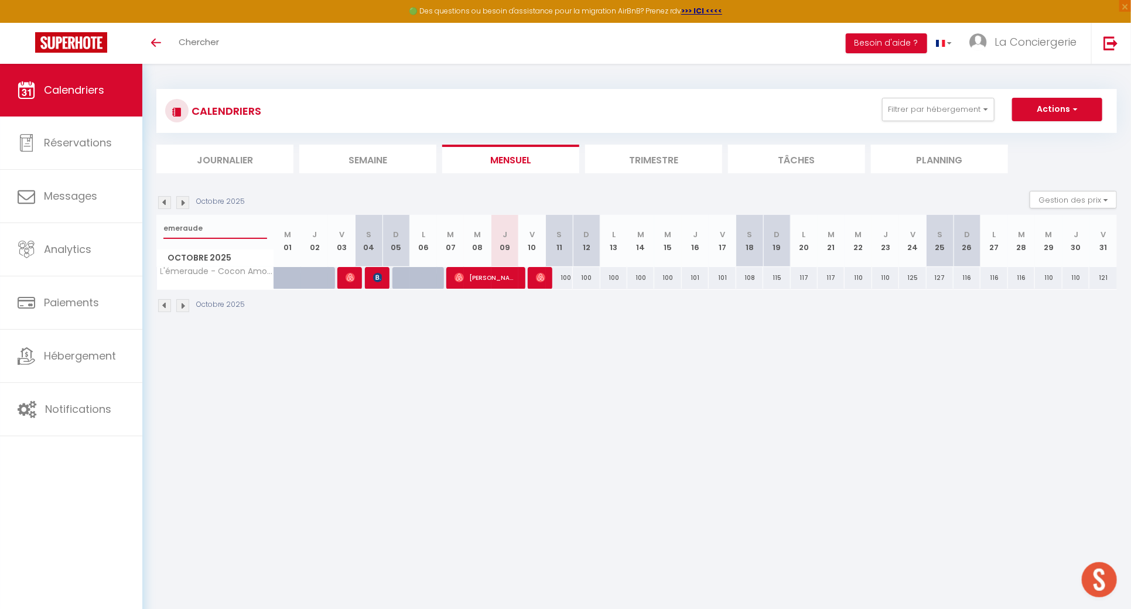
click at [225, 234] on input "emeraude" at bounding box center [215, 228] width 104 height 21
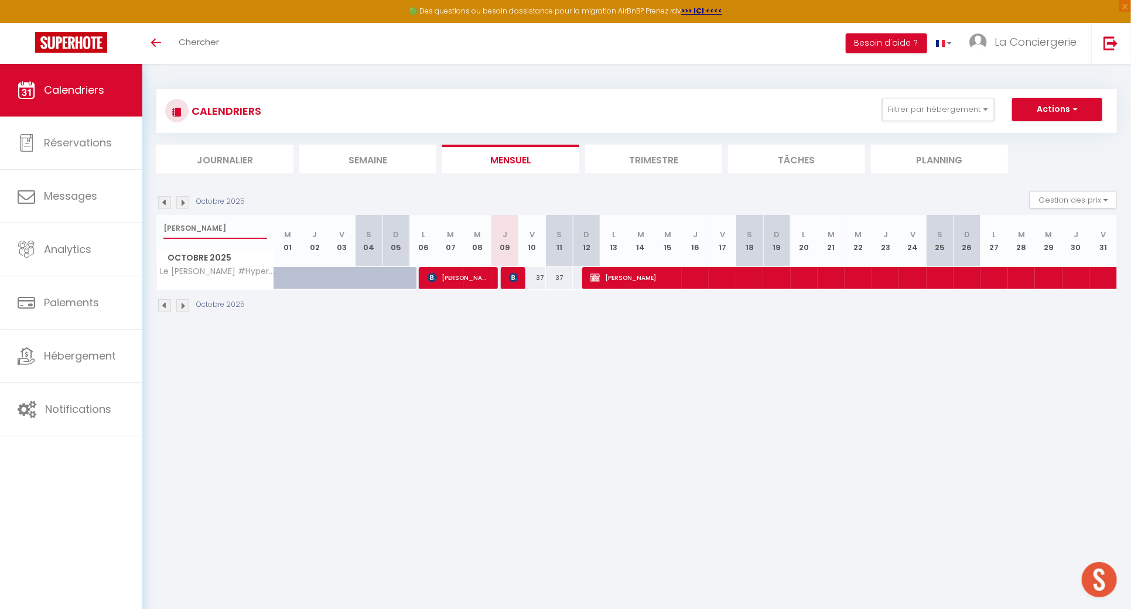
type input "jean"
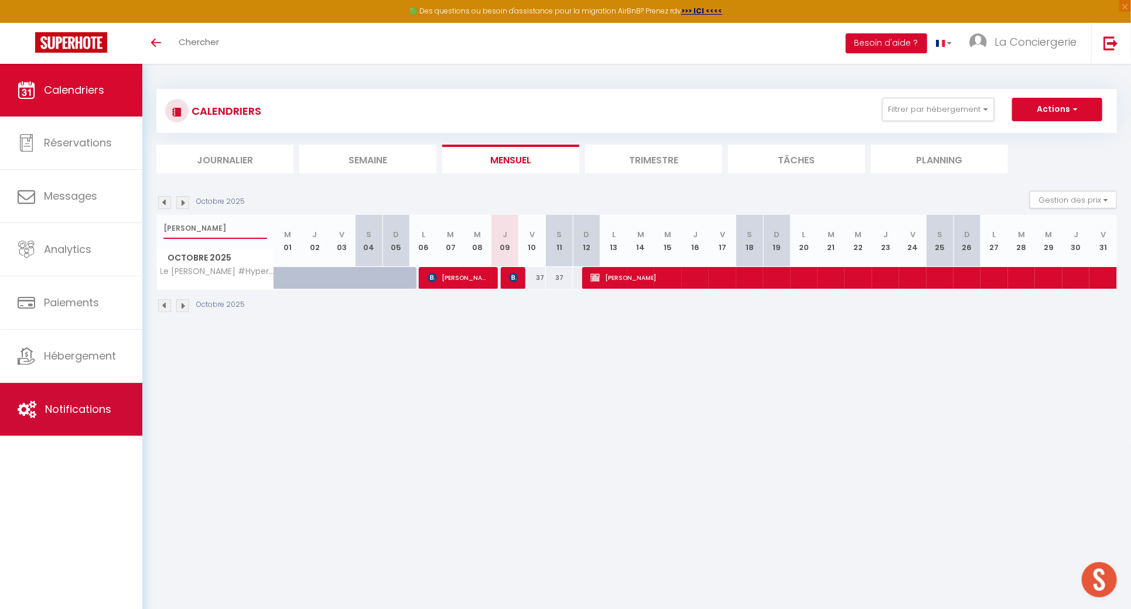
click at [59, 400] on link "Notifications" at bounding box center [71, 409] width 142 height 53
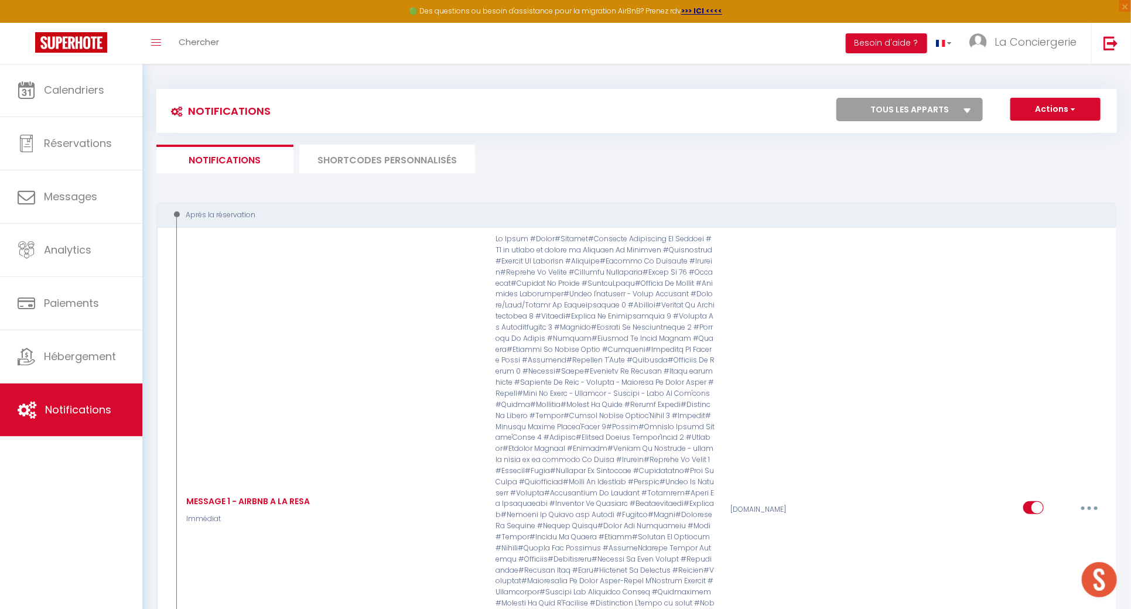
click at [384, 172] on li "SHORTCODES PERSONNALISÉS" at bounding box center [387, 159] width 176 height 29
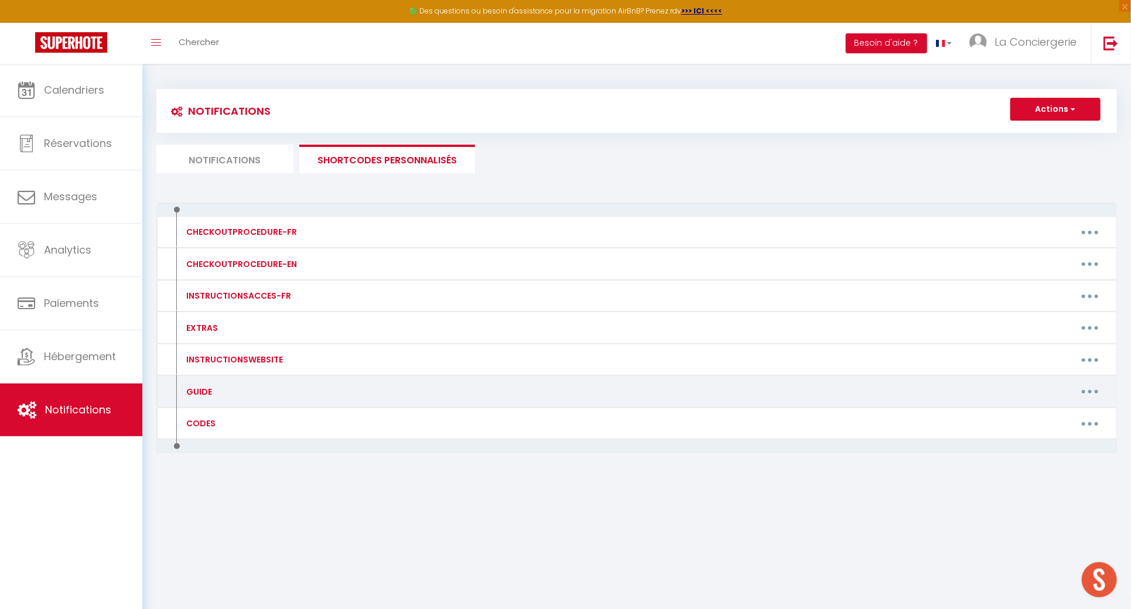
click at [1089, 390] on icon "button" at bounding box center [1090, 392] width 4 height 4
click at [1051, 414] on link "Editer" at bounding box center [1059, 418] width 87 height 20
type input "GUIDE"
type textarea ":"
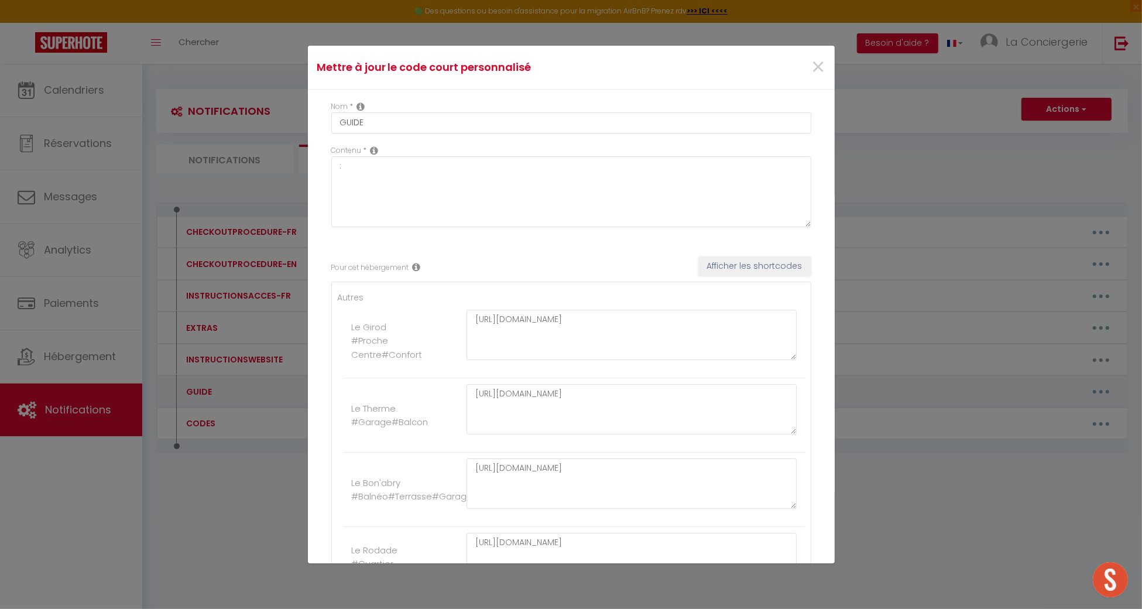
scroll to position [990, 0]
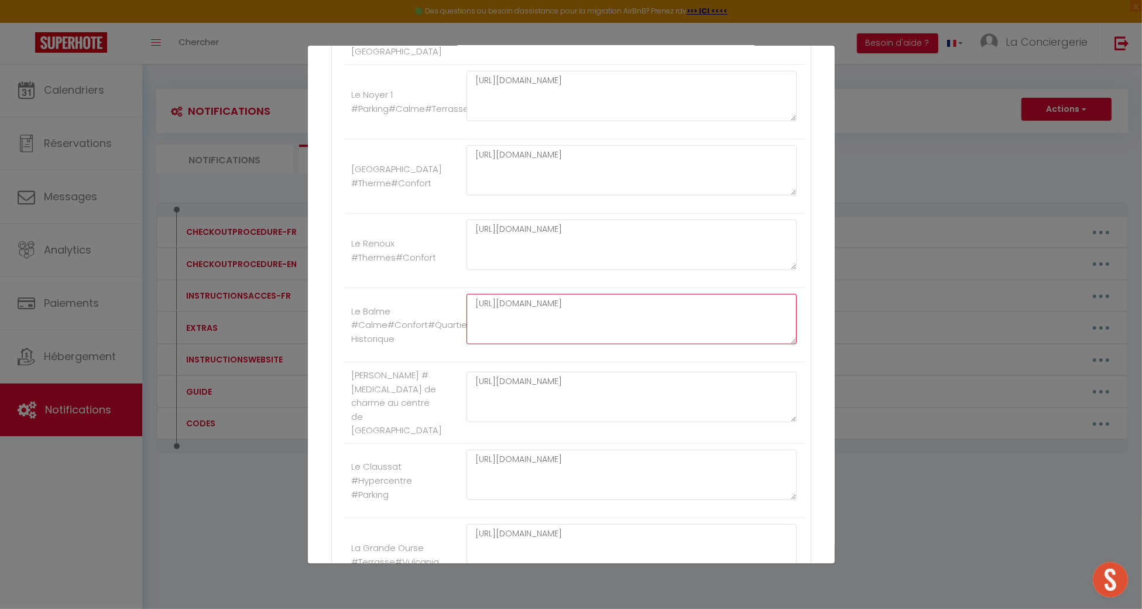
drag, startPoint x: 468, startPoint y: 296, endPoint x: 815, endPoint y: 378, distance: 355.5
click at [219, 261] on div "Mettre à jour le code court personnalisé × Nom * GUIDE Contenu * : Pour cet héb…" at bounding box center [571, 304] width 1142 height 609
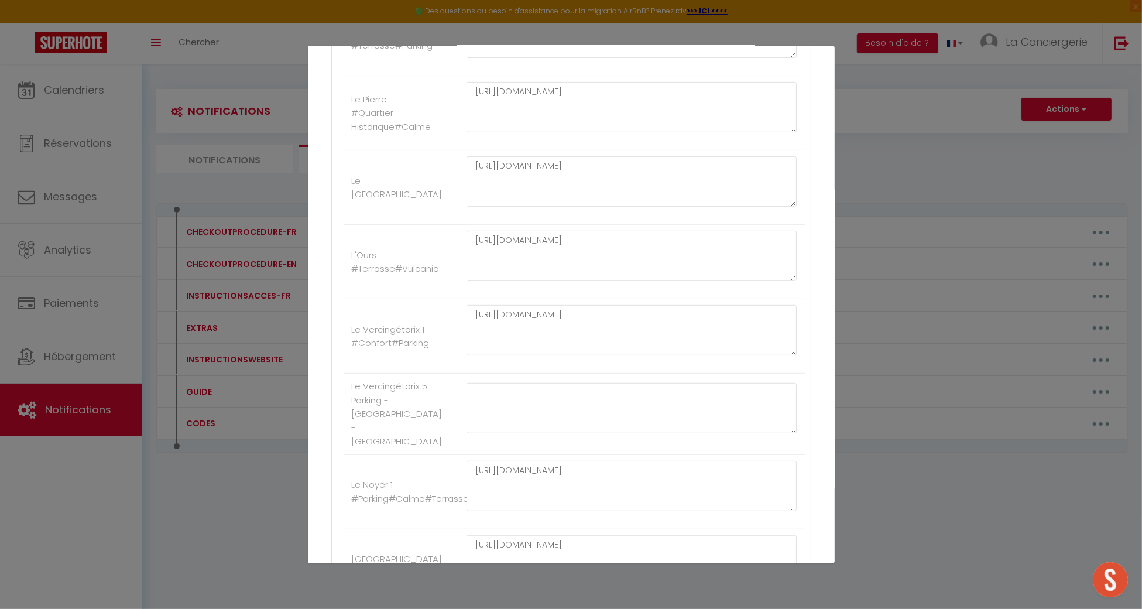
scroll to position [0, 0]
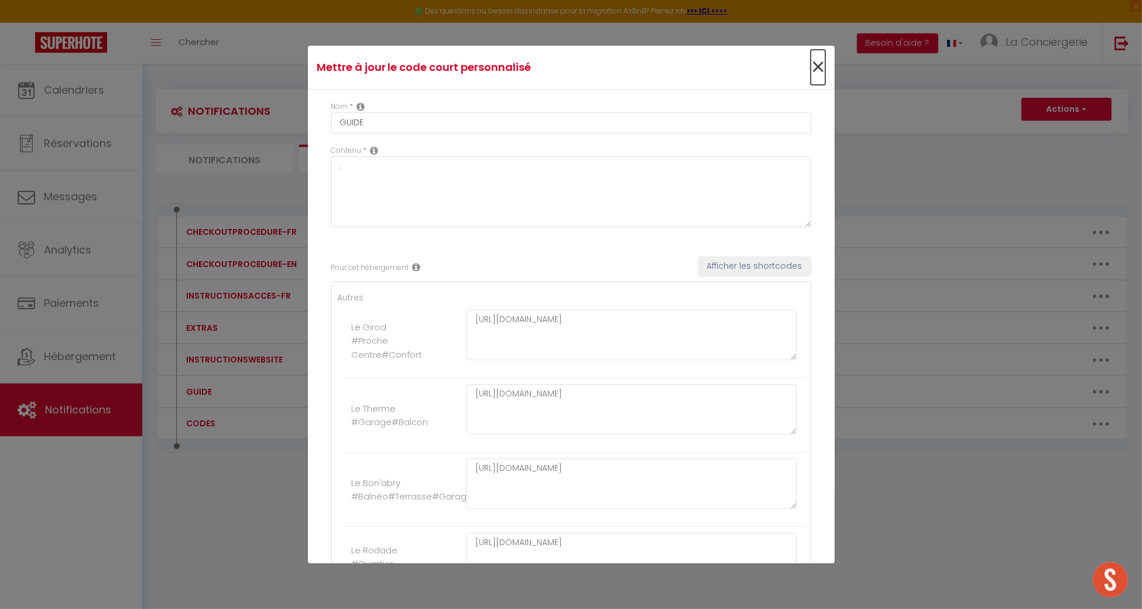
click at [811, 76] on span "×" at bounding box center [818, 67] width 15 height 35
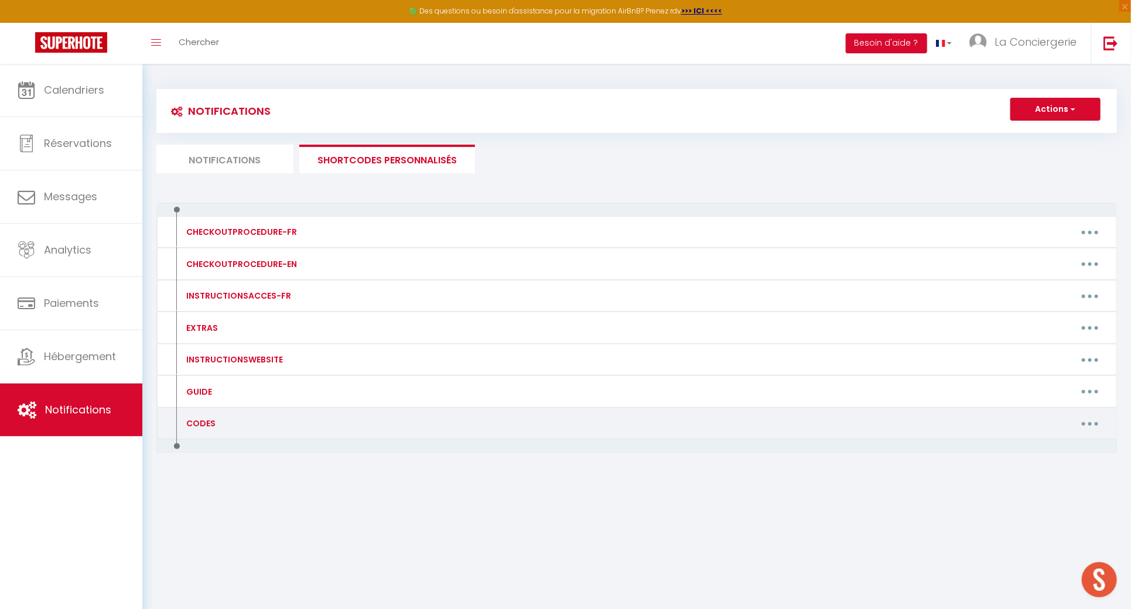
click at [1079, 422] on button "button" at bounding box center [1089, 423] width 33 height 19
click at [1059, 443] on link "Editer" at bounding box center [1059, 450] width 87 height 20
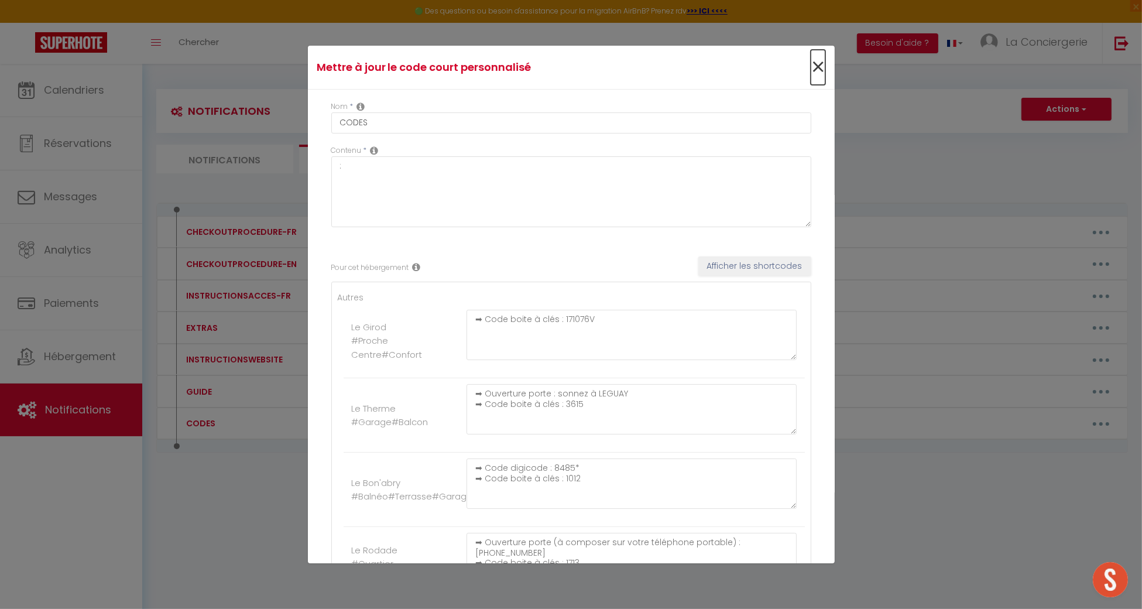
click at [813, 59] on span "×" at bounding box center [818, 67] width 15 height 35
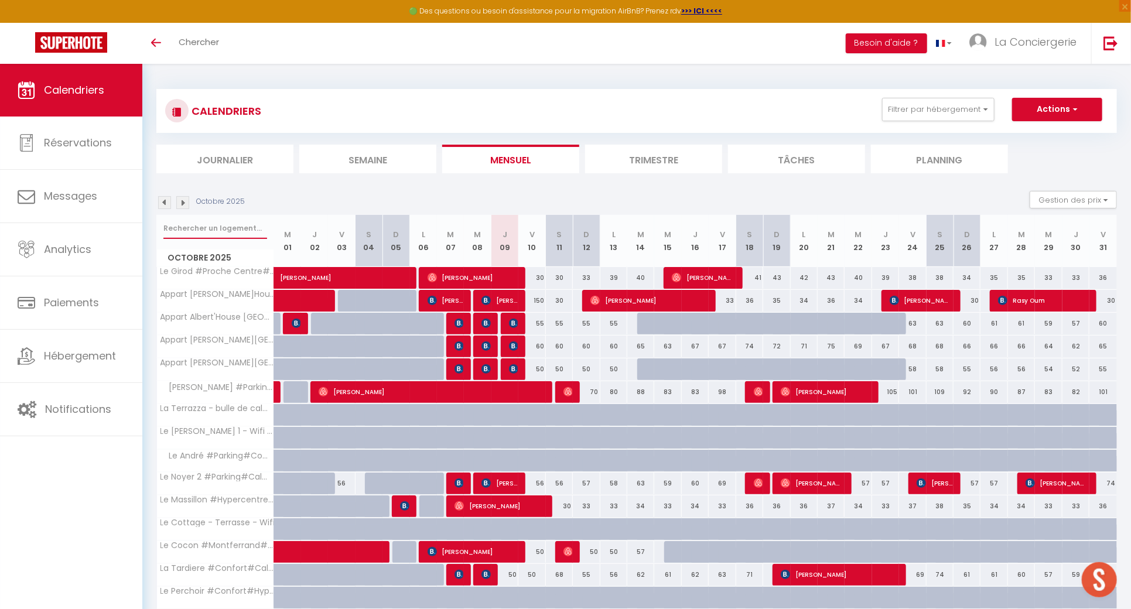
click at [228, 228] on input "text" at bounding box center [215, 228] width 104 height 21
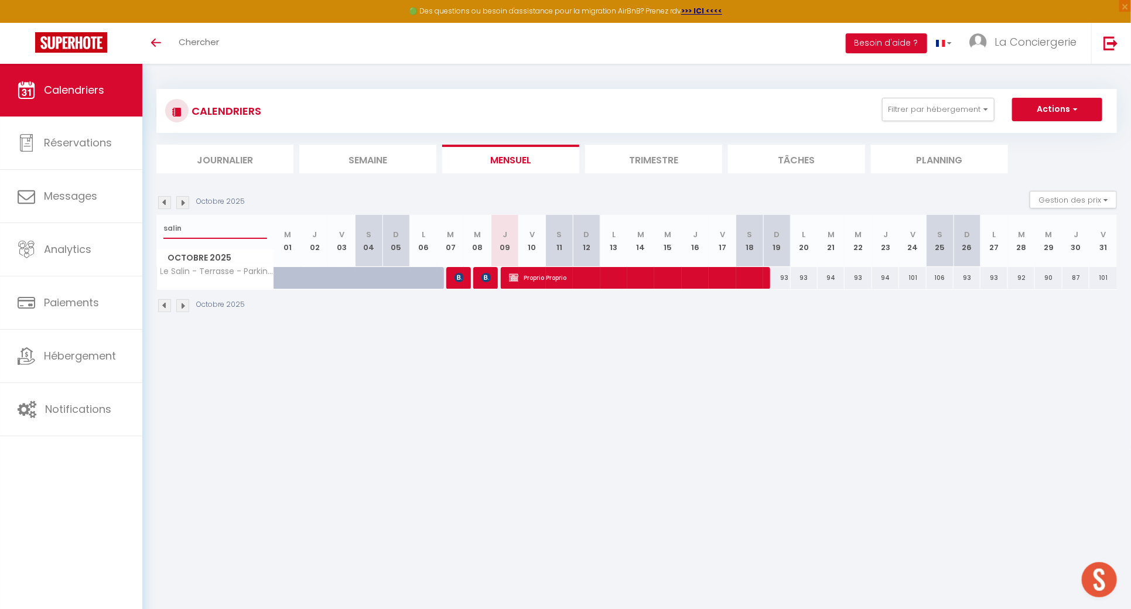
type input "salin"
click at [688, 279] on span "Proprio Proprio" at bounding box center [634, 277] width 251 height 22
select select "OK"
select select "KO"
select select "0"
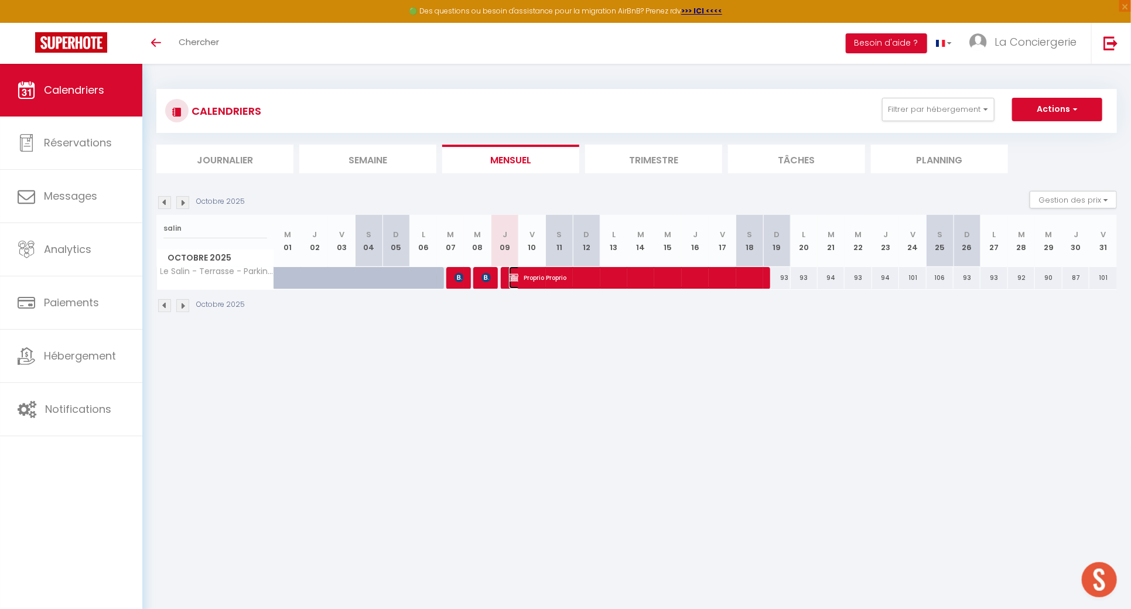
select select "0"
select select "1"
select select
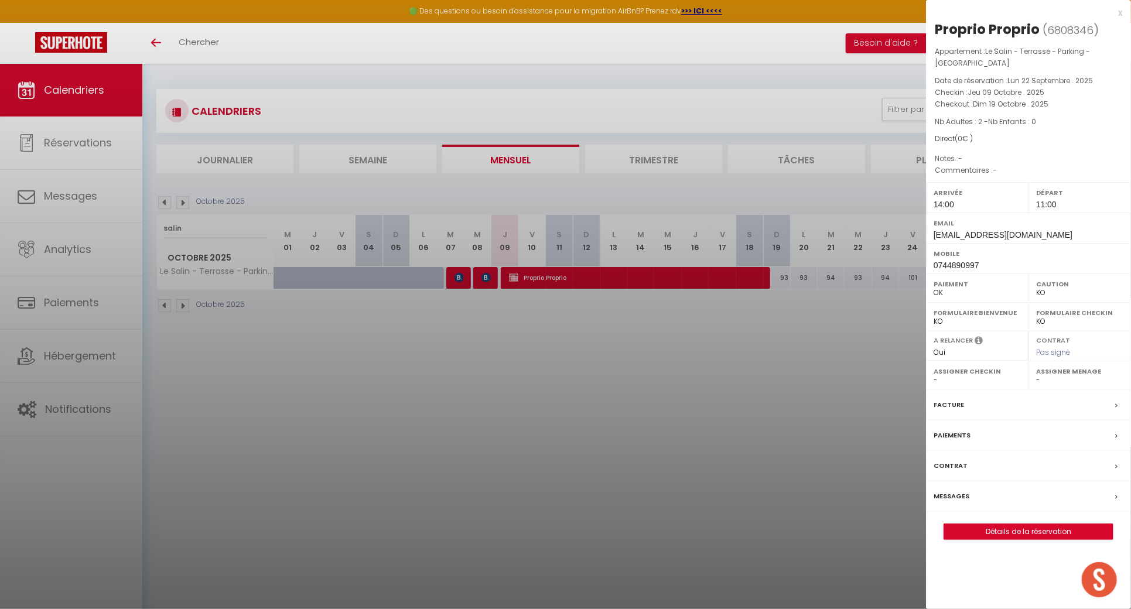
click at [688, 279] on div at bounding box center [565, 304] width 1131 height 609
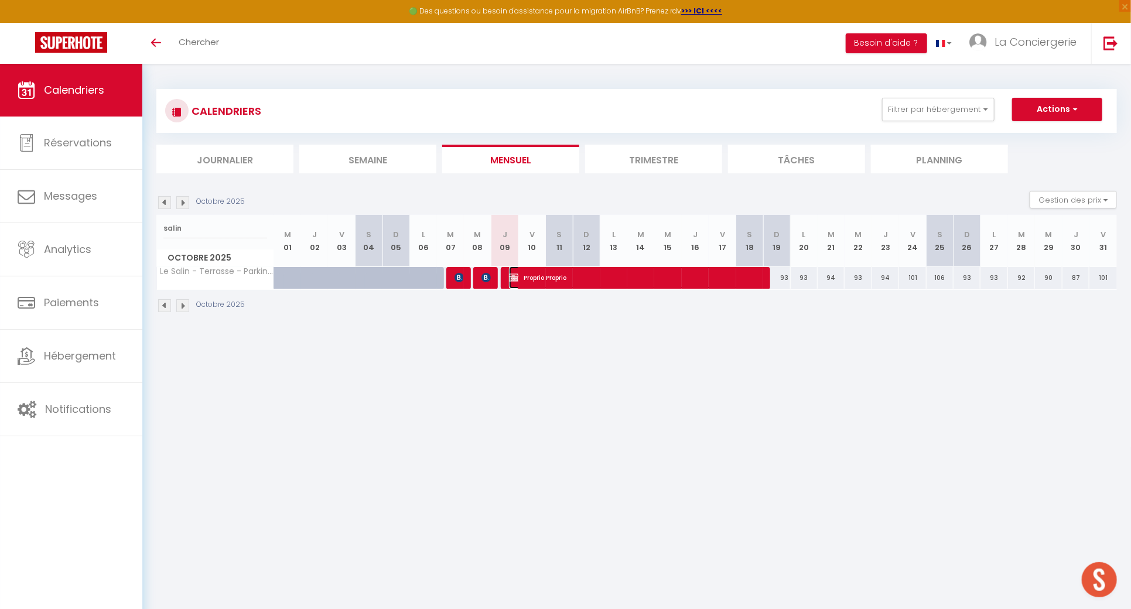
click at [688, 279] on span "Proprio Proprio" at bounding box center [634, 277] width 251 height 22
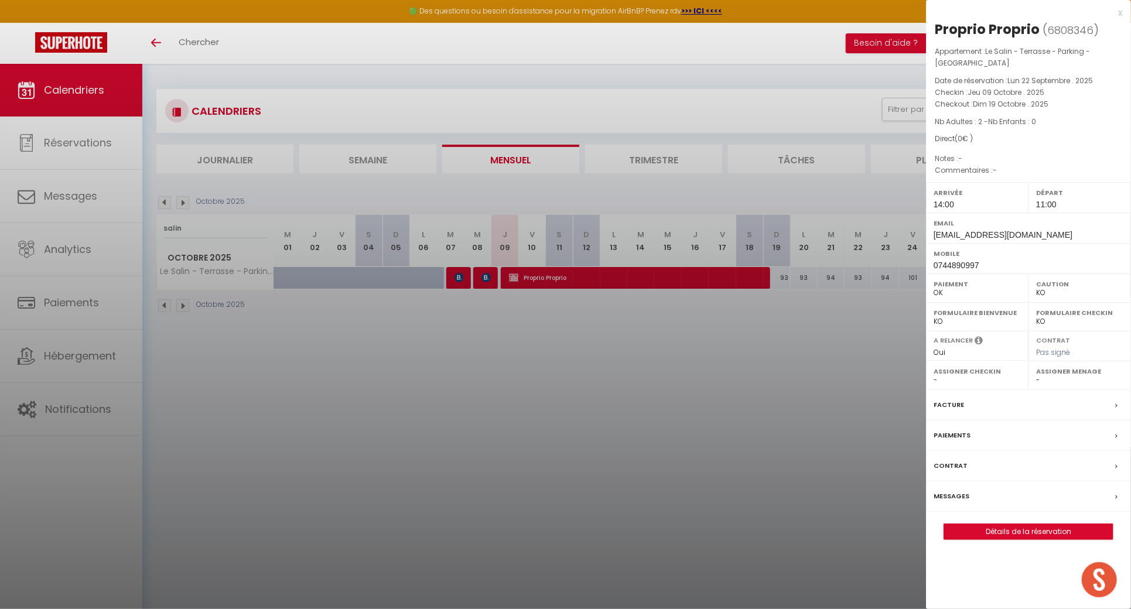
drag, startPoint x: 687, startPoint y: 320, endPoint x: 687, endPoint y: 357, distance: 36.3
click at [687, 357] on div at bounding box center [565, 304] width 1131 height 609
